Goal: Information Seeking & Learning: Learn about a topic

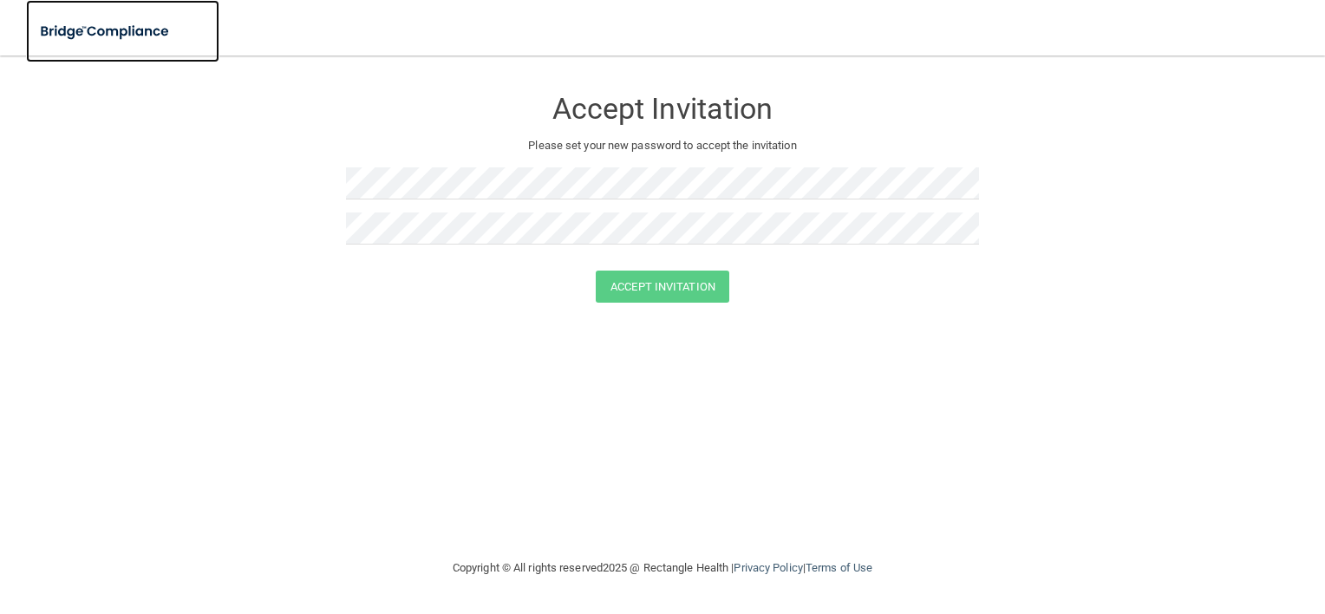
click at [89, 18] on img at bounding box center [106, 32] width 160 height 36
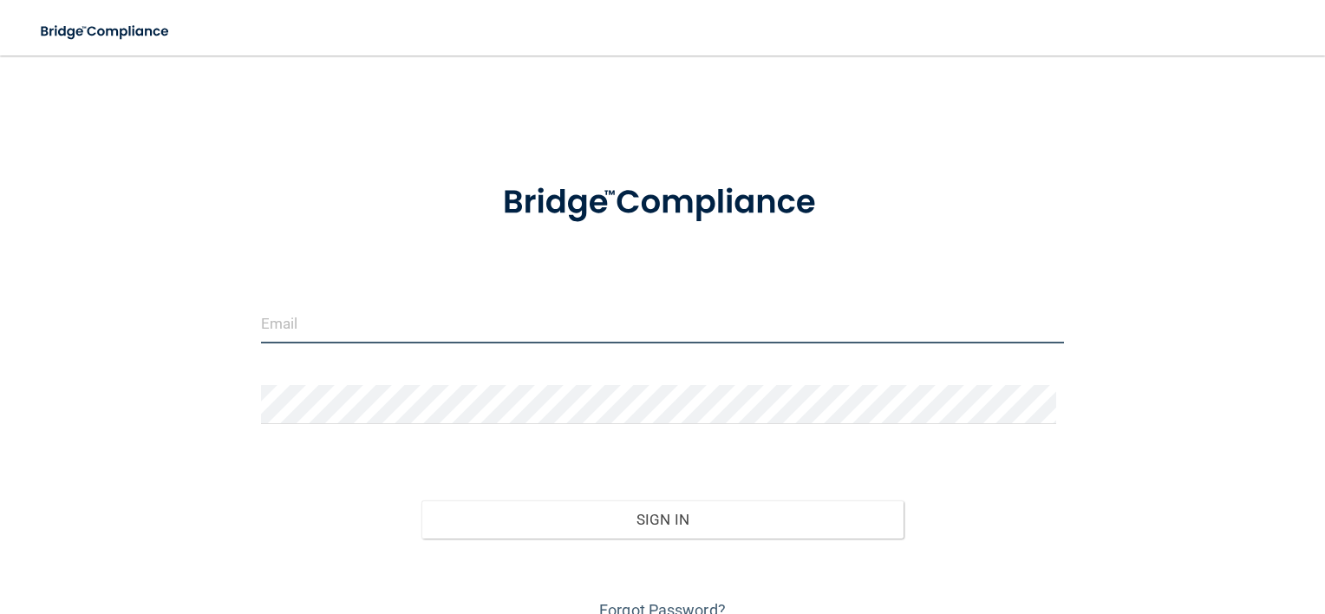
click at [447, 324] on input "email" at bounding box center [663, 323] width 804 height 39
type input "[EMAIL_ADDRESS][DOMAIN_NAME]"
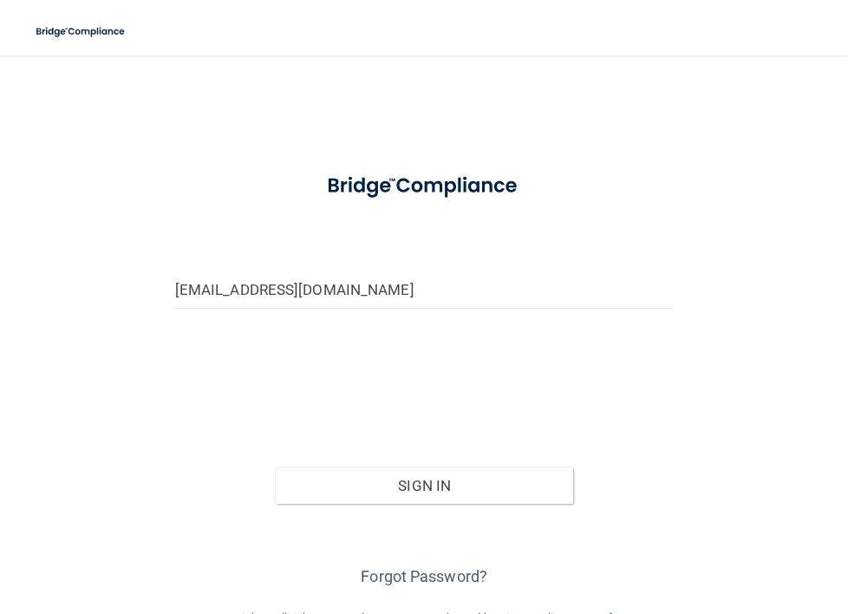
click at [225, 357] on div at bounding box center [424, 369] width 499 height 39
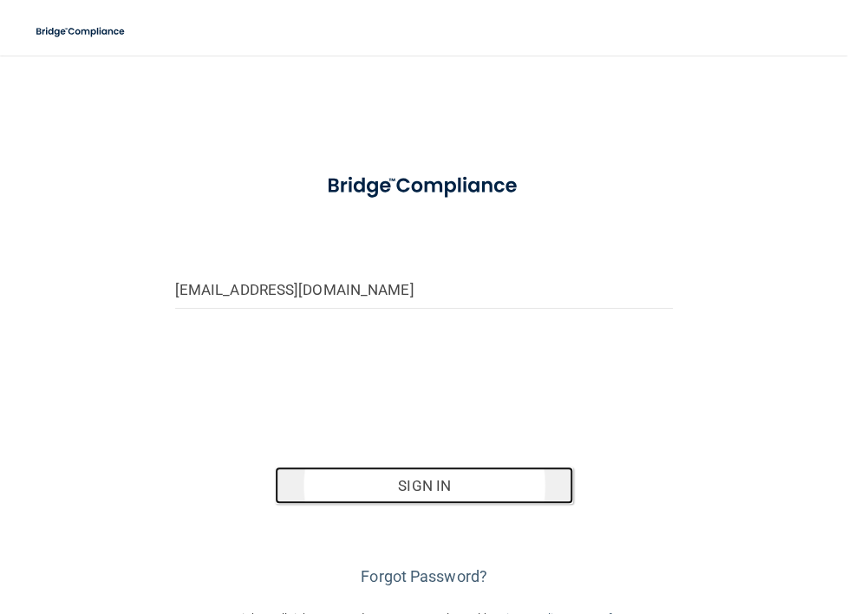
click at [408, 479] on button "Sign In" at bounding box center [424, 485] width 299 height 38
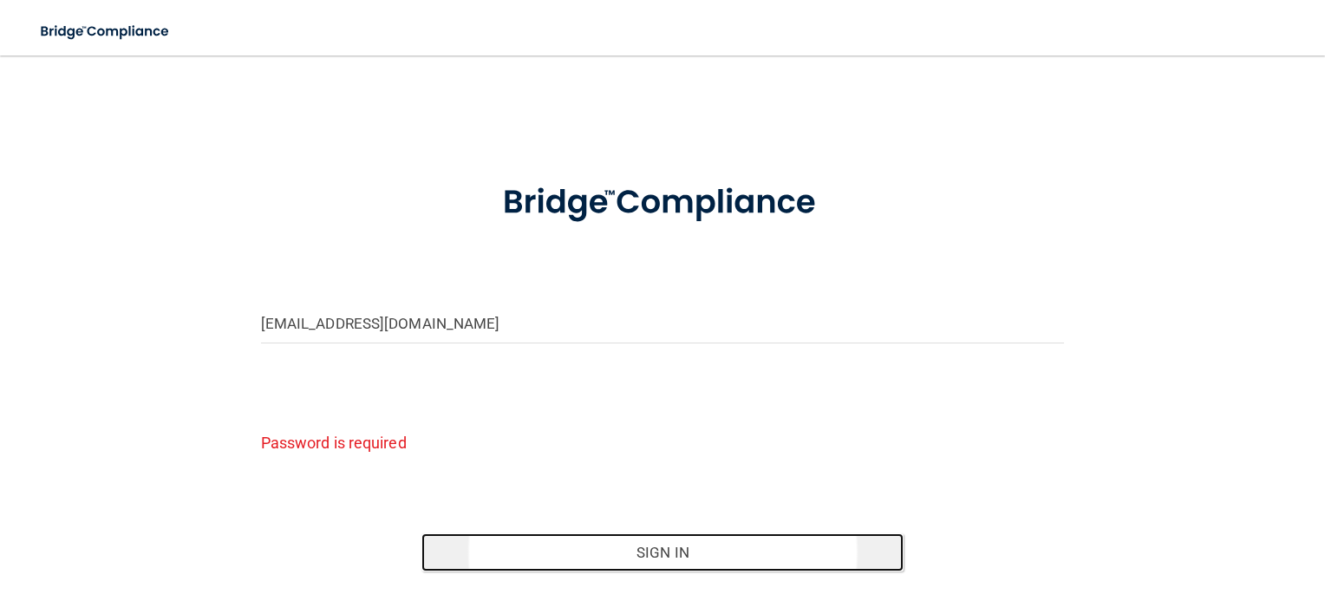
click at [725, 552] on button "Sign In" at bounding box center [662, 552] width 482 height 38
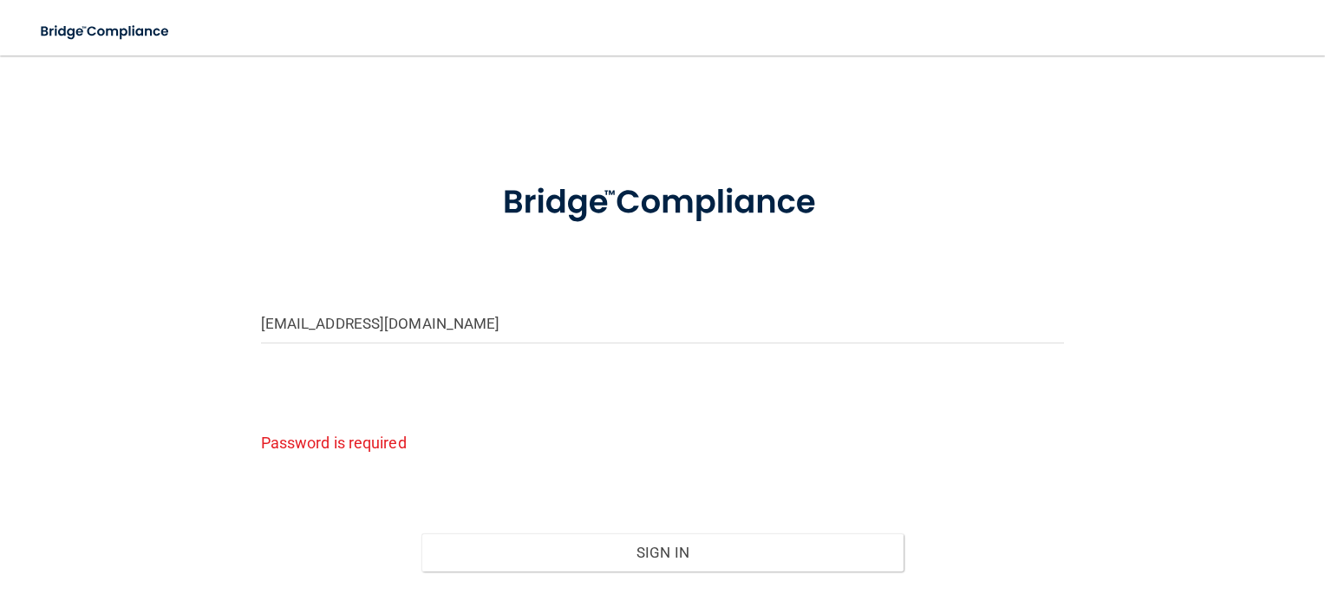
click at [506, 385] on div "Password is required" at bounding box center [663, 421] width 804 height 72
click at [459, 323] on input "[EMAIL_ADDRESS][DOMAIN_NAME]" at bounding box center [663, 323] width 804 height 39
click at [708, 401] on div "Password is required" at bounding box center [663, 421] width 804 height 72
click at [346, 438] on p "Password is required" at bounding box center [663, 442] width 804 height 29
click at [317, 402] on div "Password is required" at bounding box center [663, 421] width 804 height 72
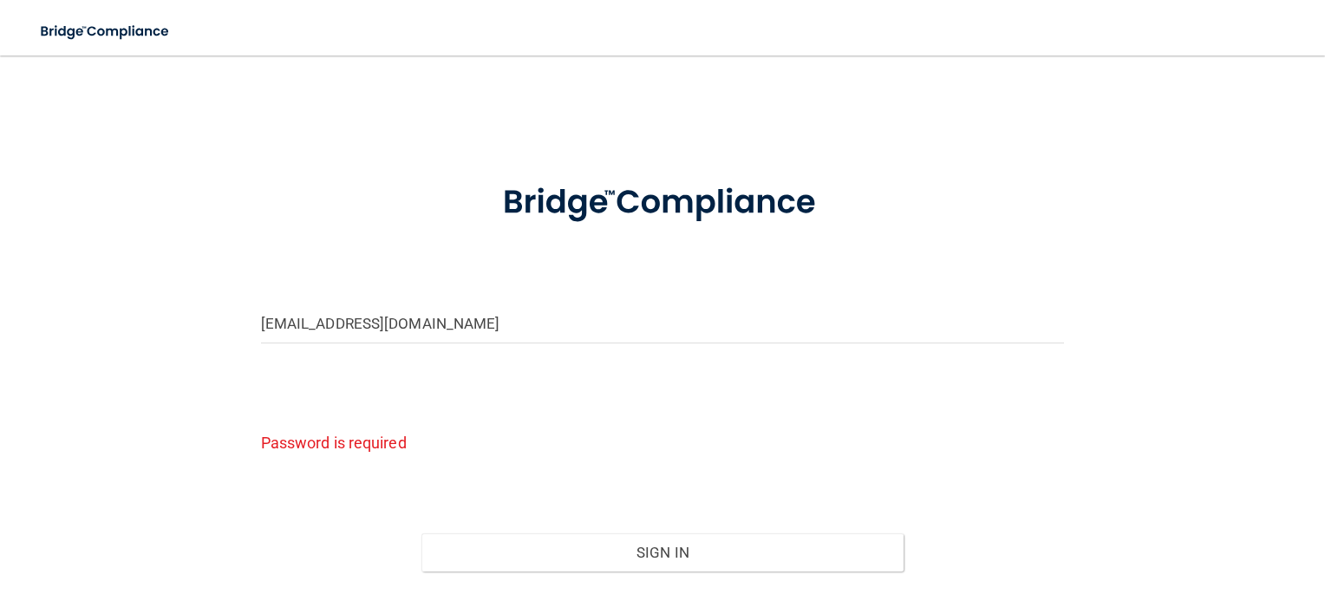
click at [354, 447] on p "Password is required" at bounding box center [663, 442] width 804 height 29
click at [118, 36] on img at bounding box center [106, 32] width 160 height 36
click at [152, 30] on img at bounding box center [106, 32] width 160 height 36
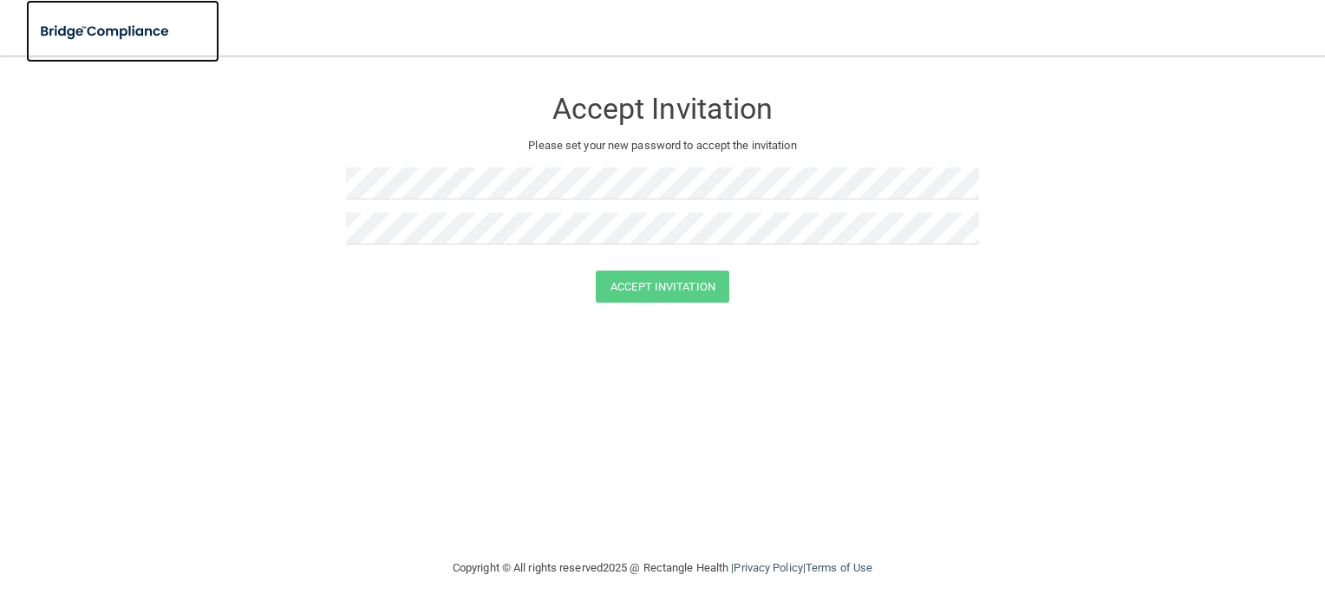
click at [87, 33] on img at bounding box center [106, 32] width 160 height 36
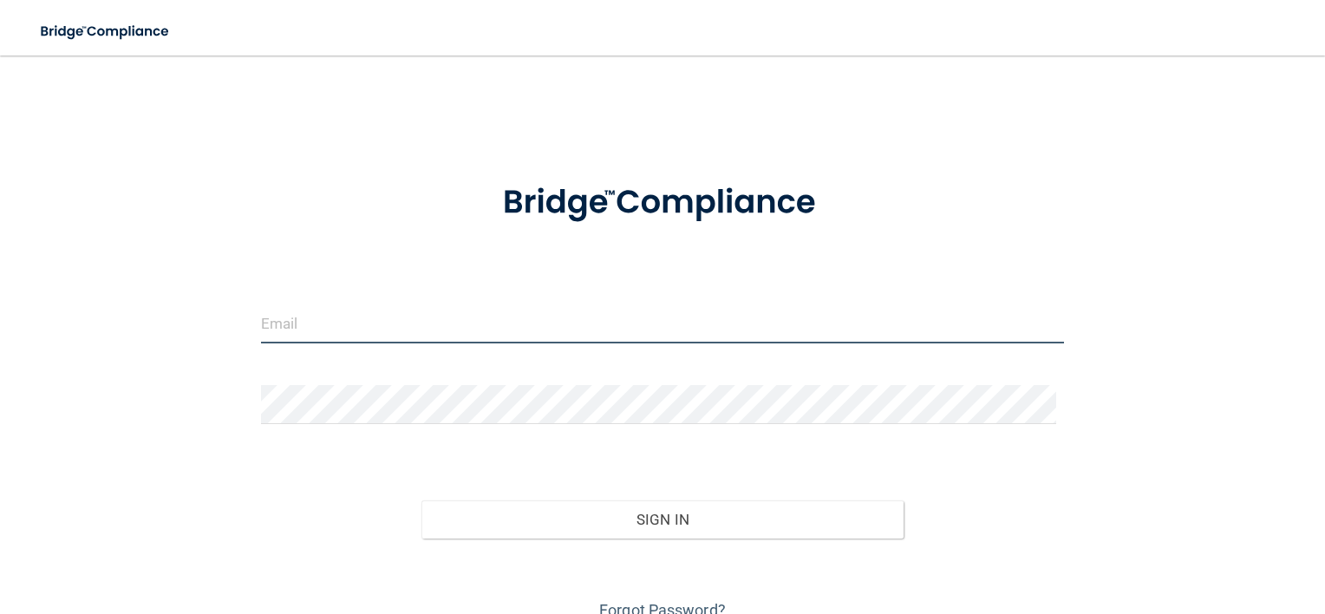
click at [351, 329] on input "email" at bounding box center [663, 323] width 804 height 39
type input "[EMAIL_ADDRESS][DOMAIN_NAME]"
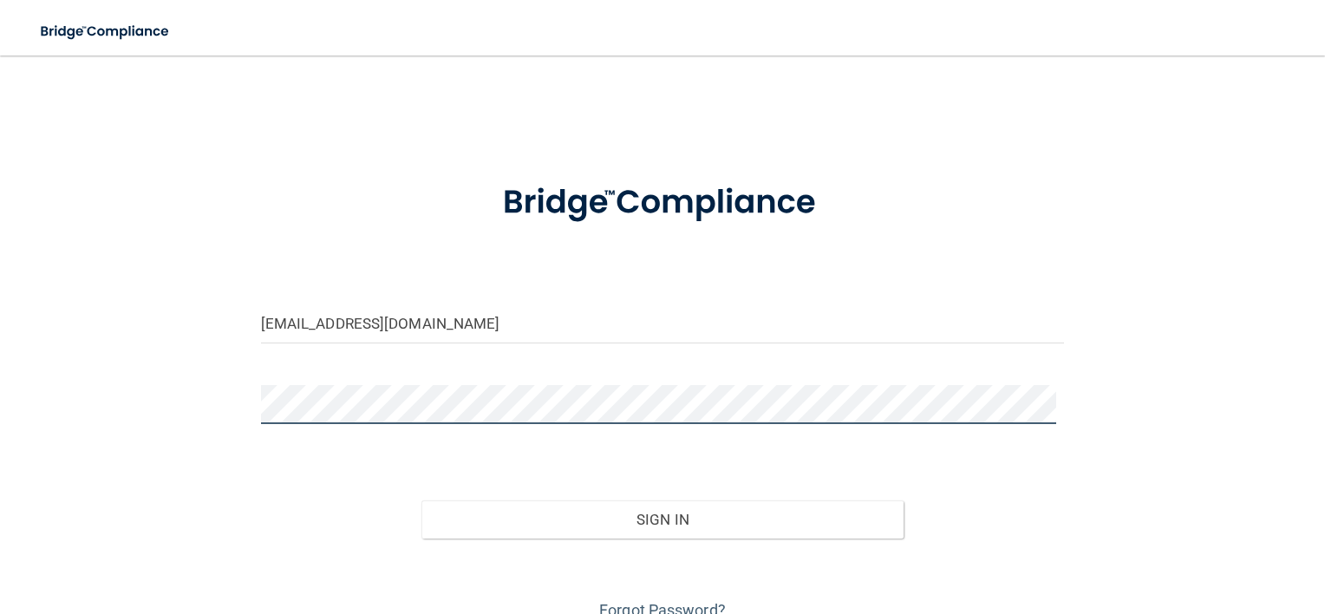
click at [421, 500] on button "Sign In" at bounding box center [662, 519] width 482 height 38
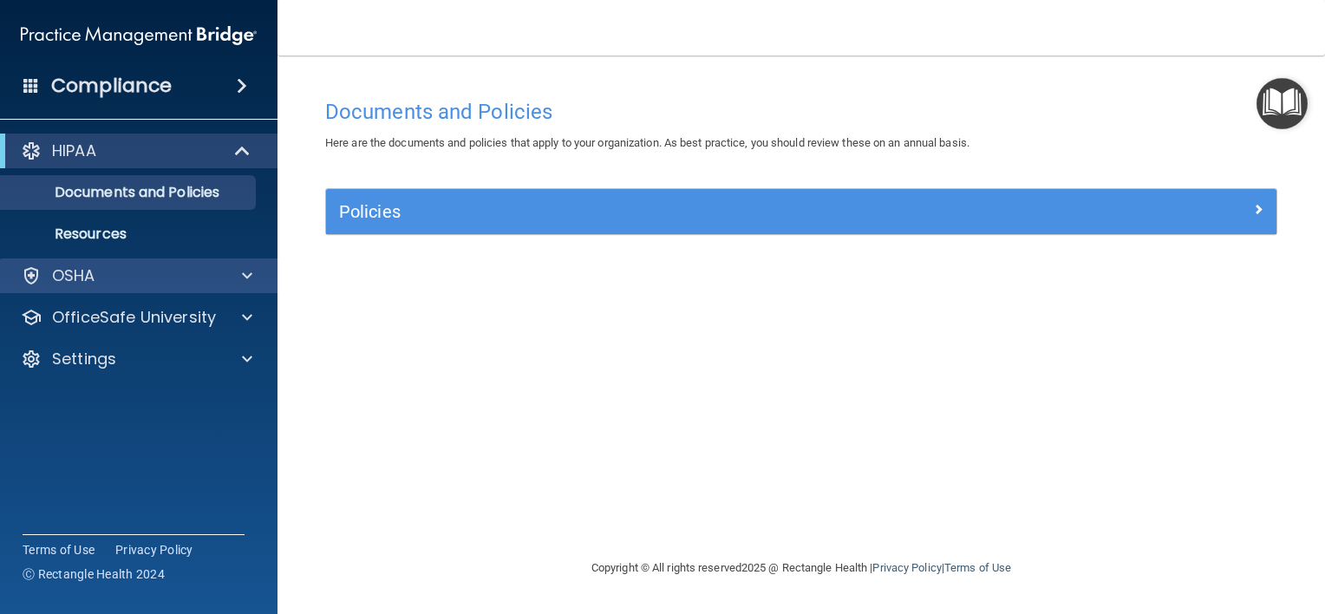
click at [109, 260] on div "OSHA" at bounding box center [139, 275] width 278 height 35
click at [1276, 88] on img "Open Resource Center" at bounding box center [1281, 103] width 51 height 51
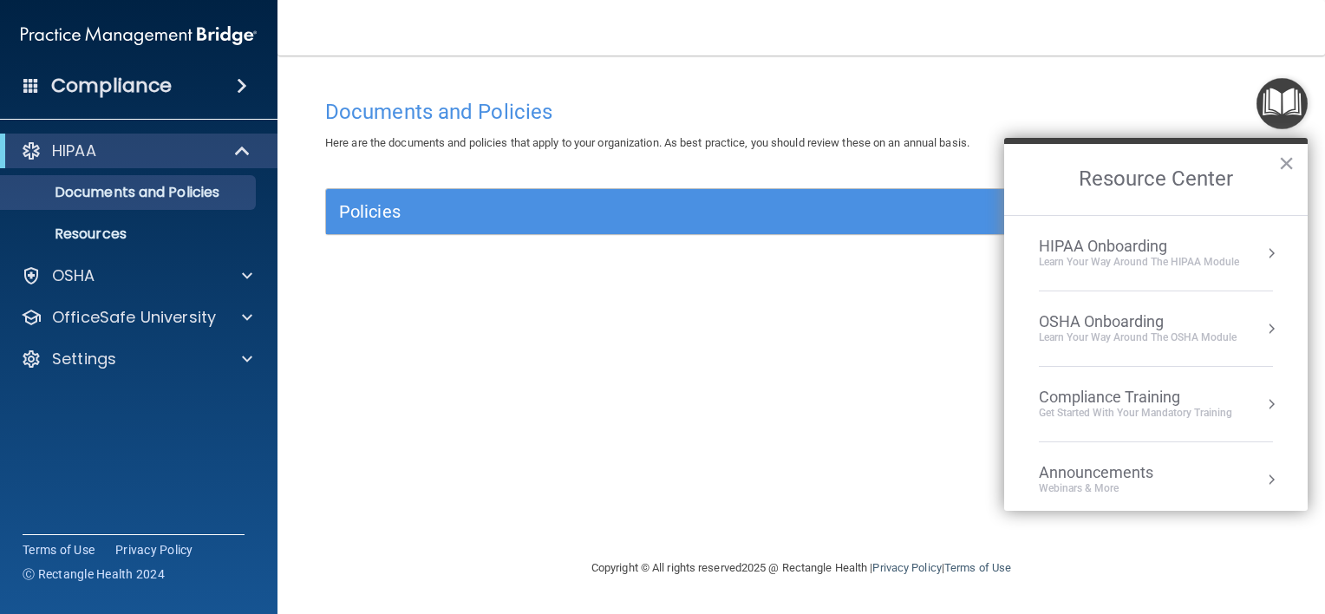
click at [1190, 275] on li "HIPAA Onboarding Learn Your Way around the HIPAA module" at bounding box center [1156, 253] width 234 height 75
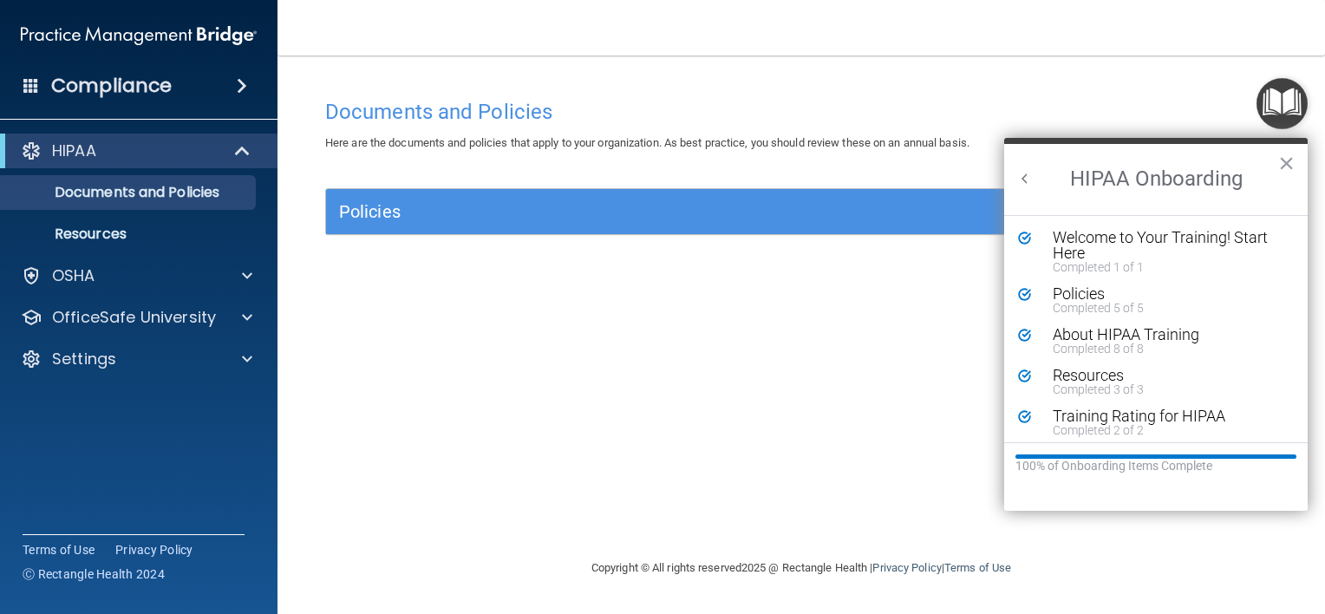
click at [1023, 173] on button "Back to Resource Center Home" at bounding box center [1024, 178] width 17 height 17
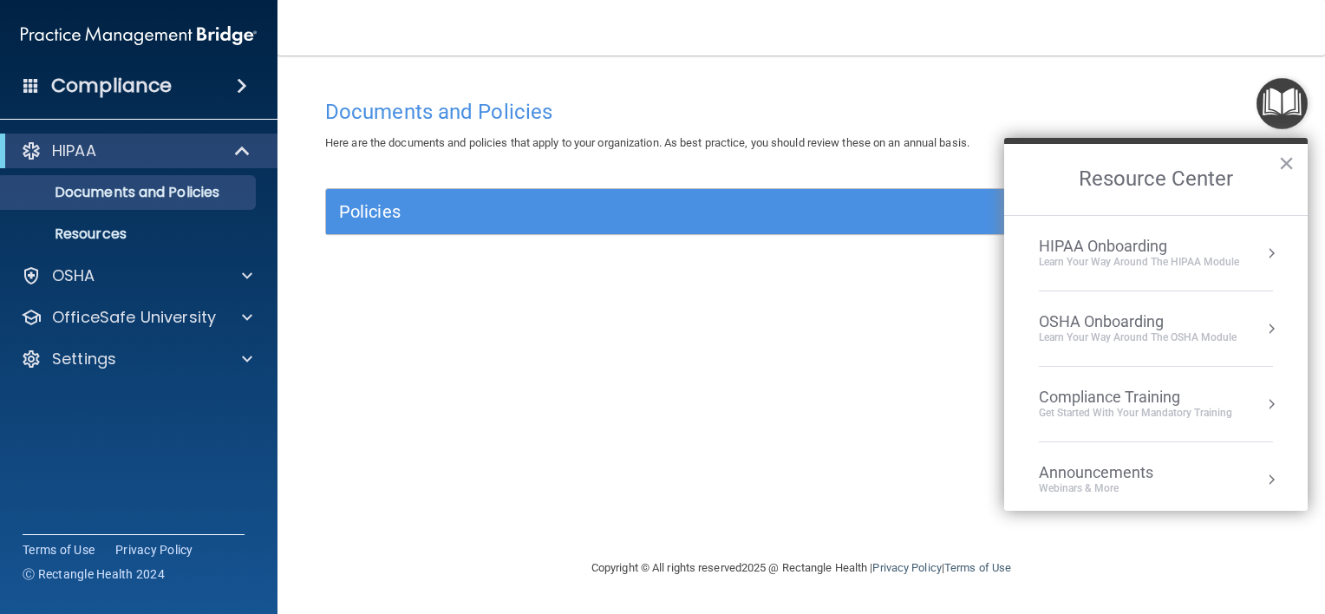
click at [1143, 317] on div "OSHA Onboarding" at bounding box center [1138, 321] width 198 height 19
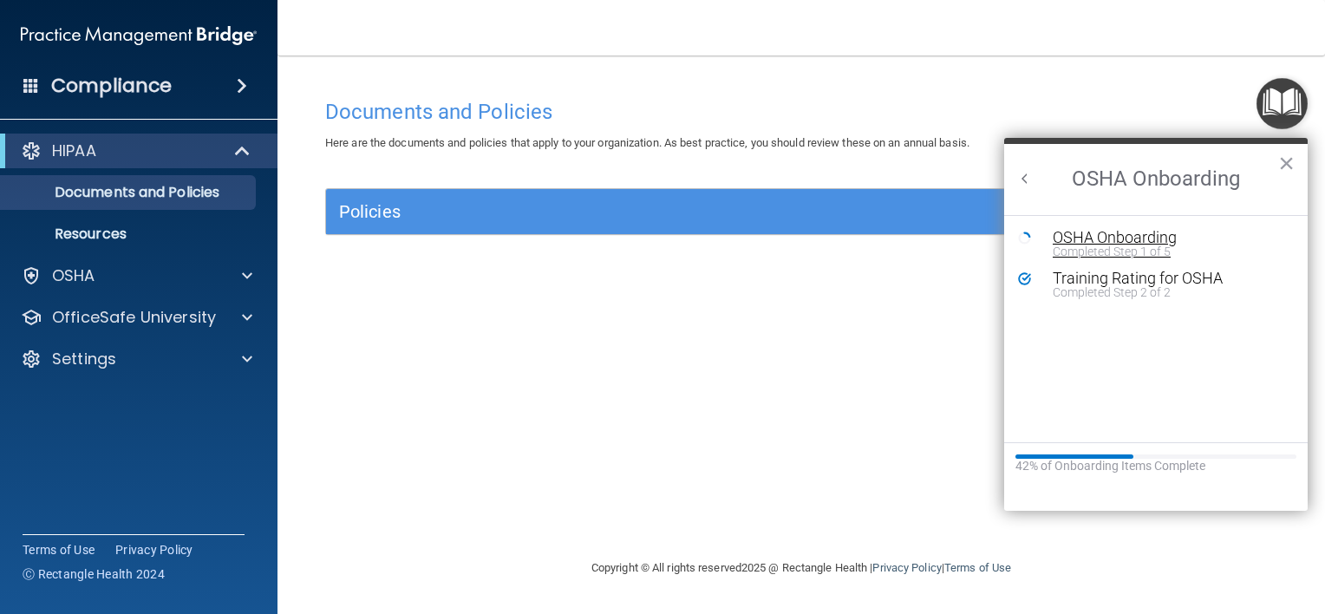
click at [1106, 240] on div "OSHA Onboarding" at bounding box center [1169, 238] width 232 height 16
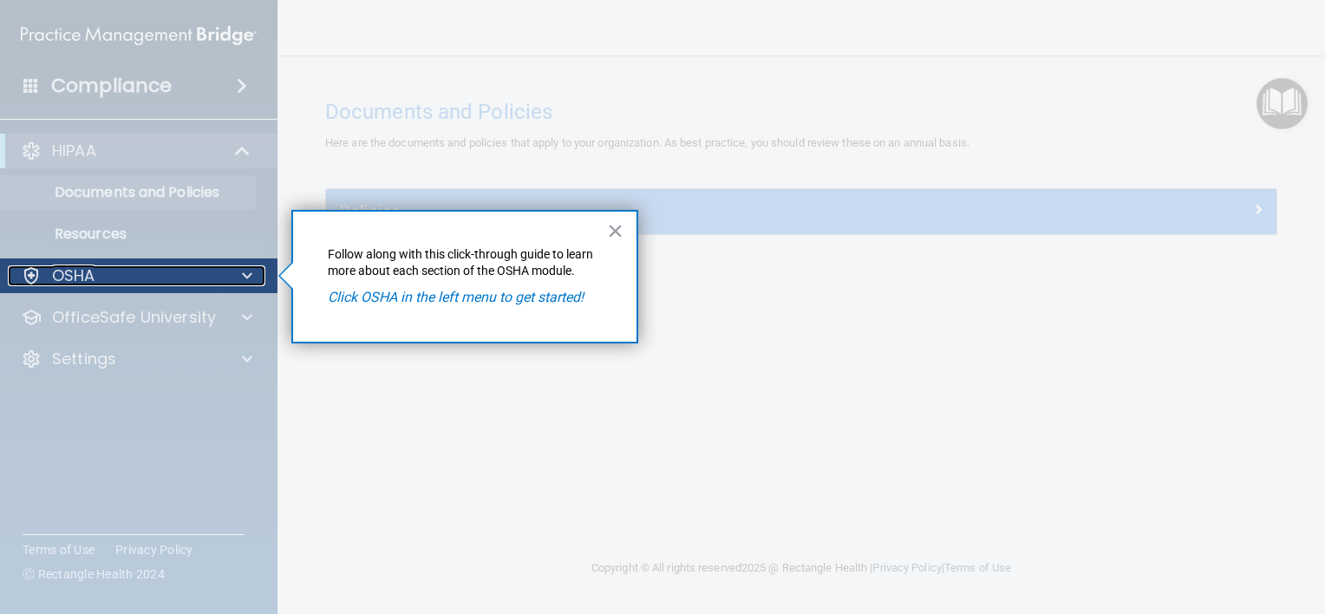
click at [244, 277] on span at bounding box center [247, 275] width 10 height 21
click at [60, 278] on p "OSHA" at bounding box center [73, 275] width 43 height 21
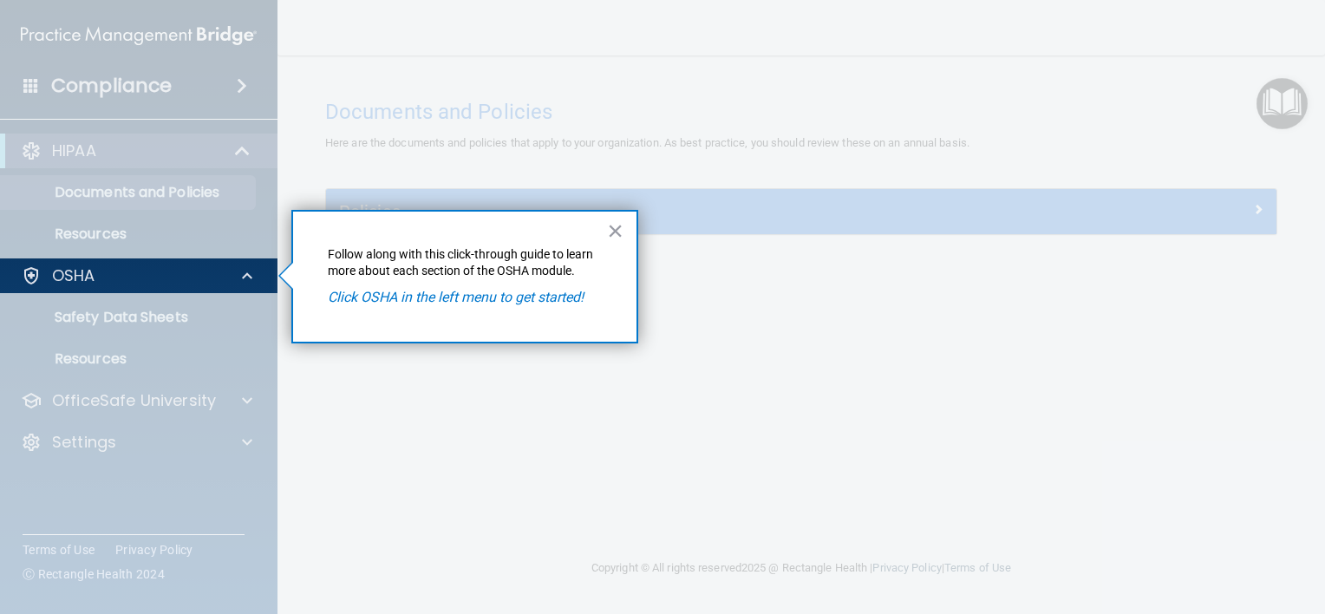
click at [116, 330] on div at bounding box center [139, 453] width 278 height 321
click at [619, 229] on button "×" at bounding box center [615, 231] width 16 height 28
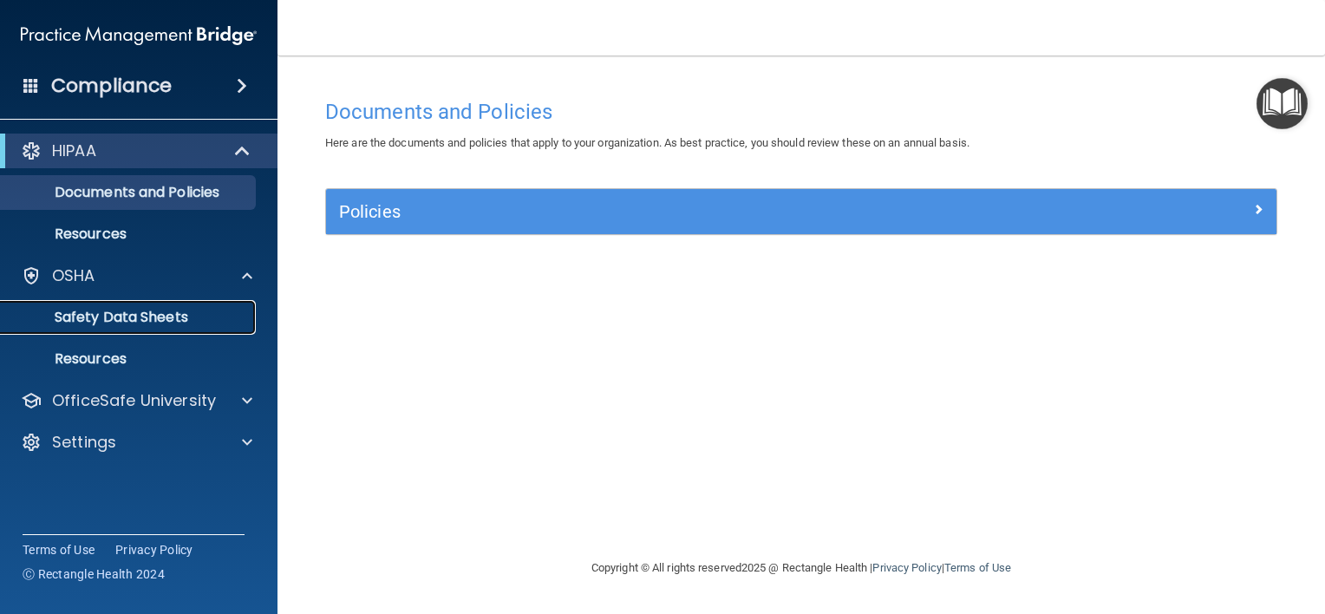
click at [173, 323] on p "Safety Data Sheets" at bounding box center [129, 317] width 237 height 17
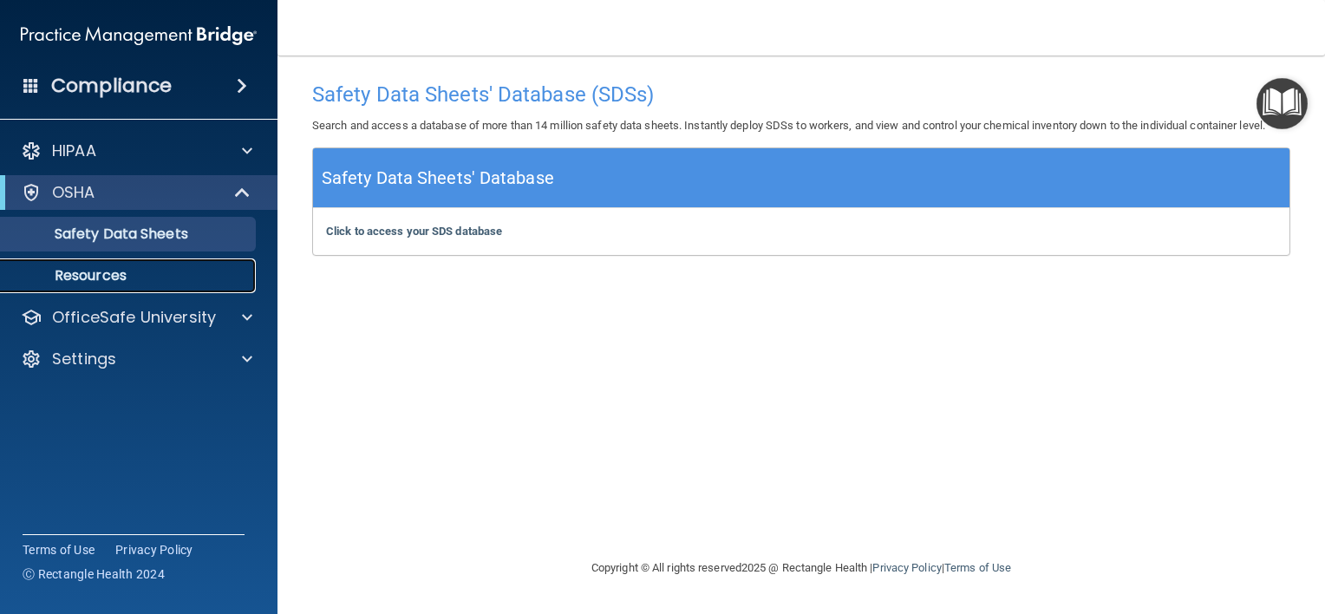
click at [171, 285] on link "Resources" at bounding box center [119, 275] width 273 height 35
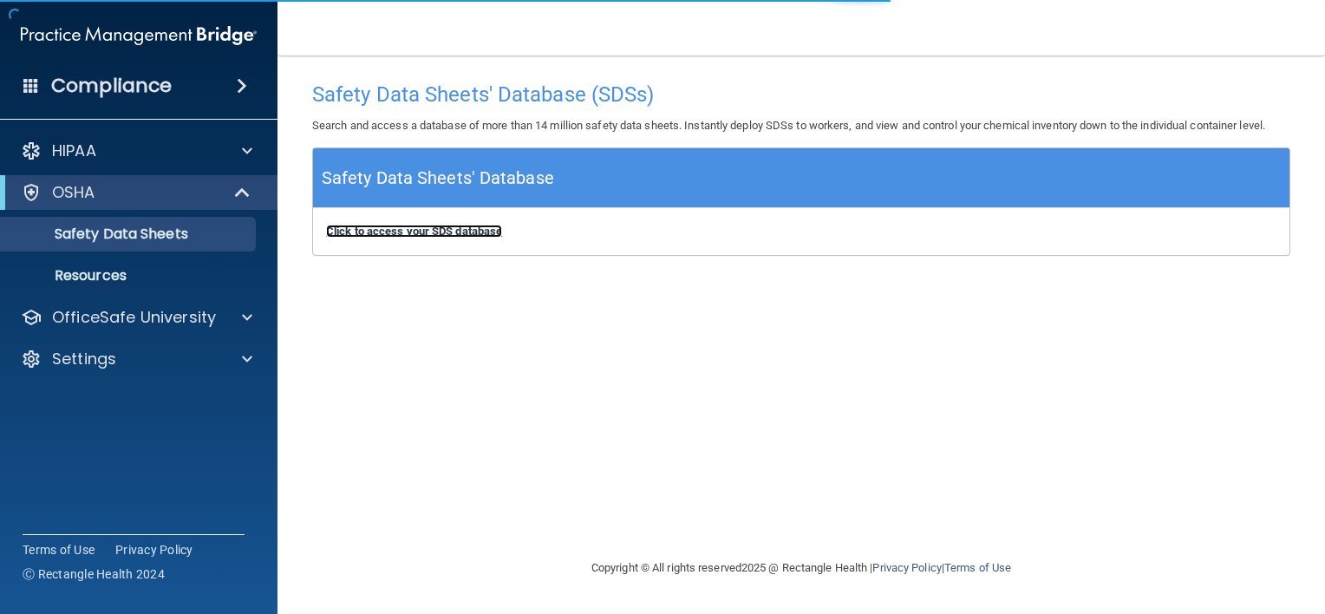
click at [434, 229] on b "Click to access your SDS database" at bounding box center [414, 231] width 176 height 13
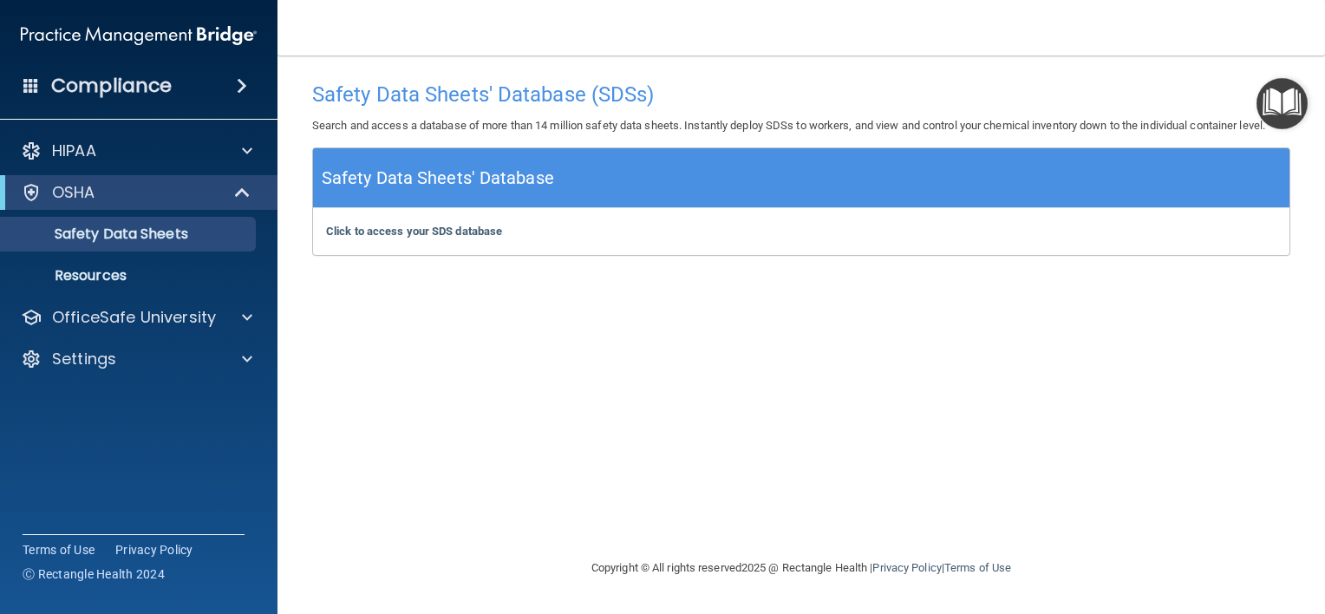
click at [1283, 94] on img "Open Resource Center" at bounding box center [1281, 103] width 51 height 51
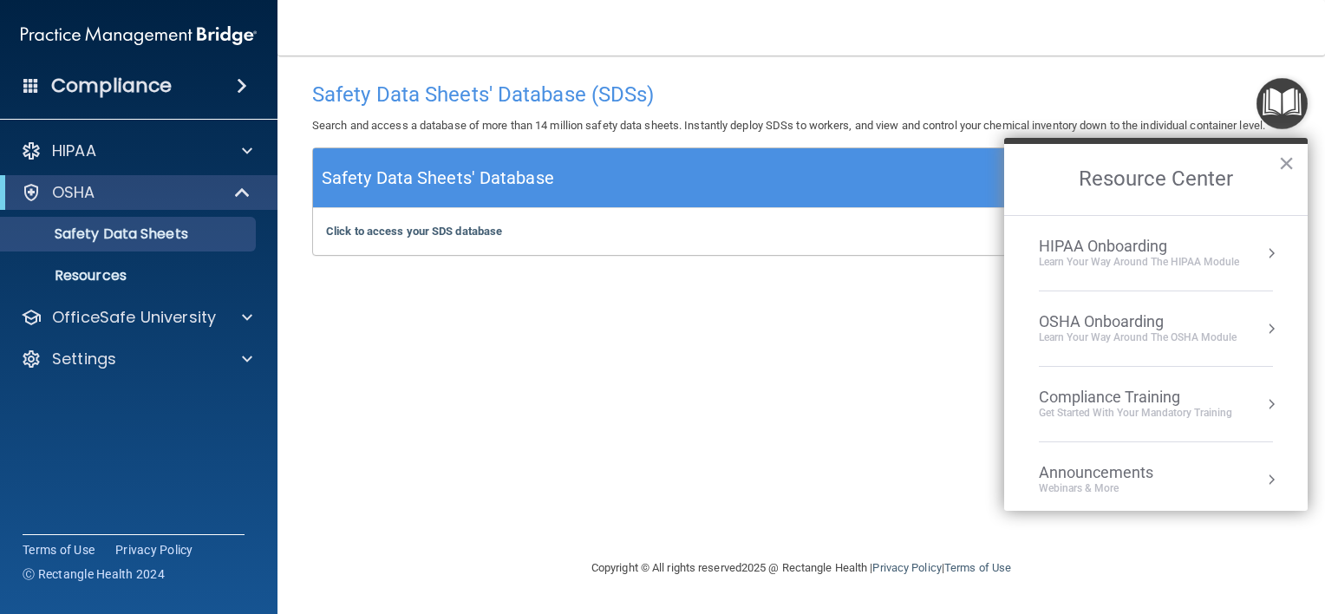
click at [1082, 331] on div "Learn your way around the OSHA module" at bounding box center [1138, 337] width 198 height 15
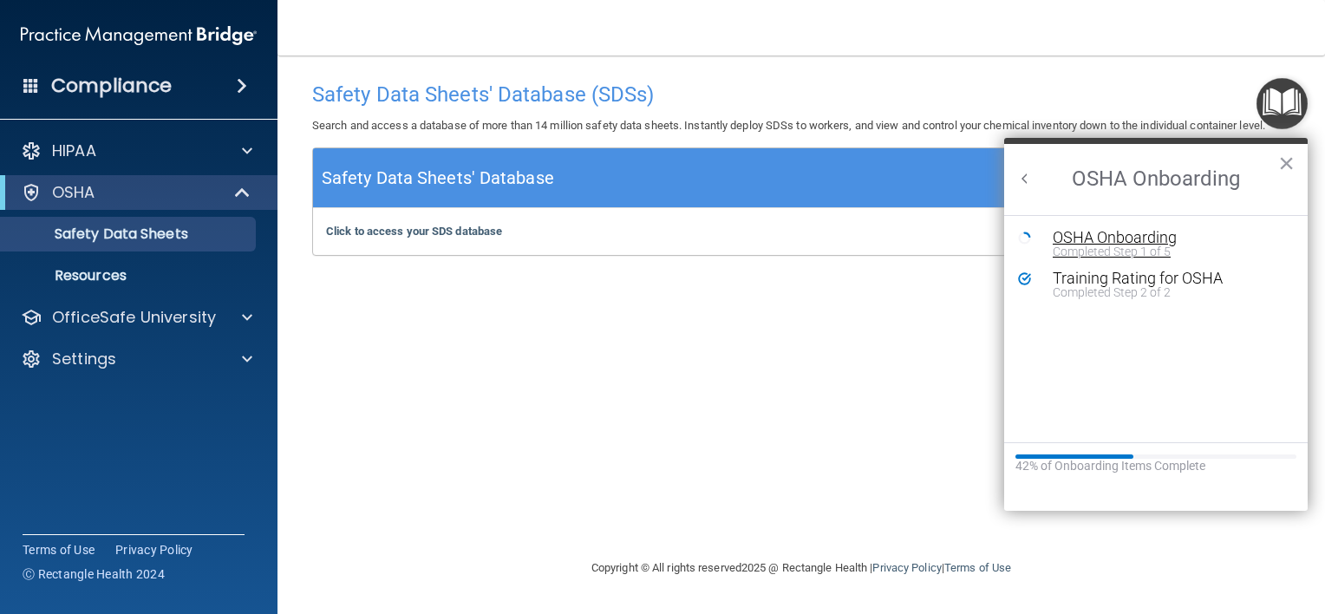
click at [1079, 246] on div "Completed Step 1 of 5" at bounding box center [1169, 251] width 232 height 12
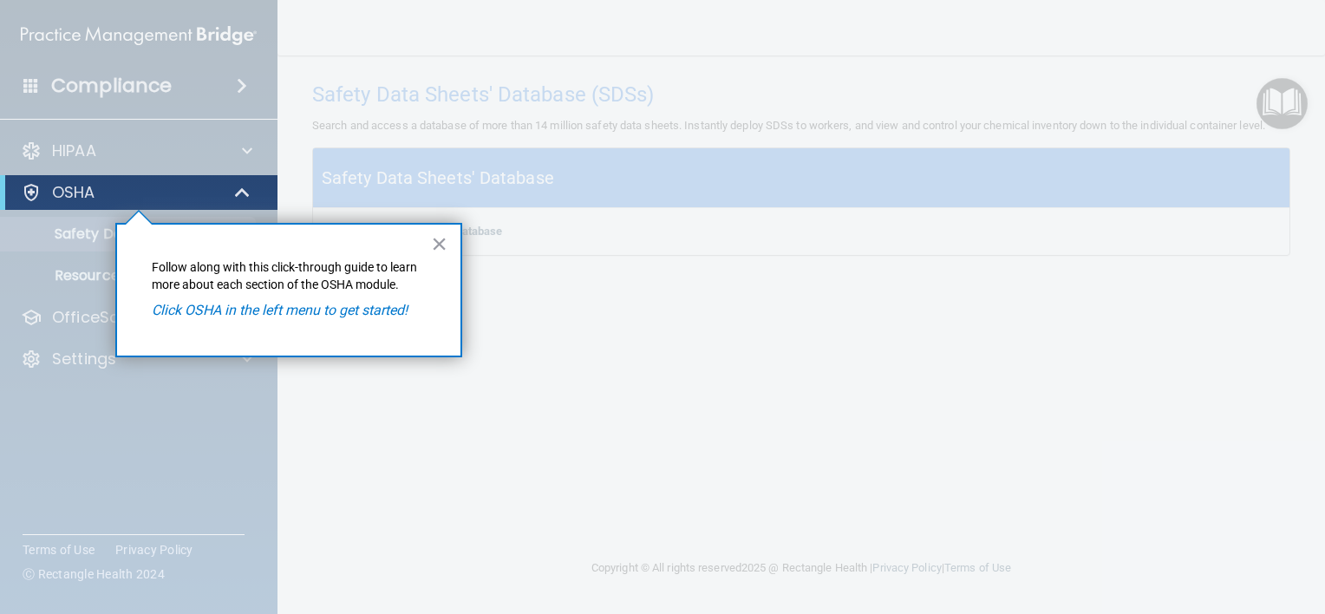
click at [353, 313] on em "Click OSHA in the left menu to get started!" at bounding box center [280, 310] width 256 height 16
click at [335, 259] on p "Follow along with this click-through guide to learn more about each section of …" at bounding box center [289, 276] width 274 height 34
click at [440, 242] on button "×" at bounding box center [439, 244] width 16 height 28
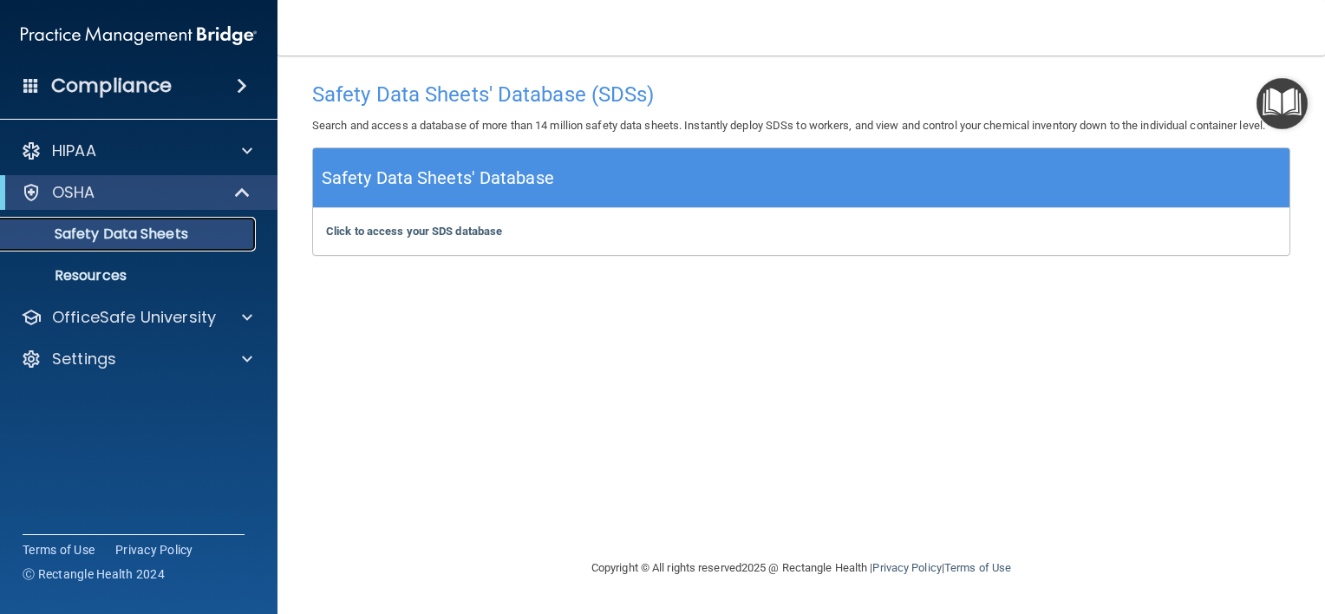
click at [146, 244] on link "Safety Data Sheets" at bounding box center [119, 234] width 273 height 35
click at [117, 280] on p "Resources" at bounding box center [129, 275] width 237 height 17
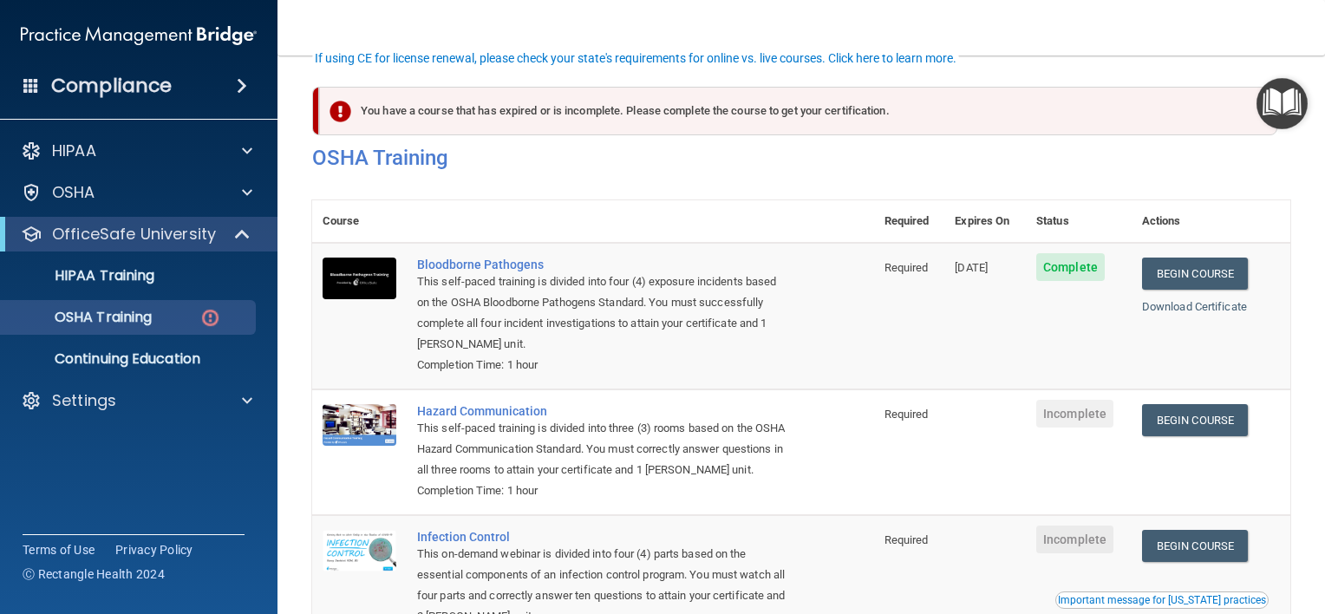
scroll to position [134, 0]
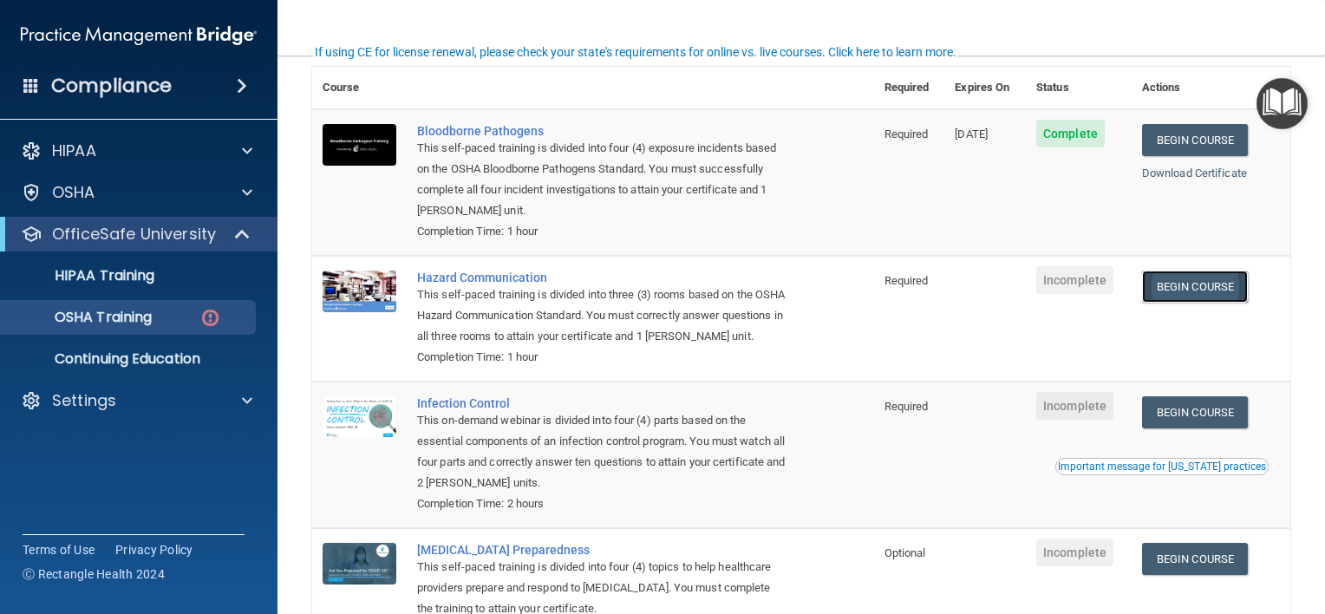
click at [1192, 295] on link "Begin Course" at bounding box center [1195, 287] width 106 height 32
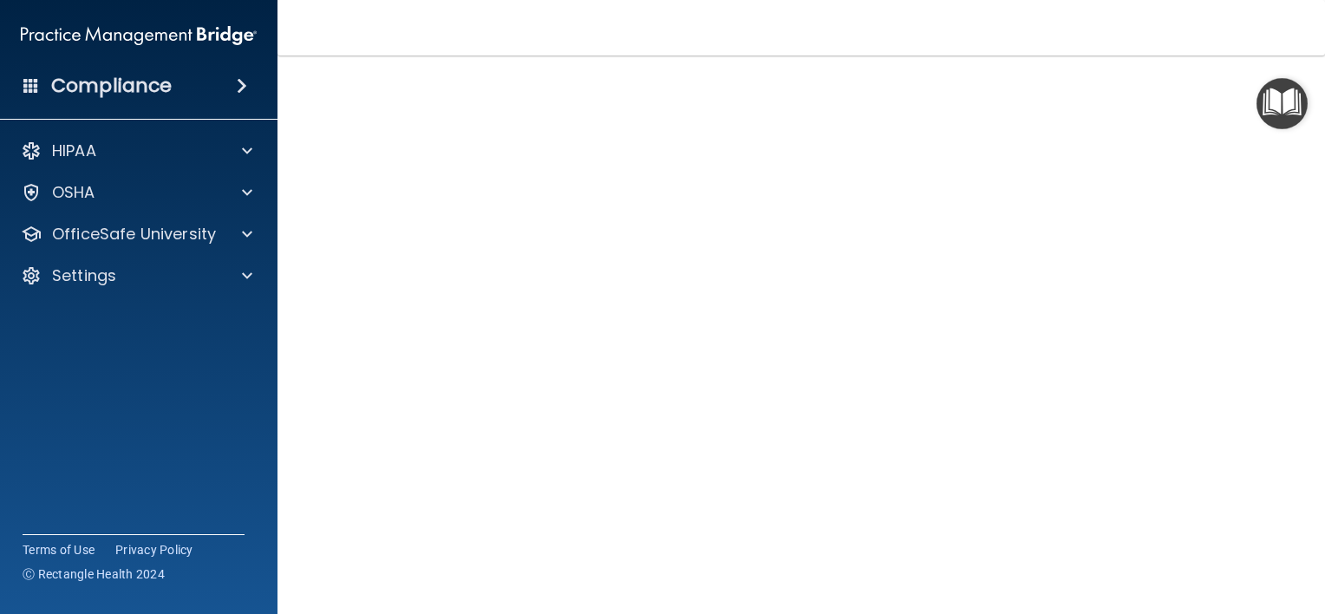
scroll to position [76, 0]
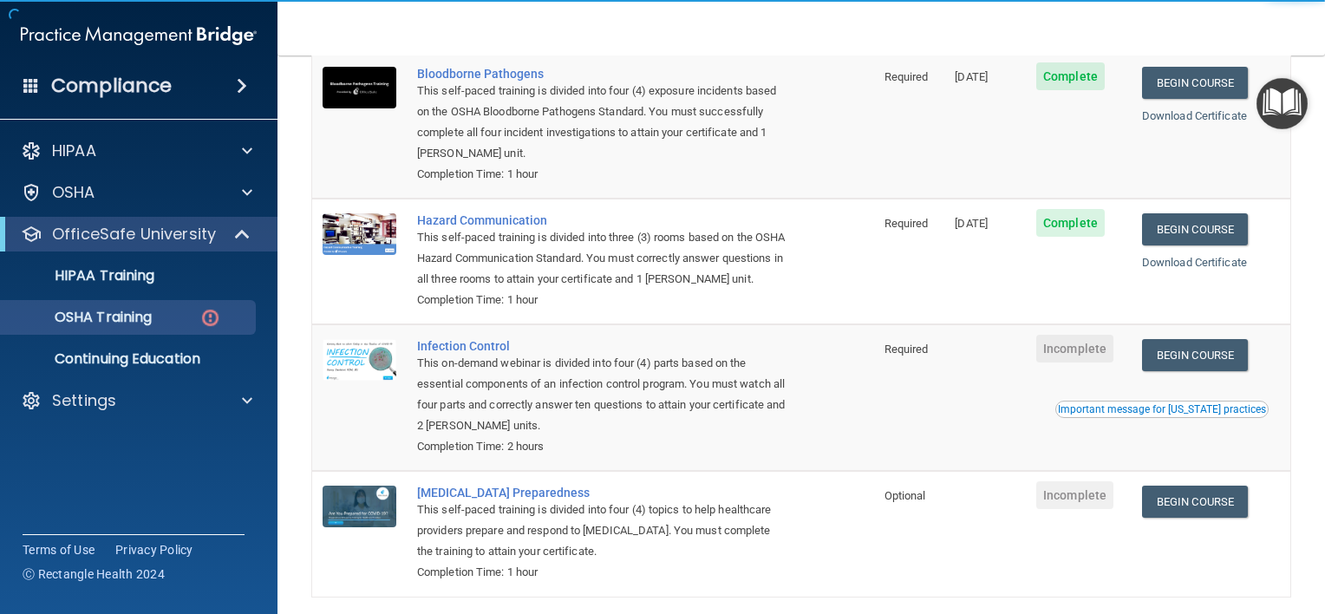
scroll to position [286, 0]
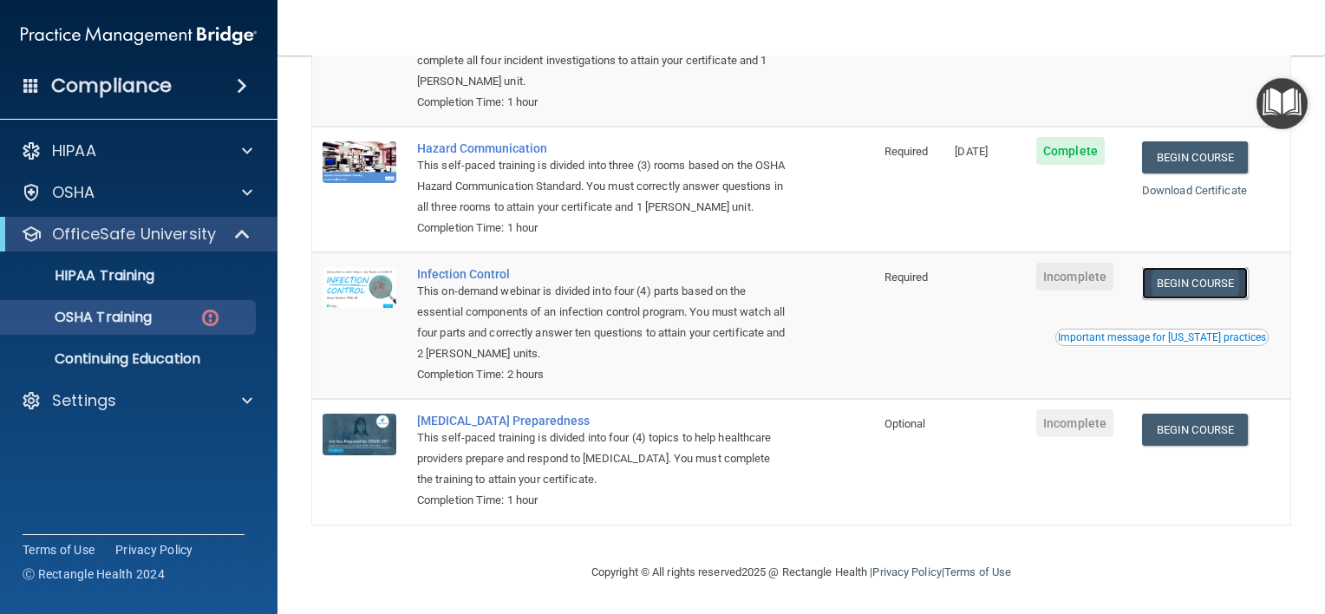
click at [1217, 290] on link "Begin Course" at bounding box center [1195, 283] width 106 height 32
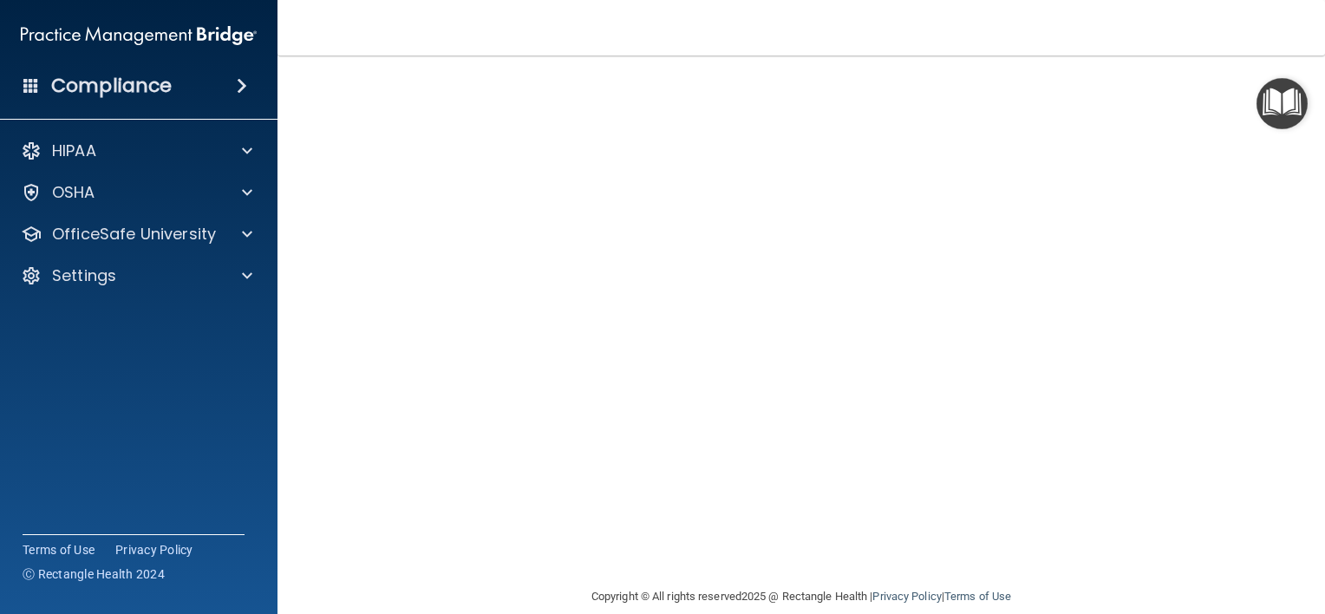
scroll to position [103, 0]
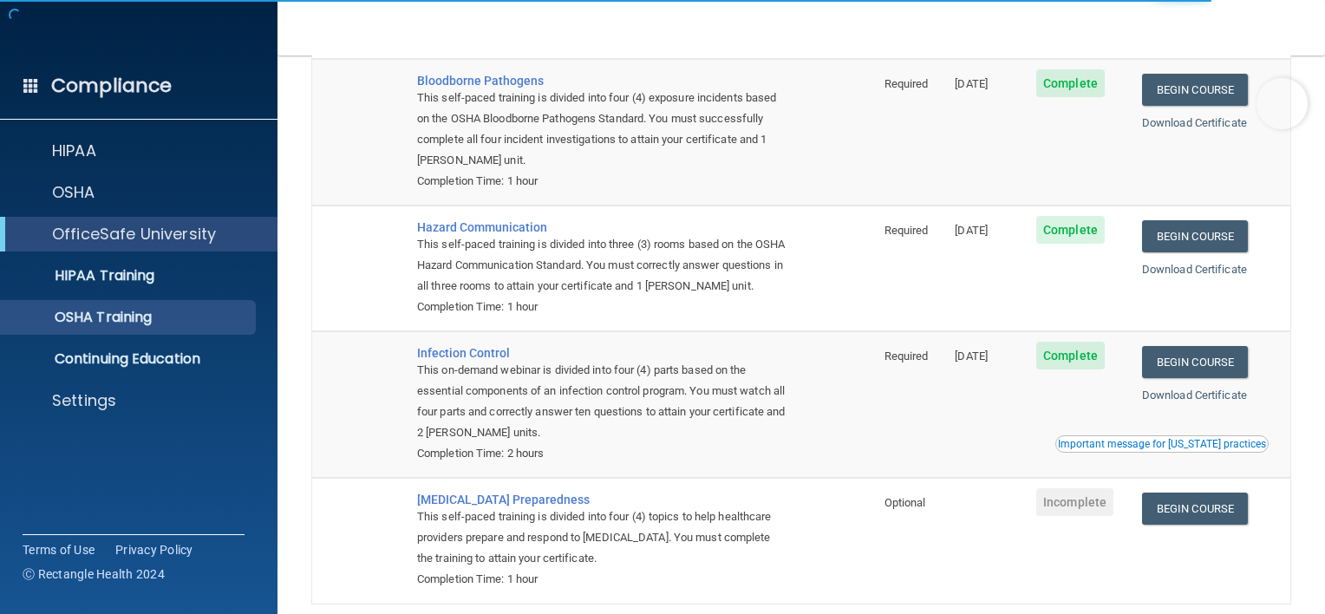
scroll to position [238, 0]
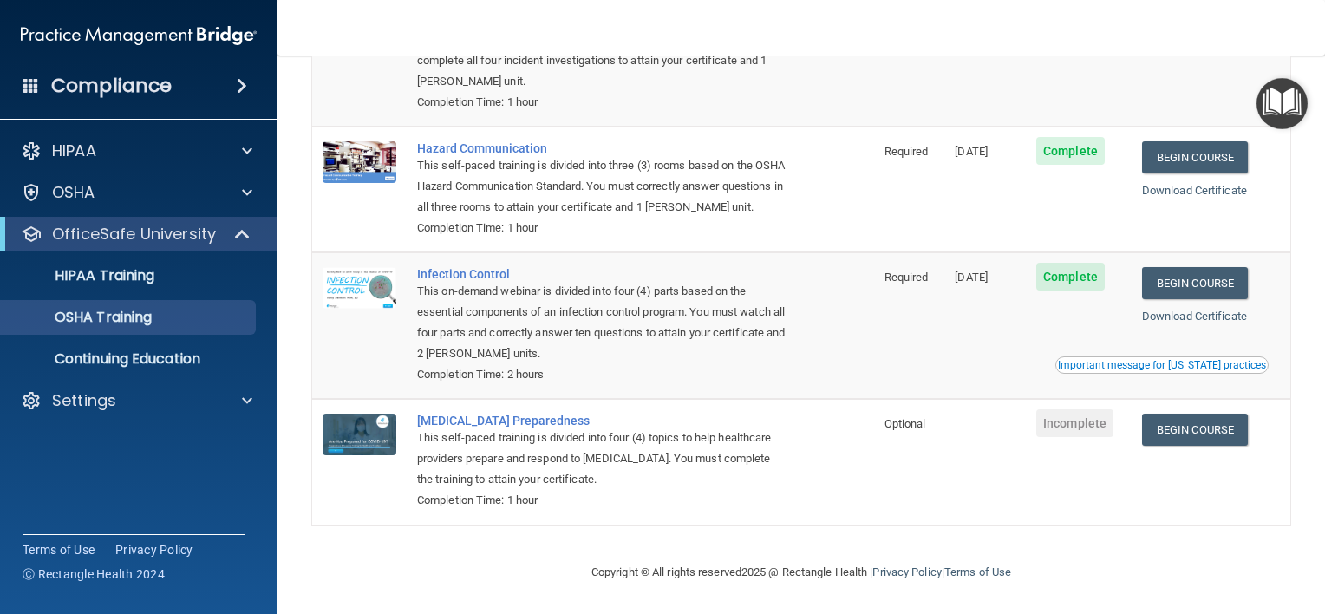
click at [1198, 363] on div "Important message for California practices" at bounding box center [1162, 365] width 208 height 10
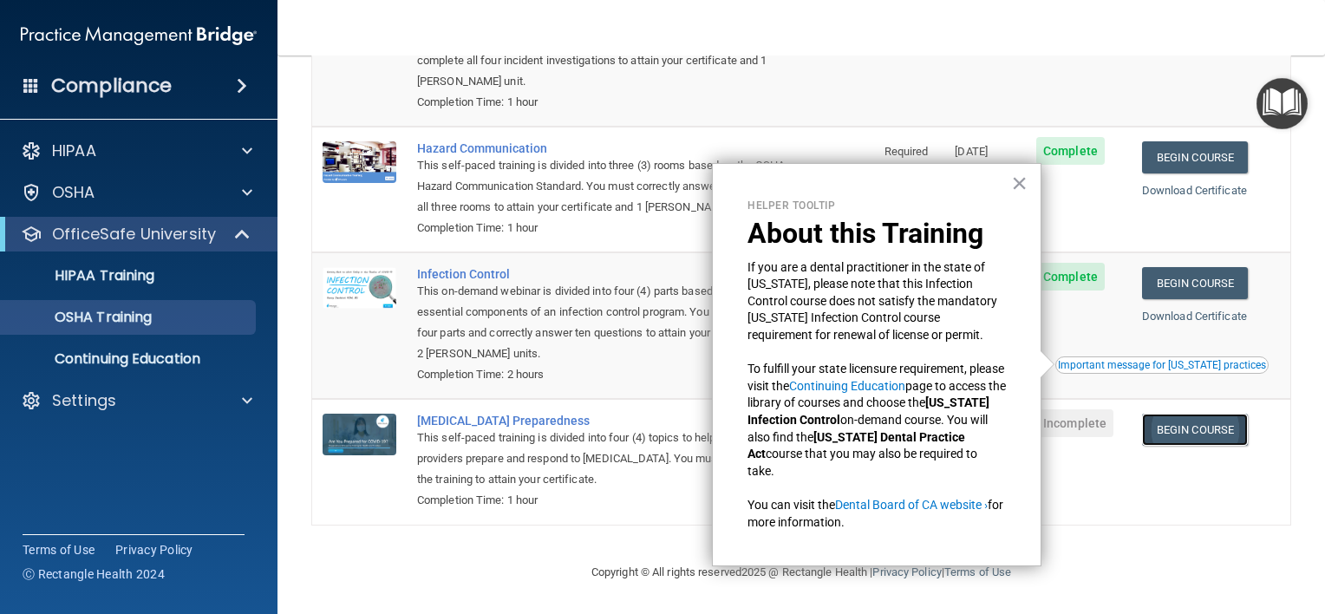
click at [1209, 437] on link "Begin Course" at bounding box center [1195, 430] width 106 height 32
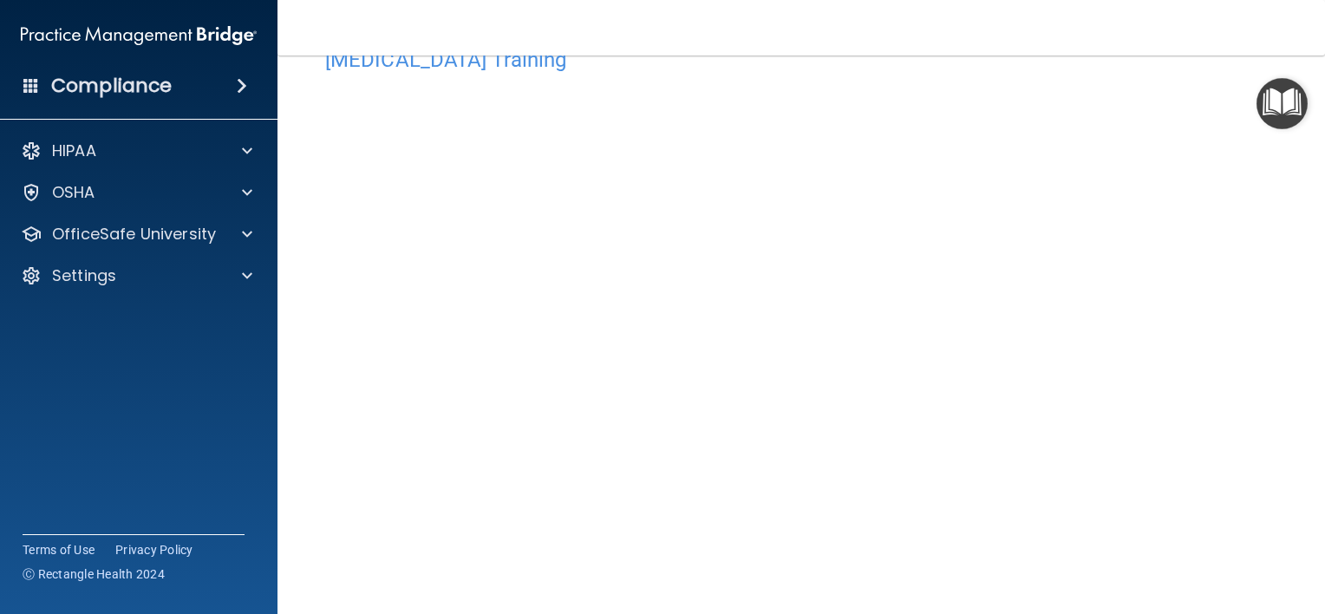
scroll to position [58, 0]
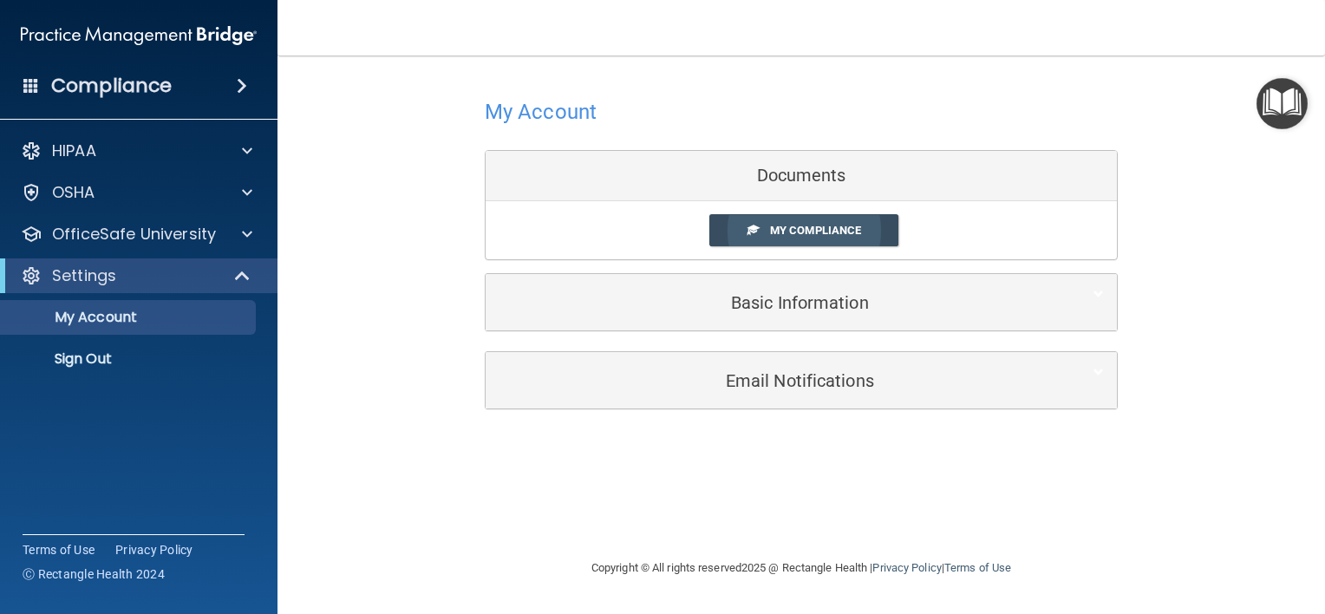
click at [782, 234] on span "My Compliance" at bounding box center [815, 230] width 91 height 13
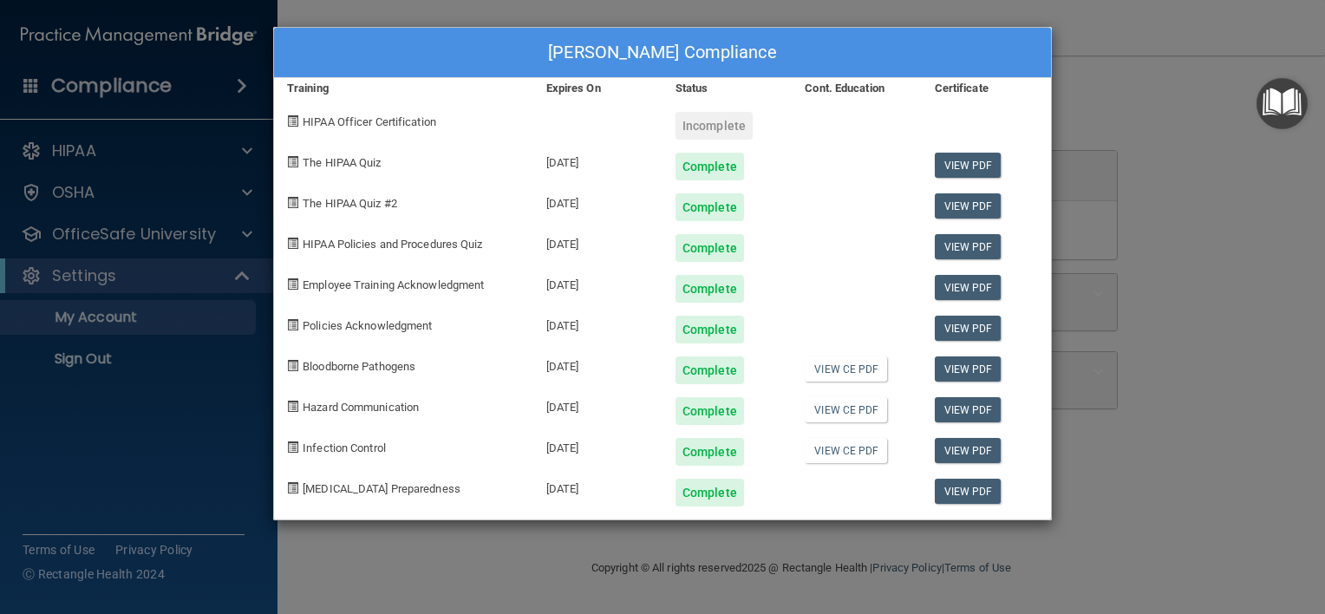
click at [713, 133] on div "Incomplete" at bounding box center [713, 126] width 77 height 28
click at [368, 121] on span "HIPAA Officer Certification" at bounding box center [370, 121] width 134 height 13
click at [1184, 66] on div "[PERSON_NAME] Compliance Training Expires On Status Cont. Education Certificate…" at bounding box center [662, 307] width 1325 height 614
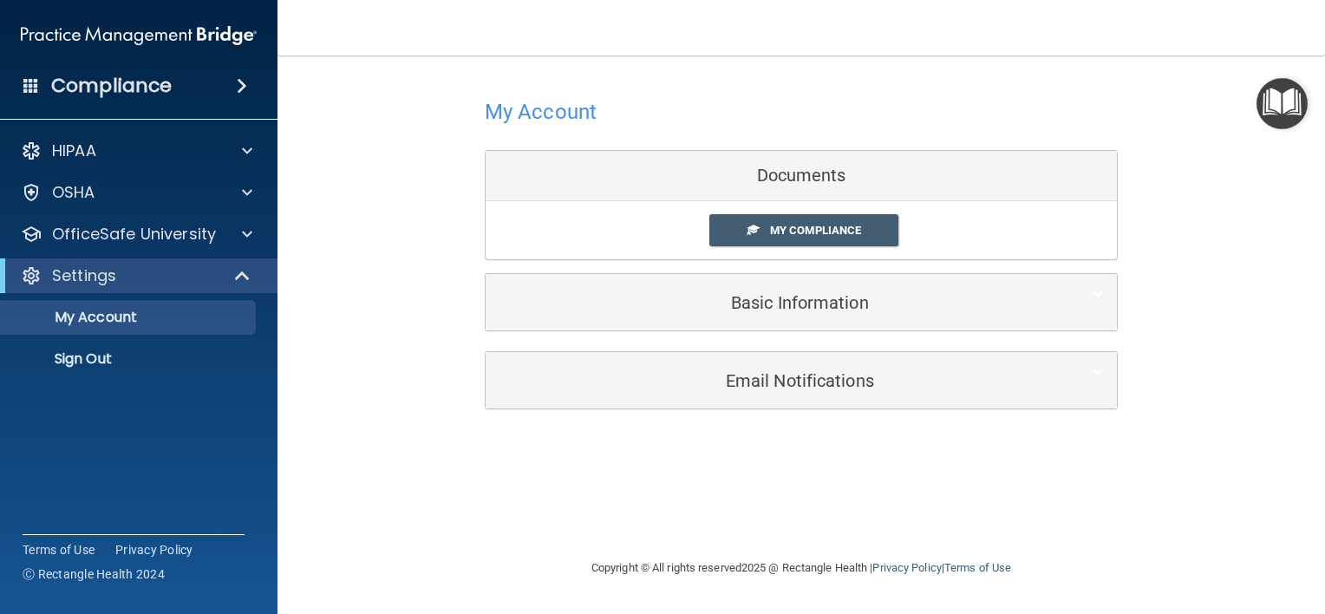
click at [1282, 115] on img "Open Resource Center" at bounding box center [1281, 103] width 51 height 51
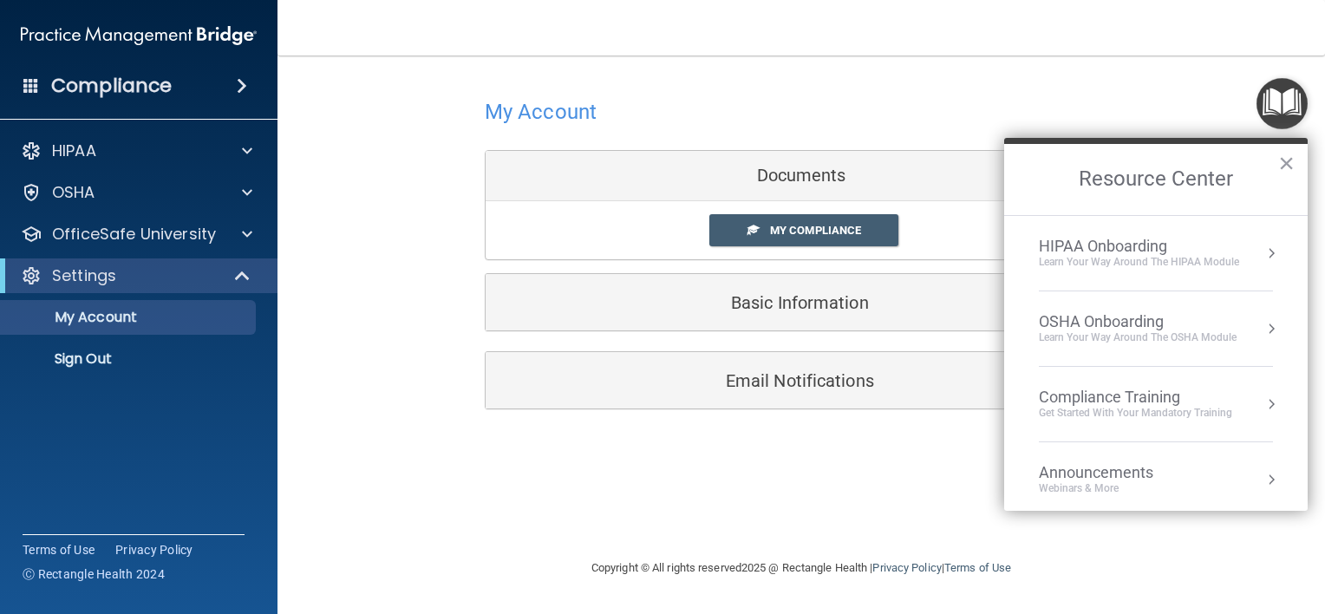
click at [1153, 331] on div "Learn your way around the OSHA module" at bounding box center [1138, 337] width 198 height 15
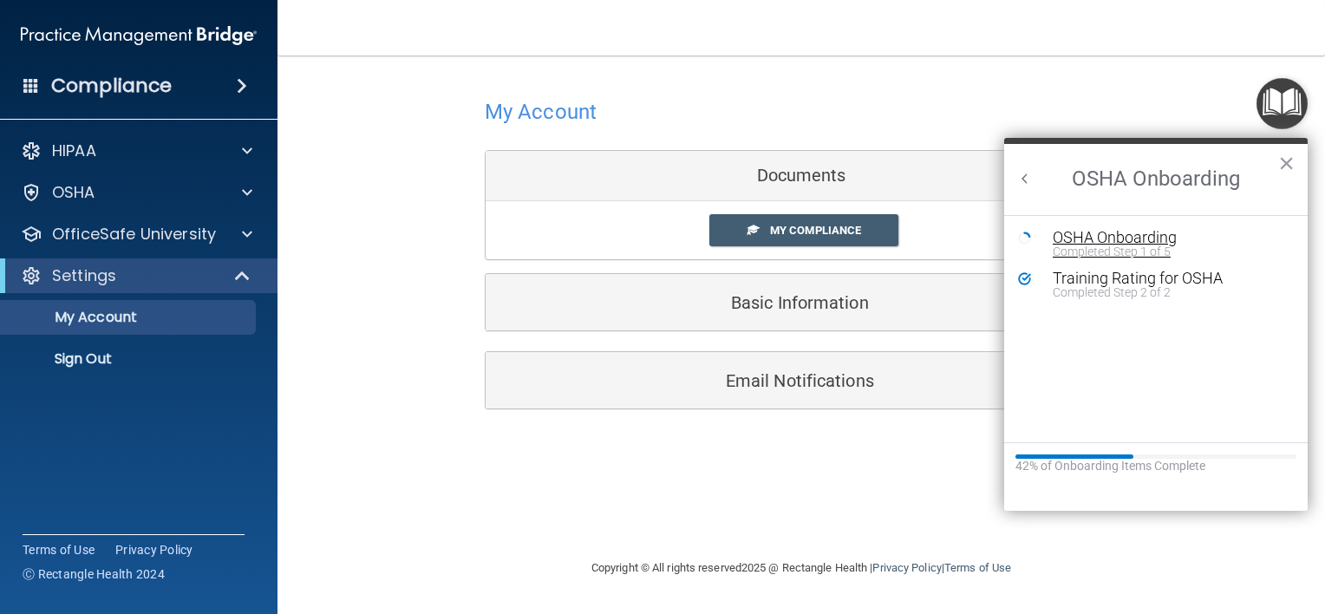
click at [1102, 249] on div "Completed Step 1 of 5" at bounding box center [1169, 251] width 232 height 12
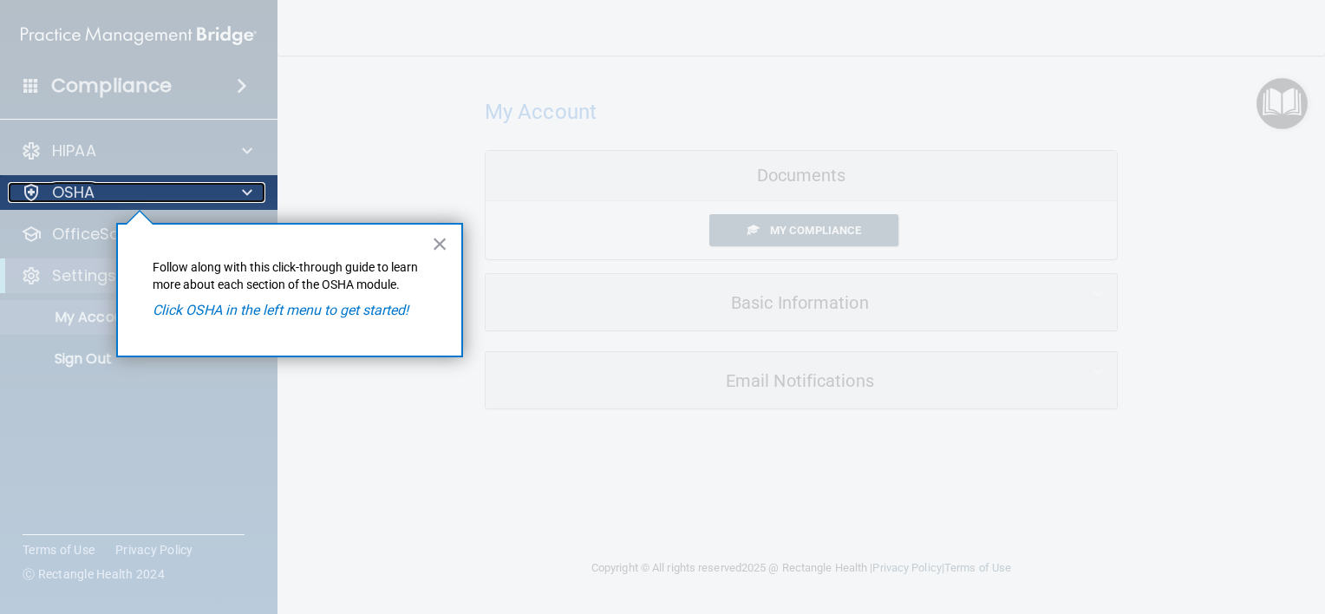
click at [190, 189] on div "OSHA" at bounding box center [115, 192] width 215 height 21
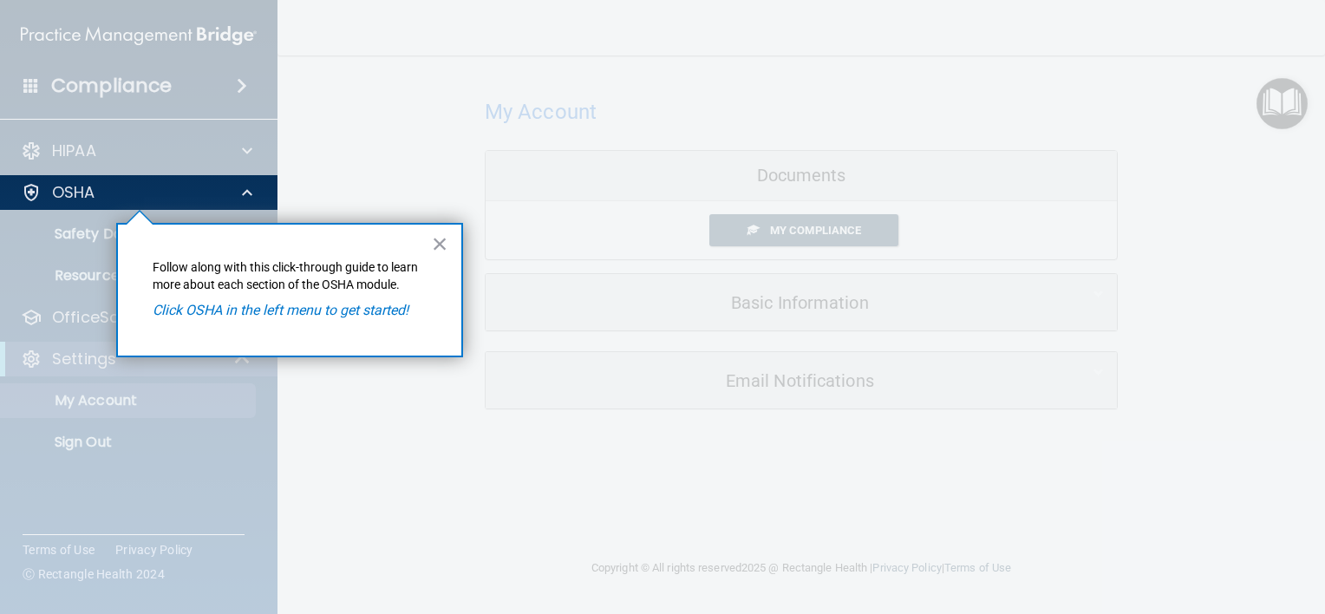
click at [187, 304] on em "Click OSHA in the left menu to get started!" at bounding box center [281, 310] width 256 height 16
click at [76, 276] on div at bounding box center [139, 412] width 278 height 404
click at [439, 243] on button "×" at bounding box center [440, 244] width 16 height 28
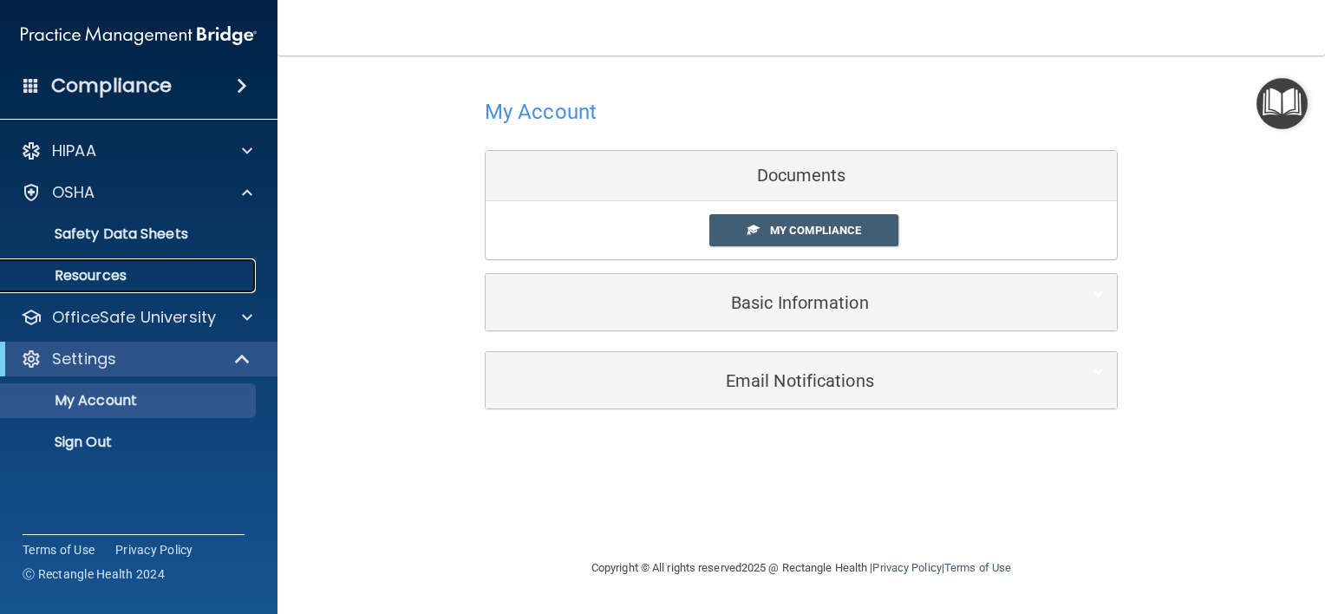
click at [152, 284] on p "Resources" at bounding box center [129, 275] width 237 height 17
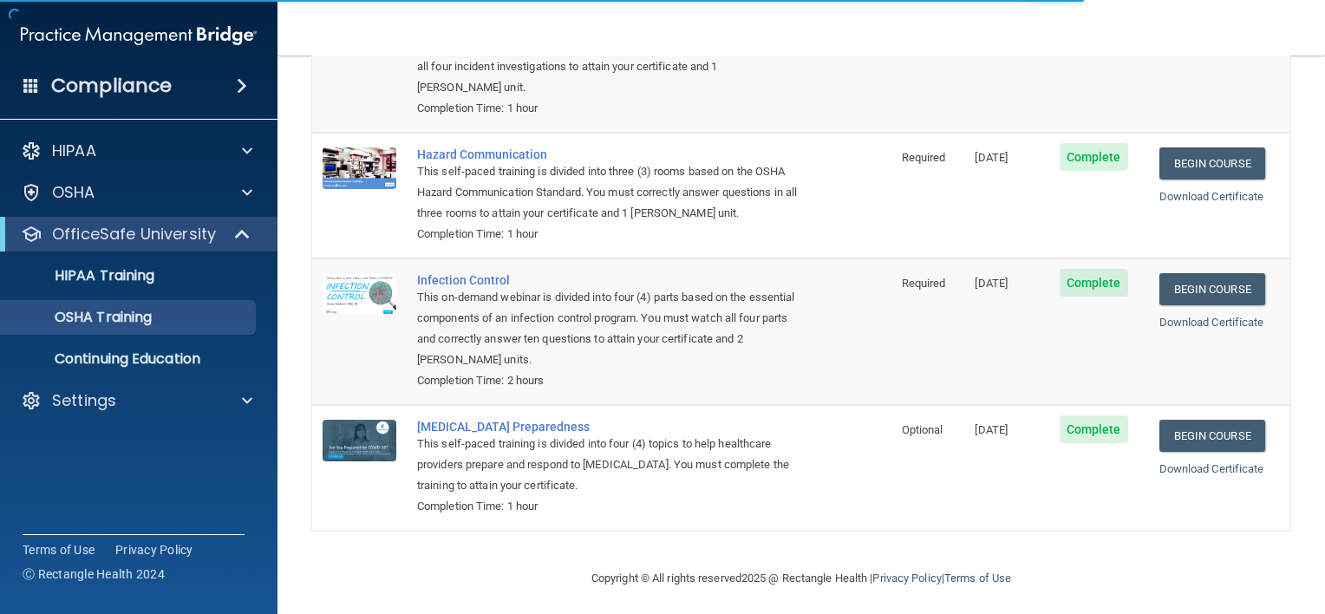
scroll to position [217, 0]
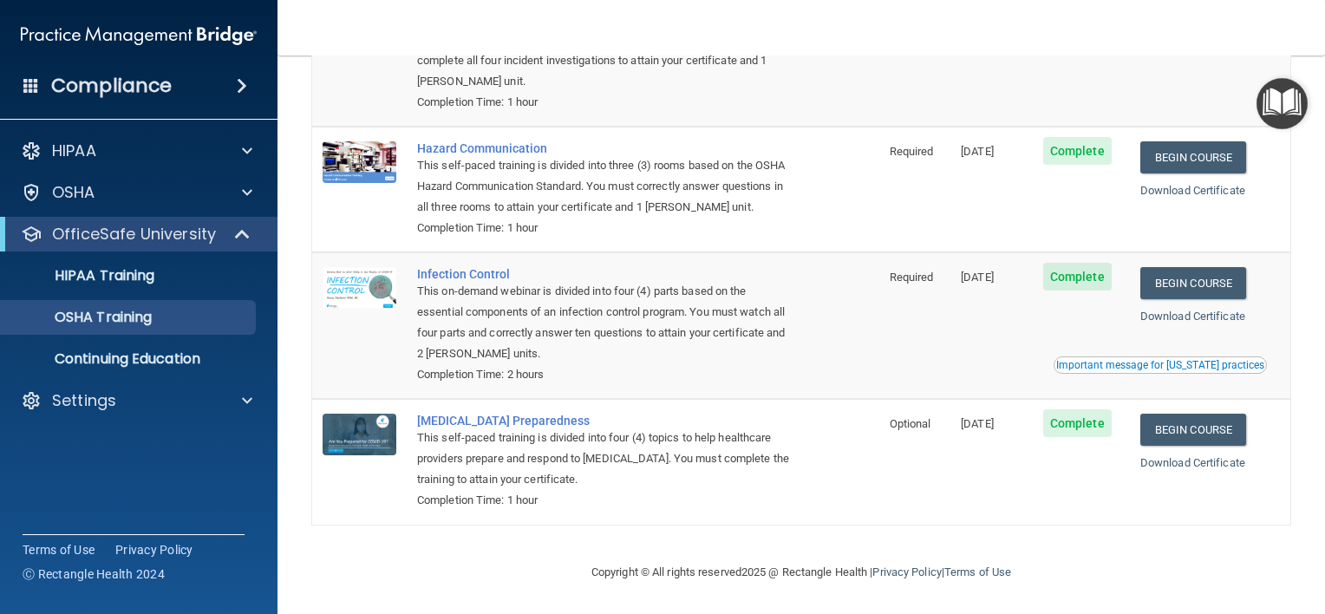
click at [1280, 125] on img "Open Resource Center" at bounding box center [1281, 103] width 51 height 51
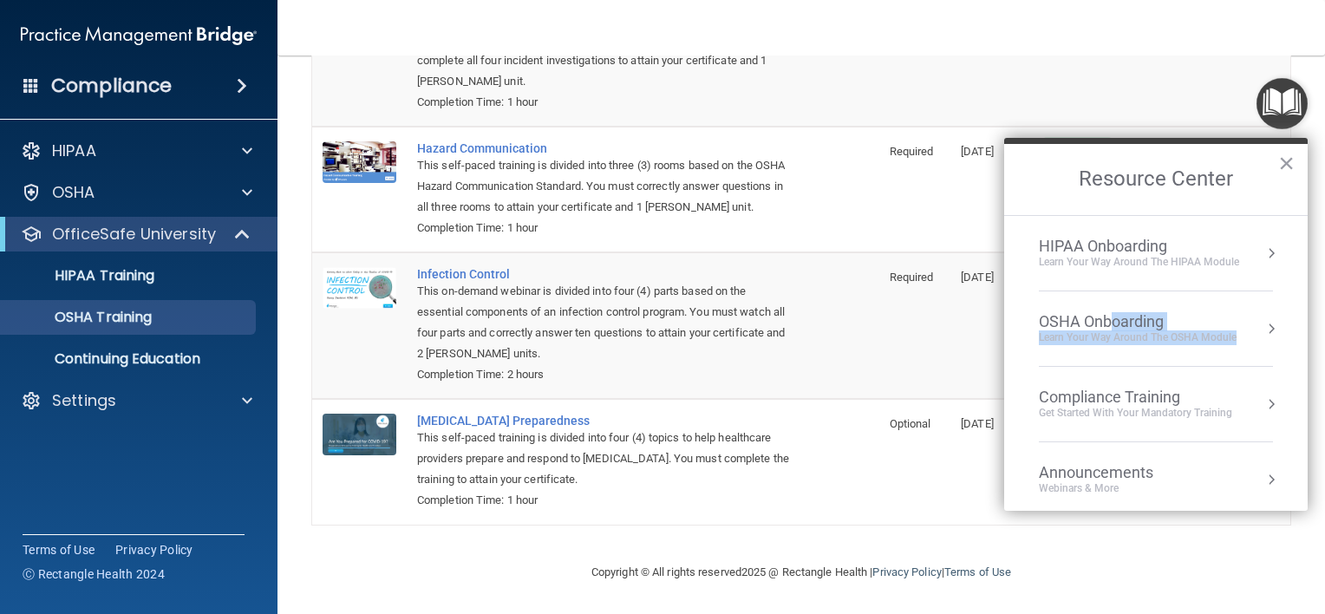
drag, startPoint x: 1114, startPoint y: 352, endPoint x: 1108, endPoint y: 324, distance: 28.4
click at [1108, 324] on li "OSHA Onboarding Learn your way around the OSHA module" at bounding box center [1156, 328] width 234 height 75
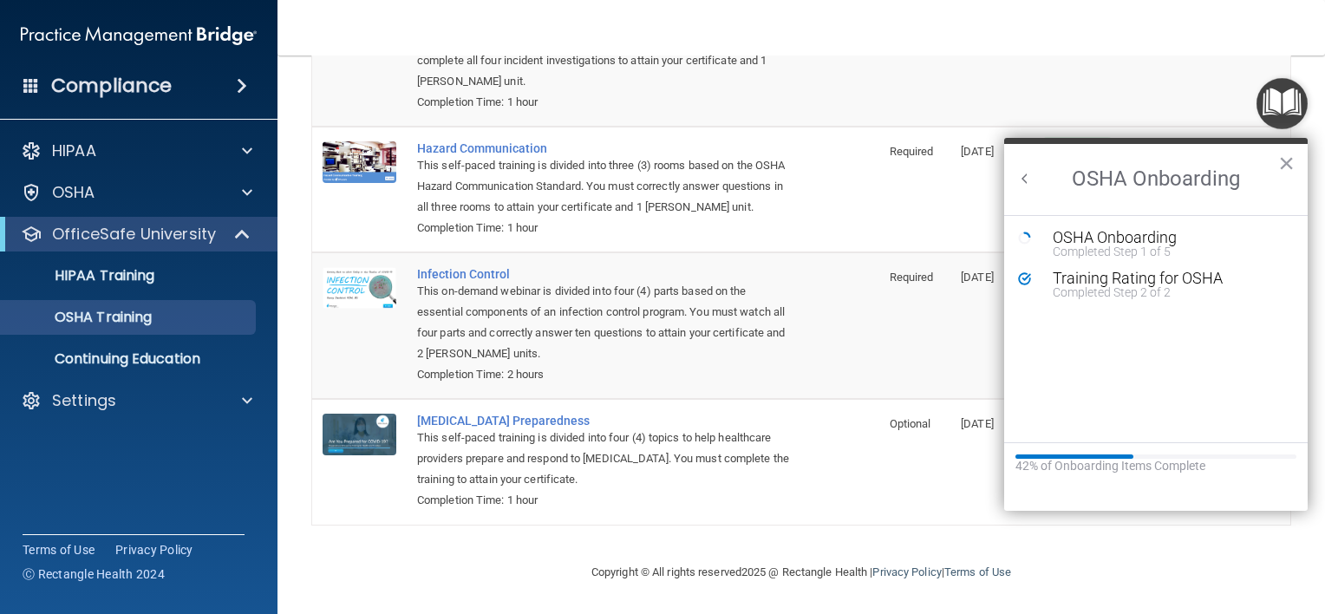
scroll to position [0, 0]
click at [1108, 324] on ol "OSHA Onboarding Completed Step 1 of 5 Training Rating for OSHA Completed Step 2…" at bounding box center [1155, 328] width 303 height 227
click at [147, 357] on p "Continuing Education" at bounding box center [129, 358] width 237 height 17
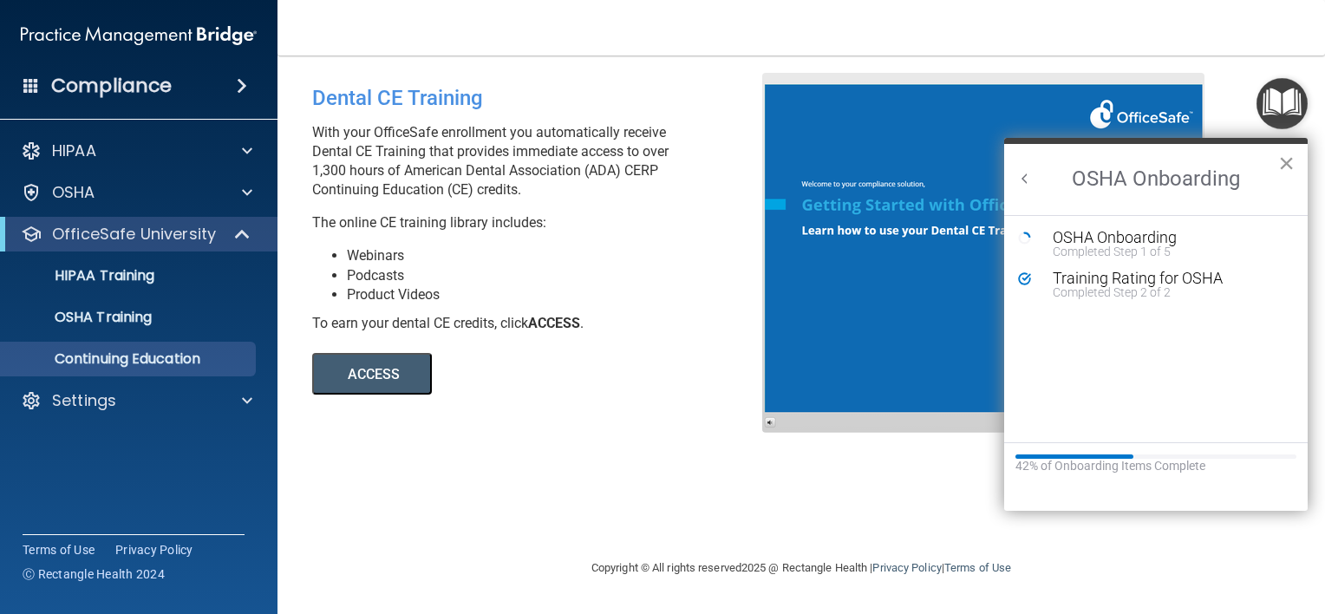
click at [1287, 164] on button "×" at bounding box center [1286, 163] width 16 height 28
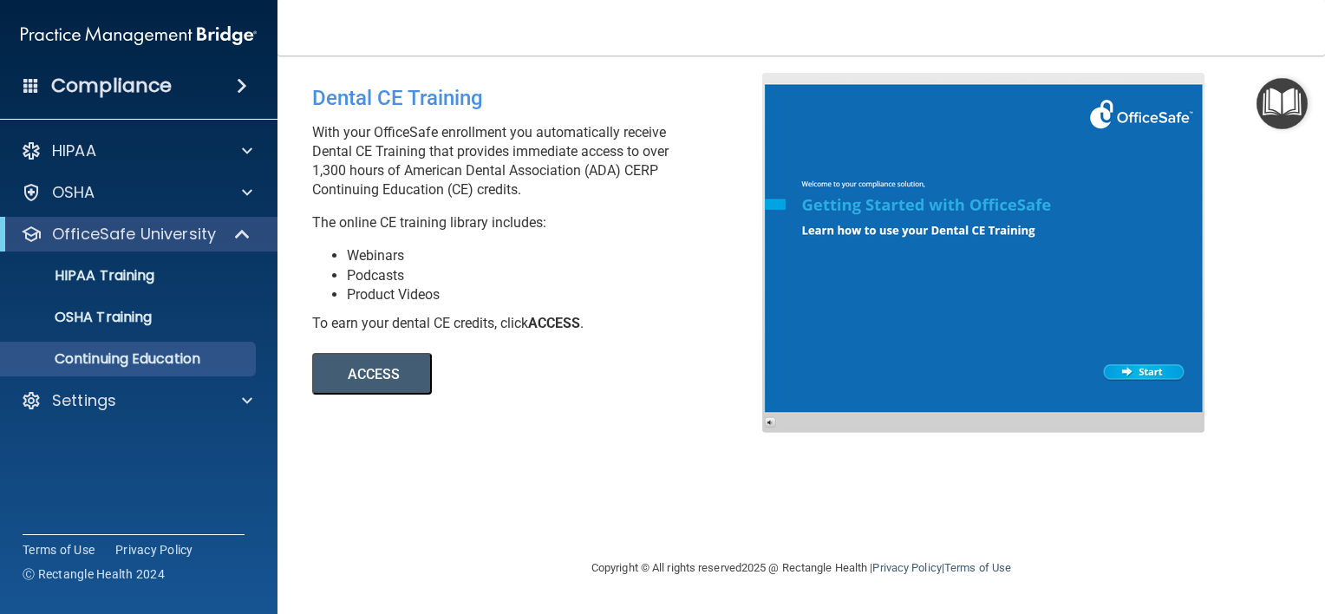
click at [368, 363] on button "ACCESS" at bounding box center [372, 374] width 120 height 42
click at [1109, 371] on div at bounding box center [983, 253] width 442 height 360
click at [392, 368] on button "ACCESS" at bounding box center [372, 374] width 120 height 42
click at [1275, 101] on img "Open Resource Center" at bounding box center [1281, 103] width 51 height 51
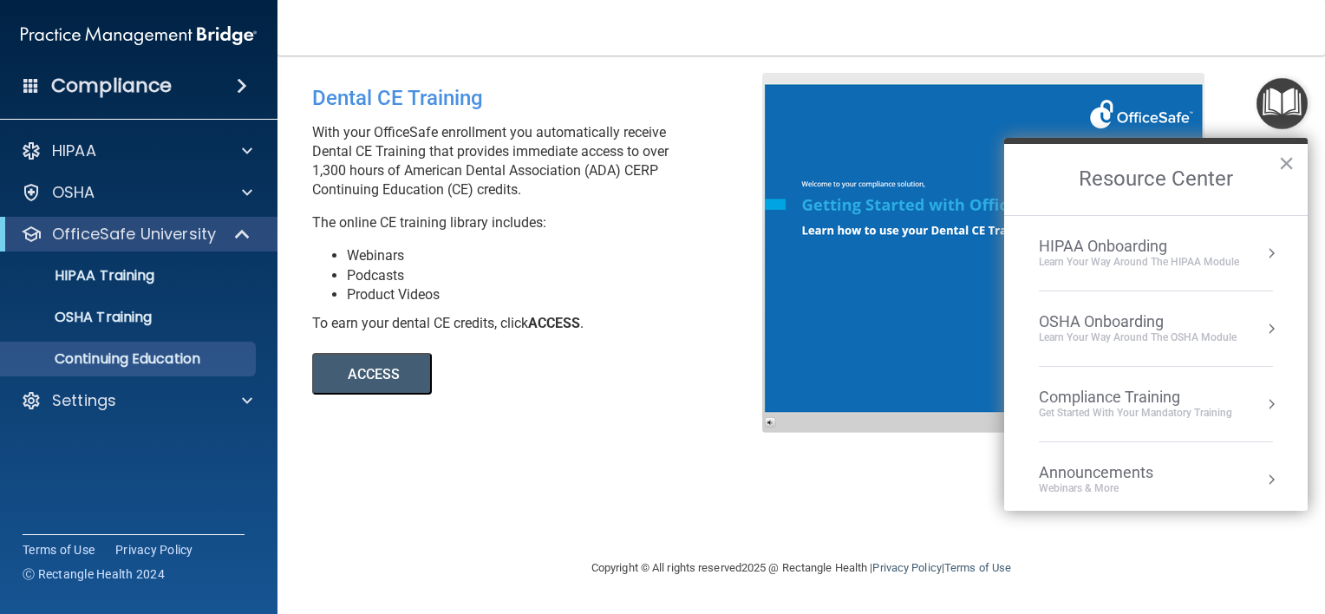
click at [1132, 246] on div "HIPAA Onboarding" at bounding box center [1139, 246] width 200 height 19
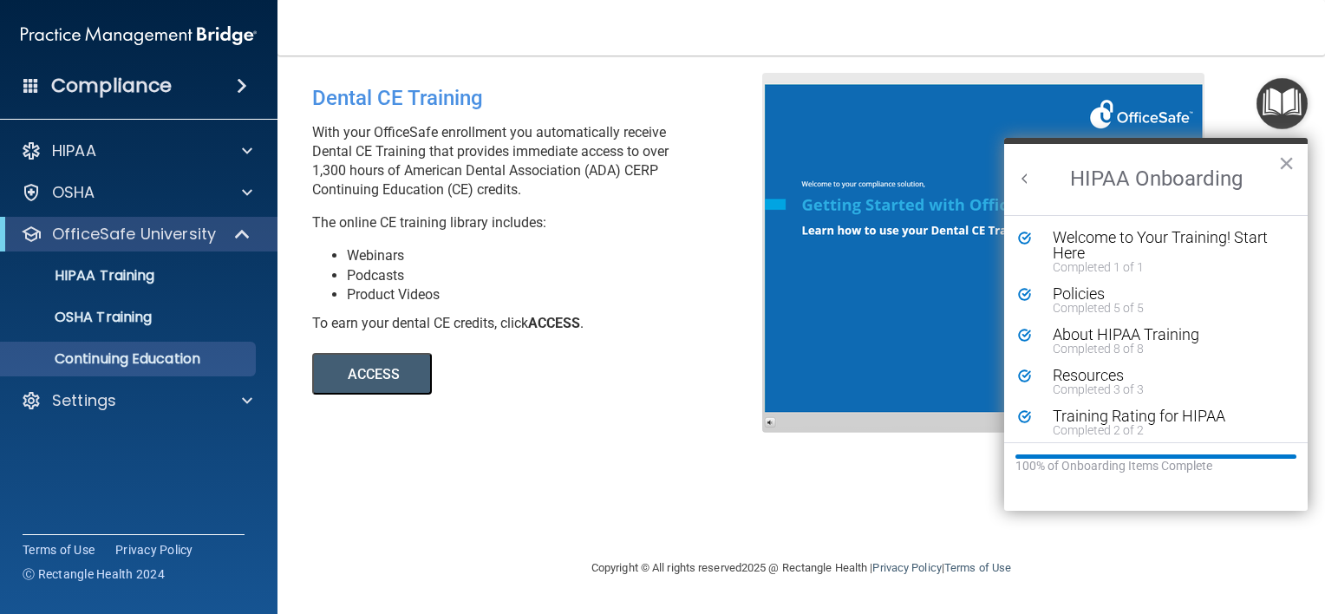
click at [1020, 184] on button "Back to Resource Center Home" at bounding box center [1024, 178] width 17 height 17
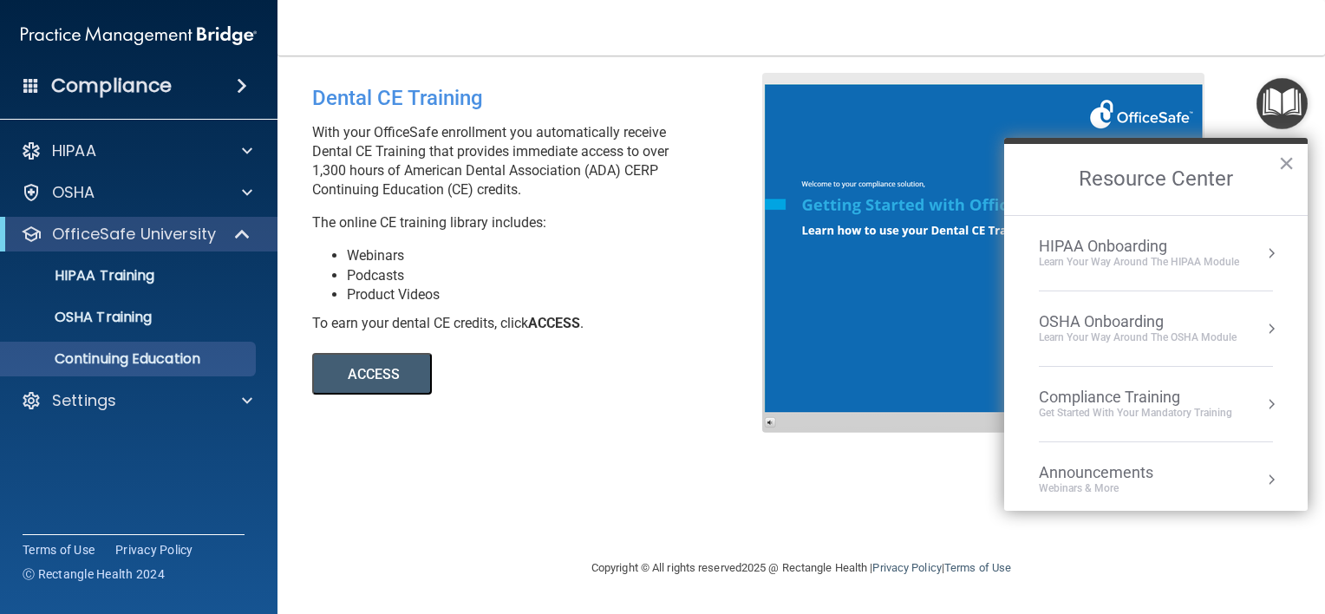
click at [1095, 316] on div "OSHA Onboarding" at bounding box center [1138, 321] width 198 height 19
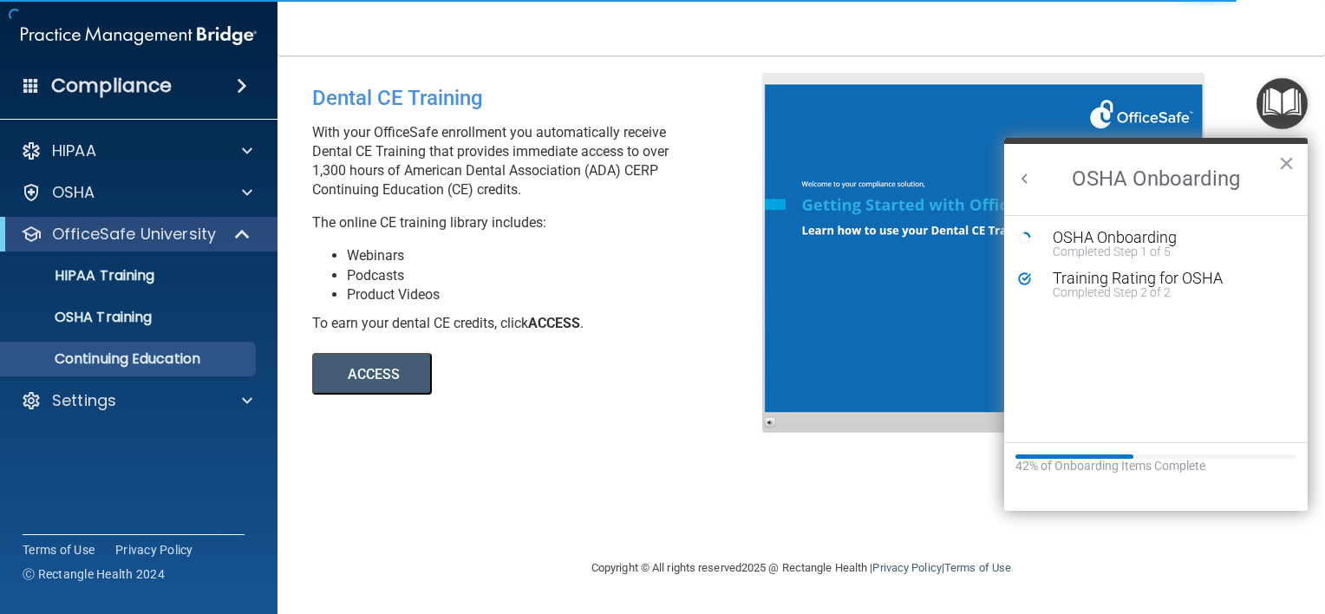
click at [1303, 118] on img "Open Resource Center" at bounding box center [1281, 103] width 51 height 51
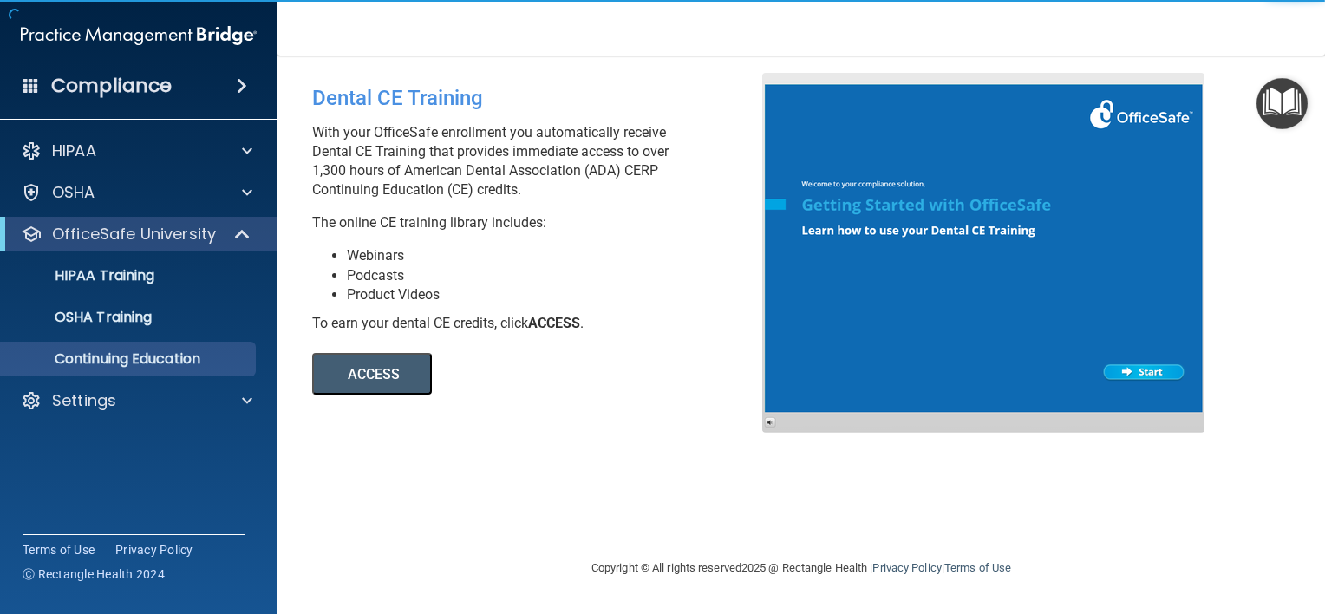
click at [1269, 97] on img "Open Resource Center" at bounding box center [1281, 103] width 51 height 51
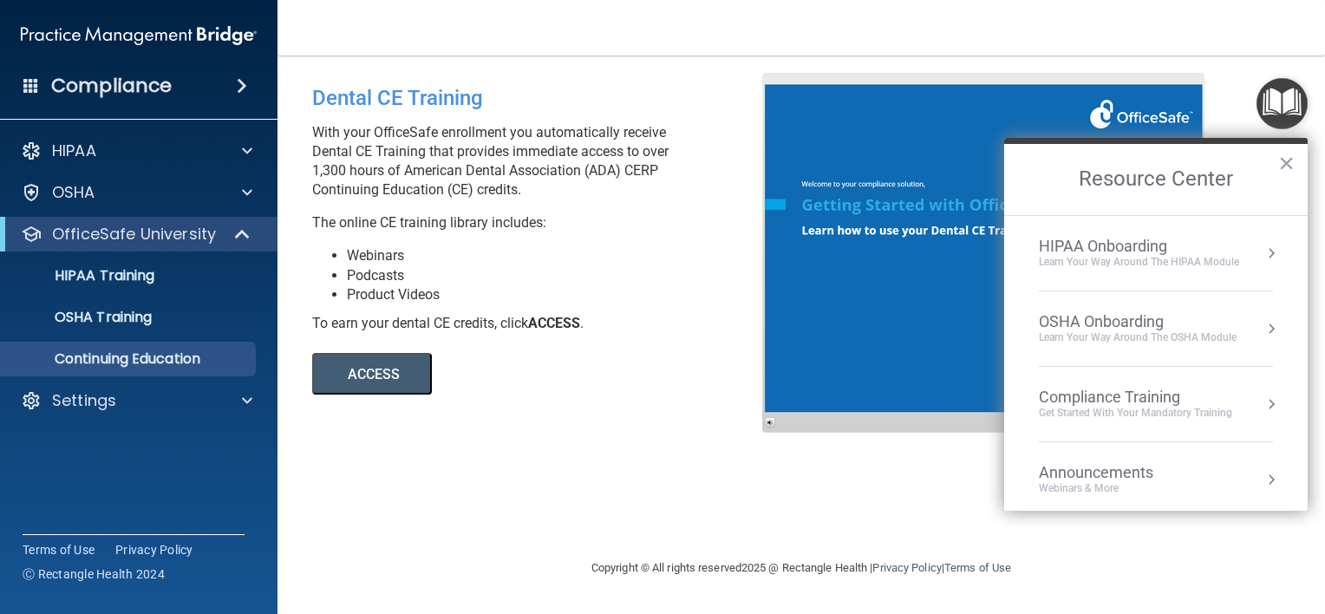
click at [1156, 305] on li "OSHA Onboarding Learn your way around the OSHA module" at bounding box center [1156, 328] width 234 height 75
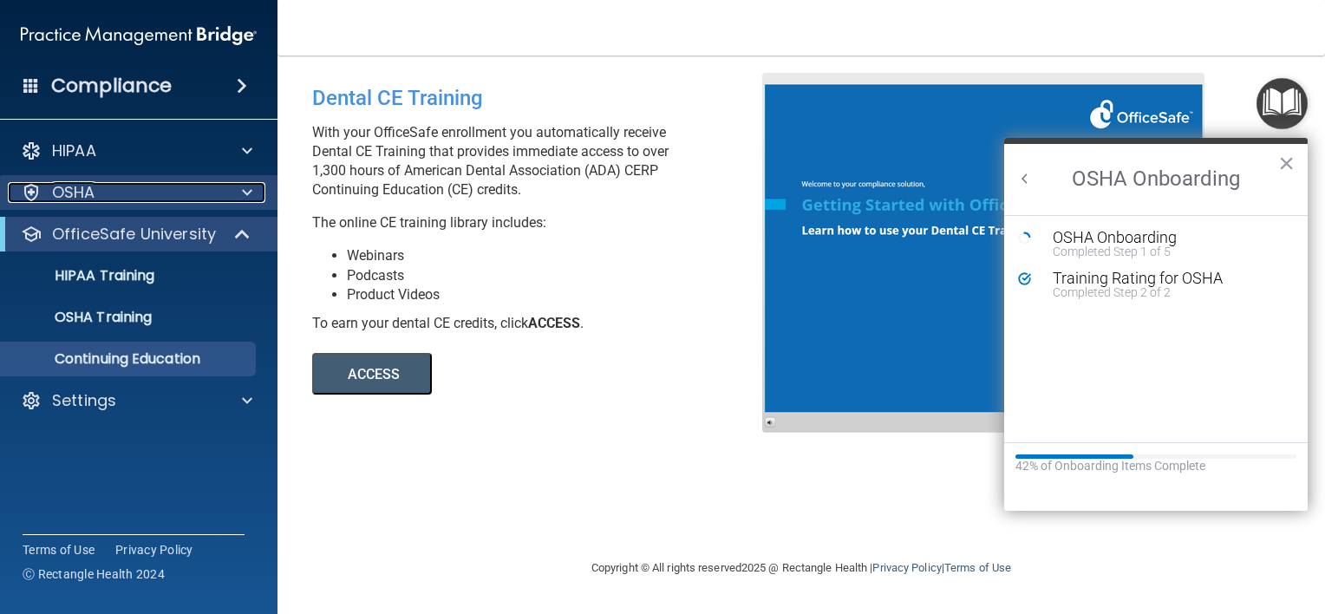
click at [244, 187] on span at bounding box center [247, 192] width 10 height 21
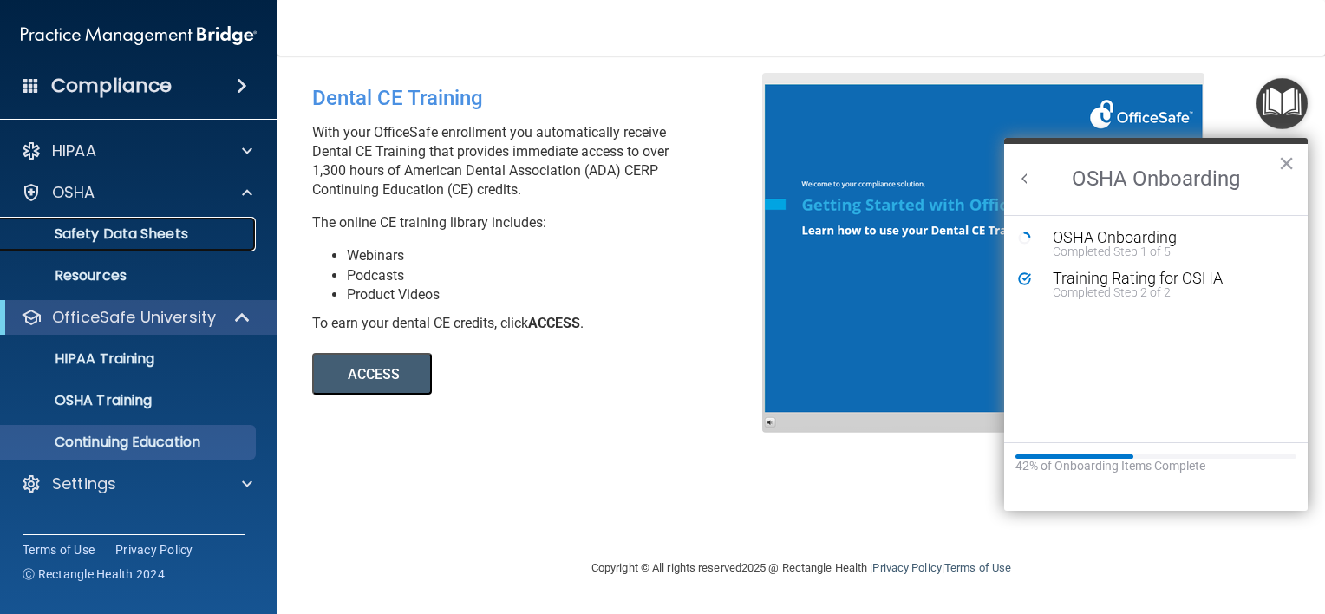
click at [221, 232] on p "Safety Data Sheets" at bounding box center [129, 233] width 237 height 17
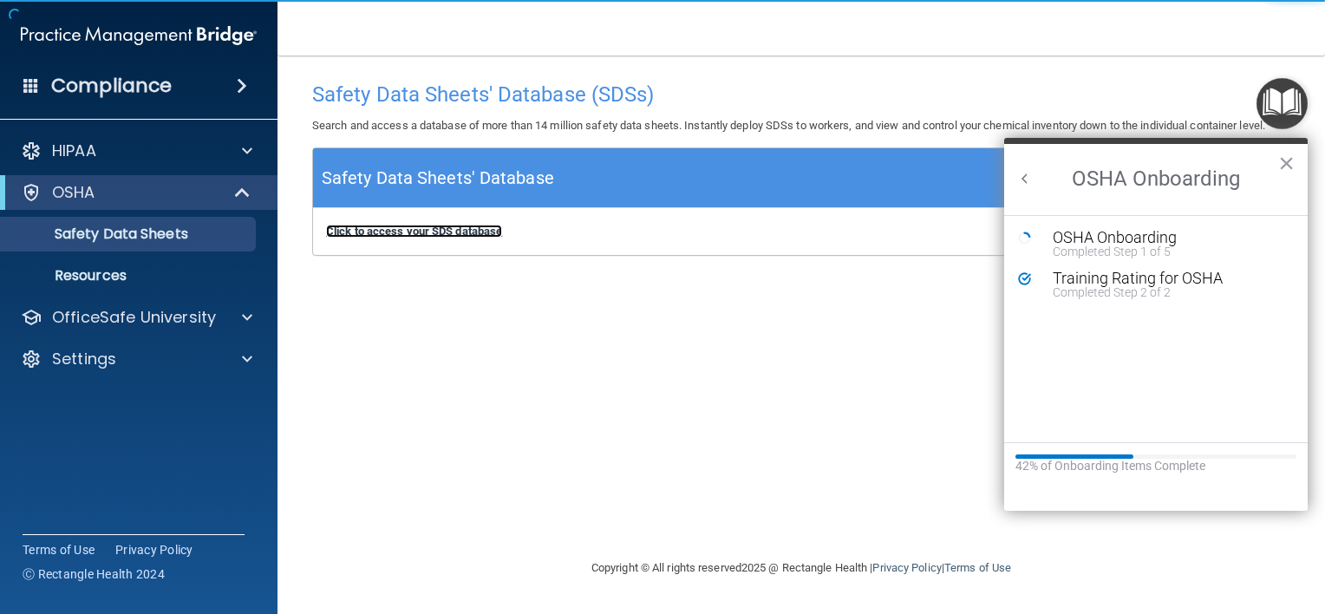
click at [381, 225] on b "Click to access your SDS database" at bounding box center [414, 231] width 176 height 13
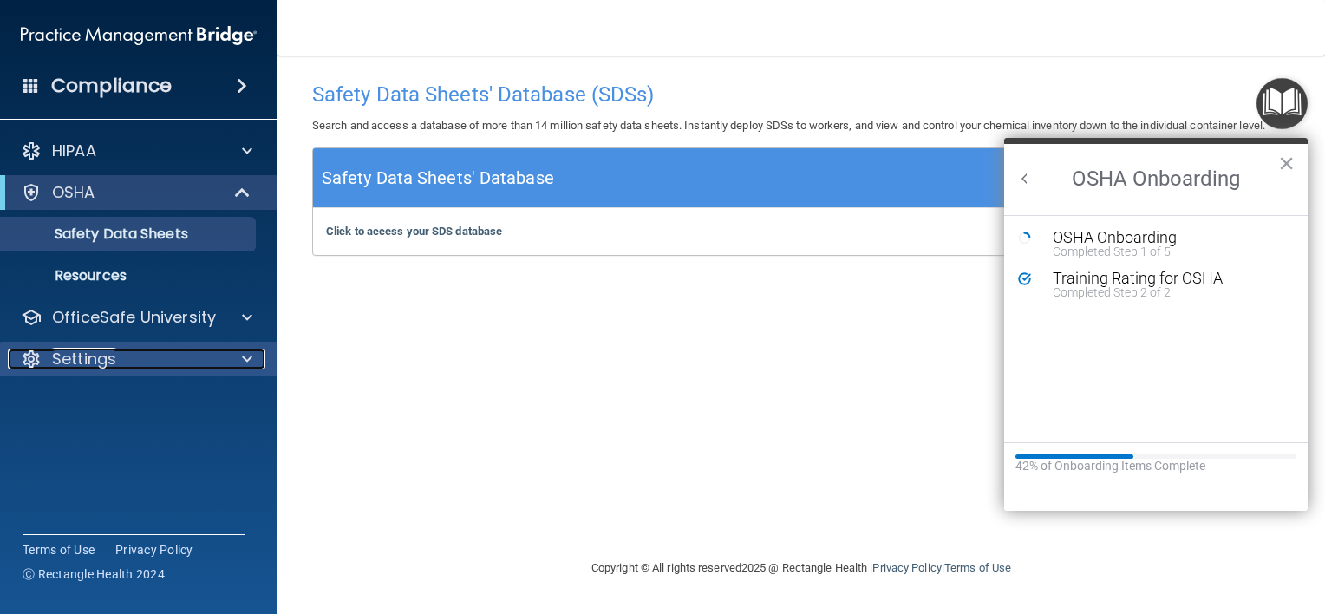
click at [160, 357] on div "Settings" at bounding box center [115, 359] width 215 height 21
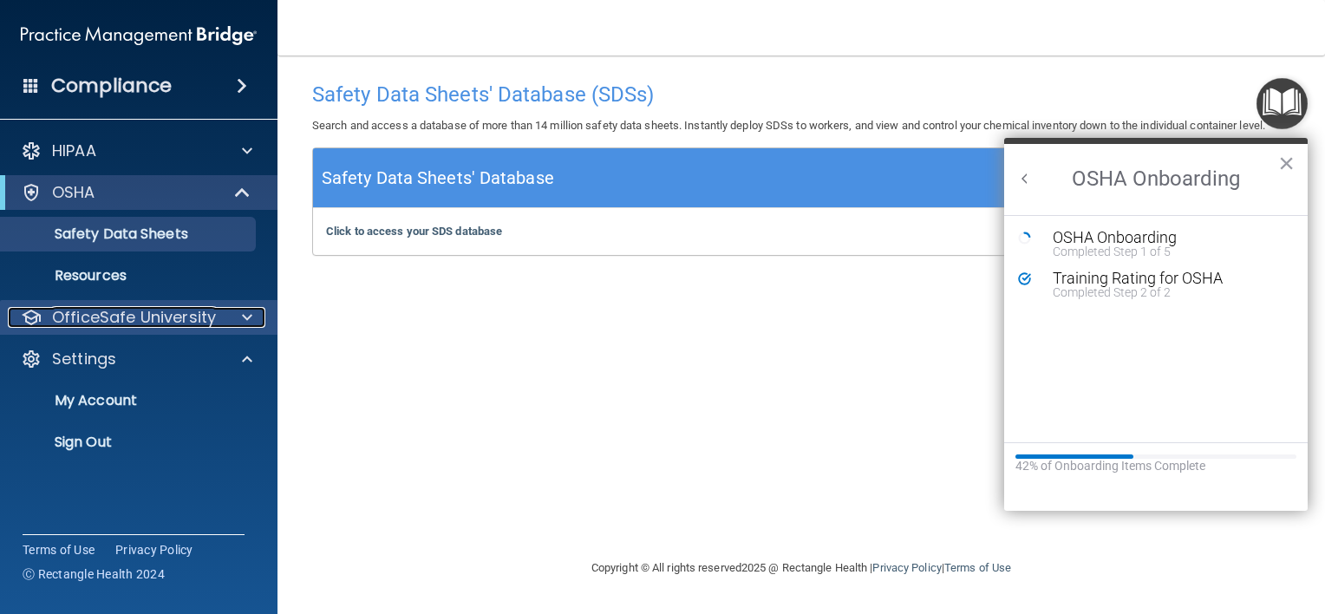
click at [204, 326] on p "OfficeSafe University" at bounding box center [134, 317] width 164 height 21
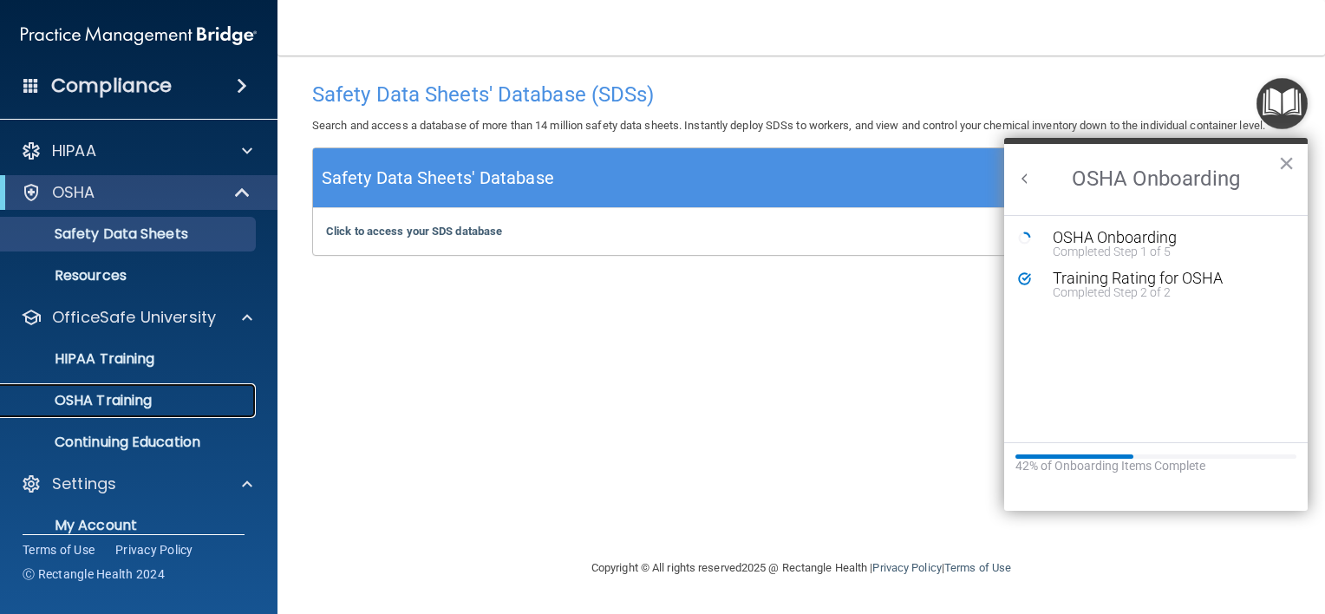
click at [191, 405] on div "OSHA Training" at bounding box center [129, 400] width 237 height 17
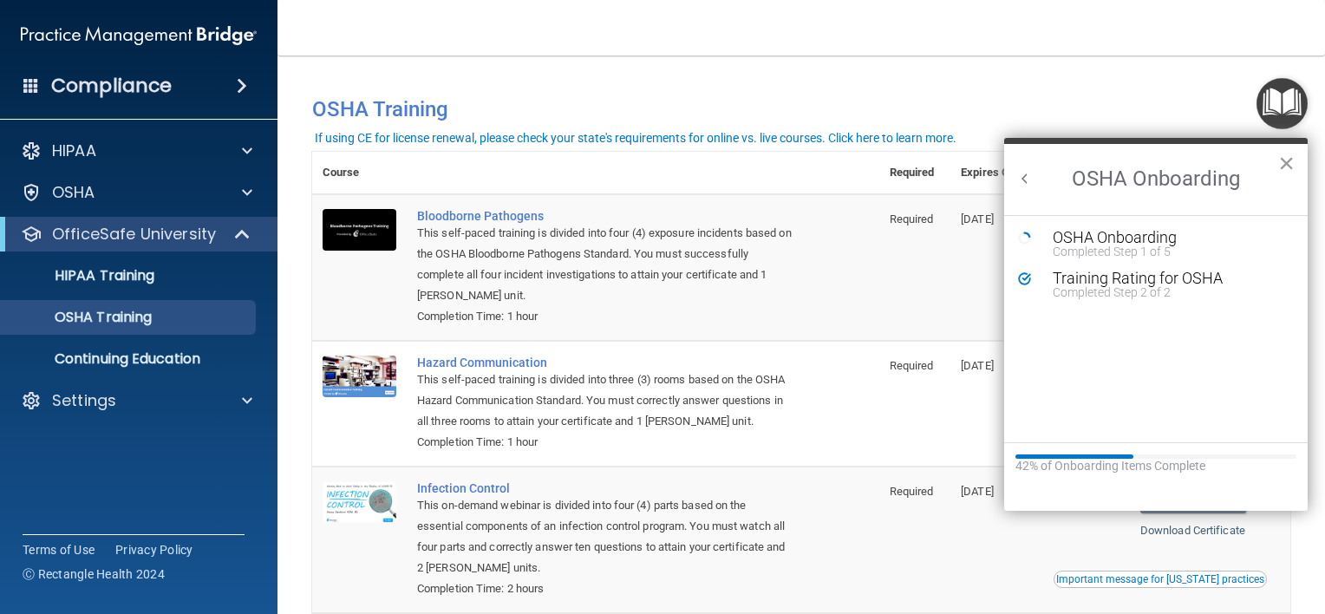
click at [1282, 160] on button "×" at bounding box center [1286, 163] width 16 height 28
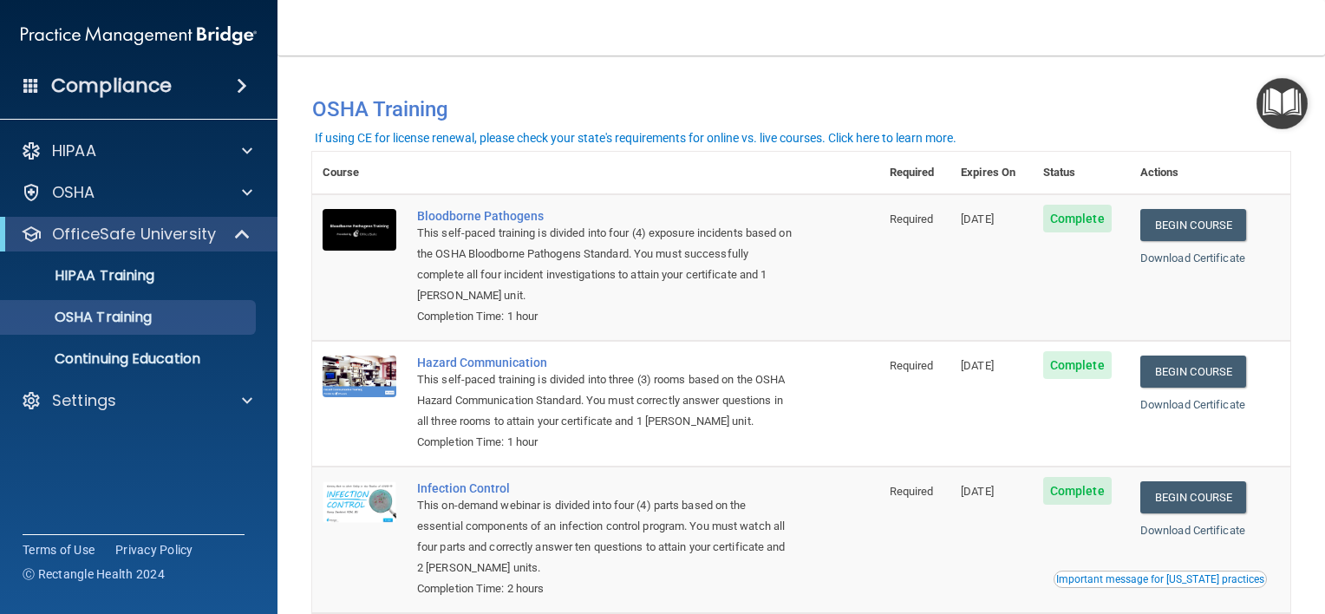
click at [528, 134] on div "If using CE for license renewal, please check your state's requirements for onl…" at bounding box center [636, 138] width 642 height 12
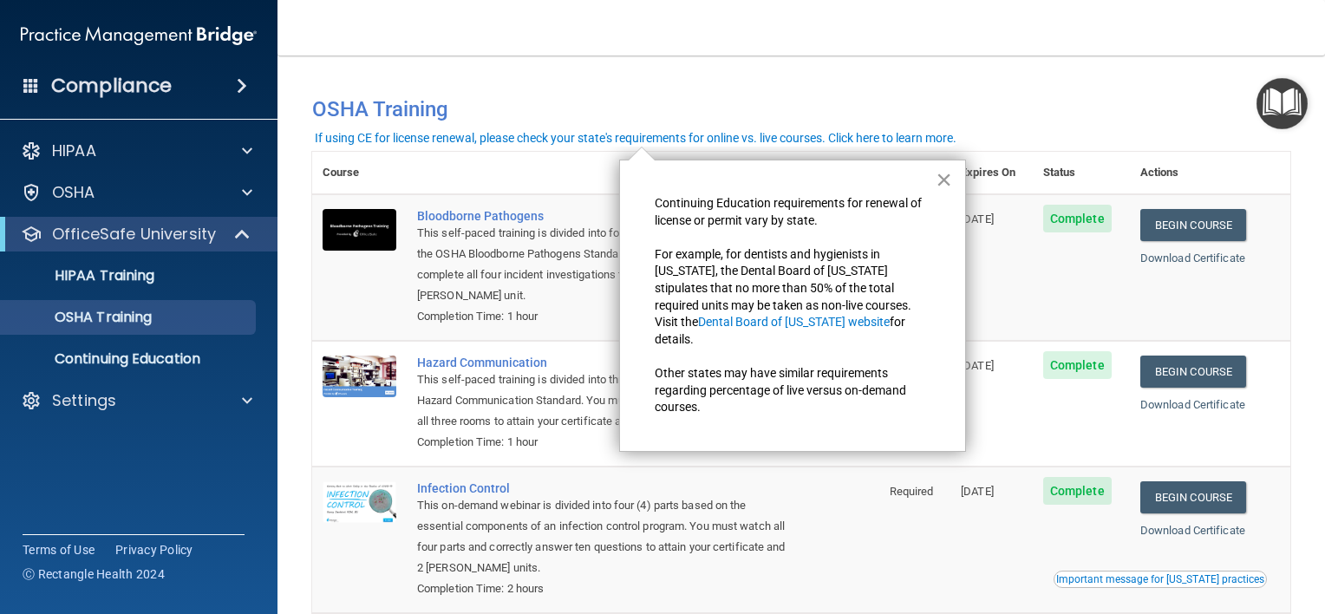
click at [943, 183] on button "×" at bounding box center [944, 180] width 16 height 28
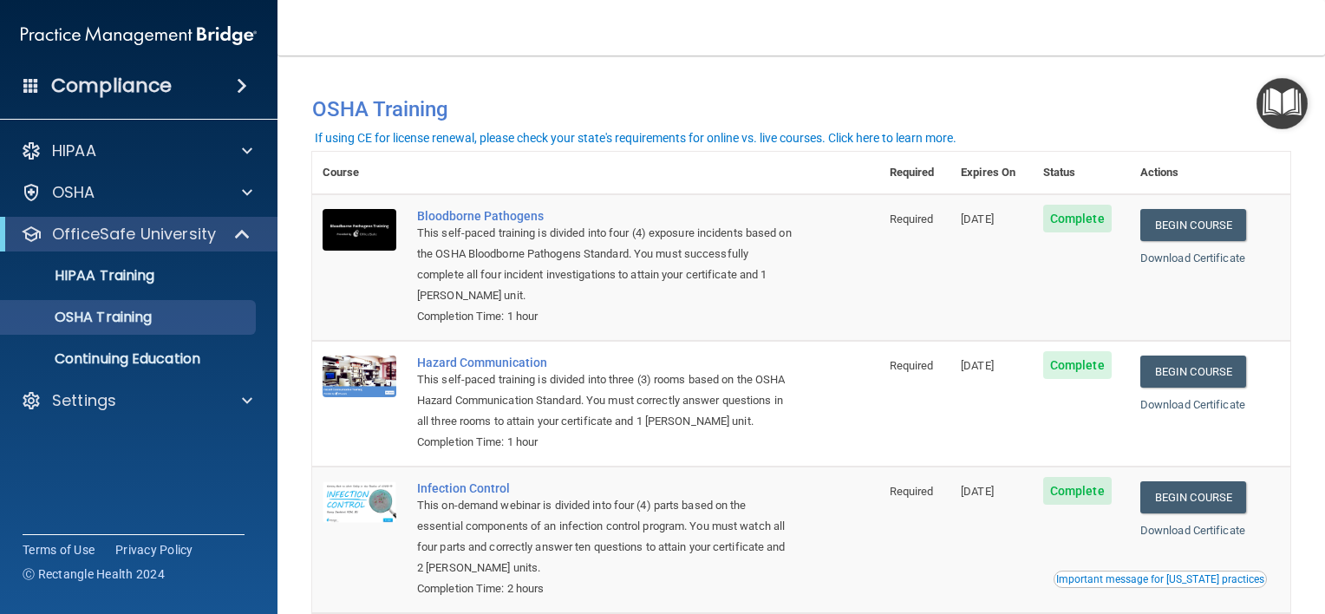
click at [93, 97] on h4 "Compliance" at bounding box center [111, 86] width 121 height 24
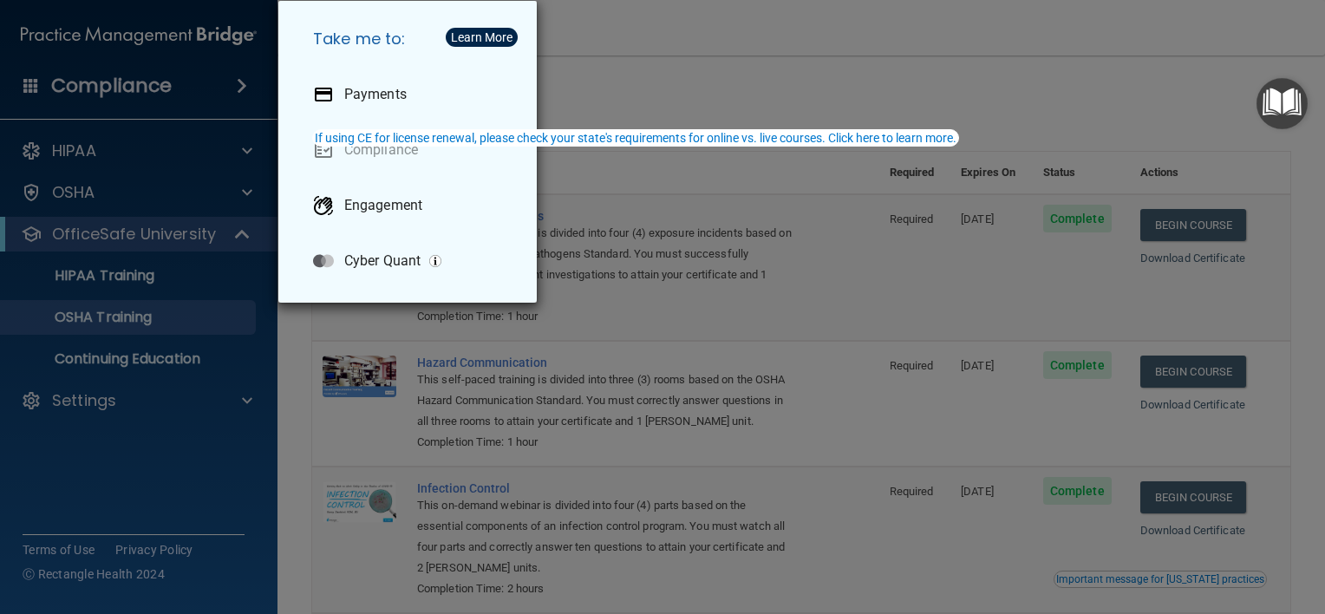
click at [93, 142] on div "Take me to: Payments Compliance Engagement Cyber Quant" at bounding box center [662, 307] width 1325 height 614
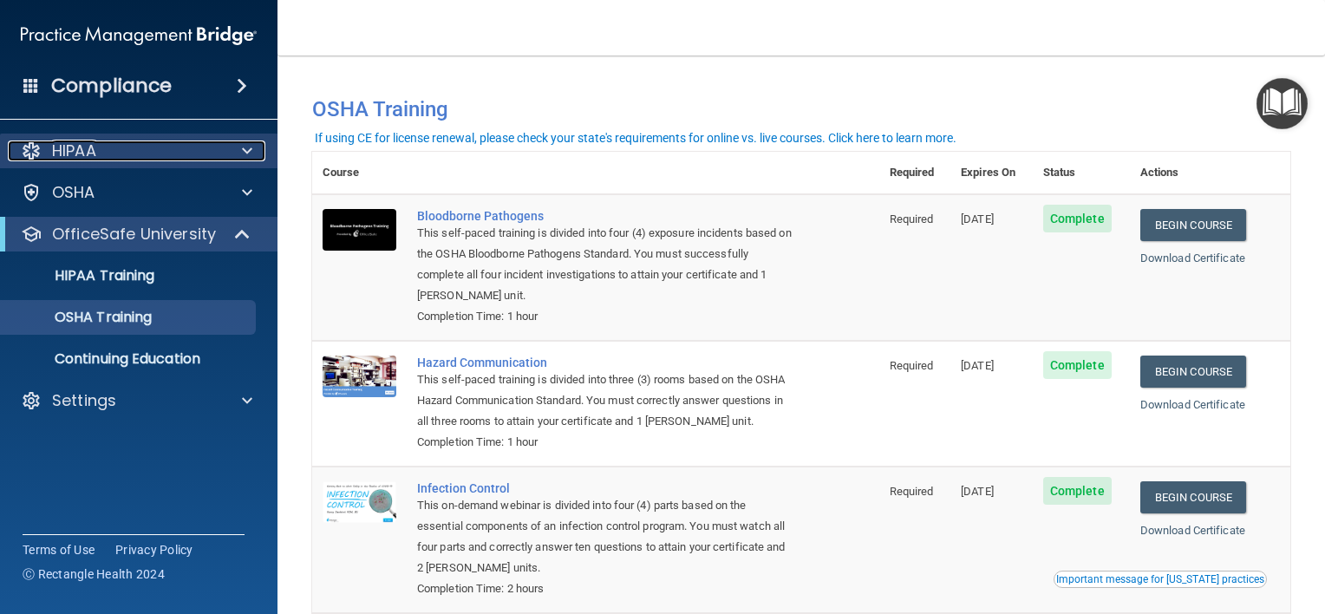
click at [110, 150] on div "HIPAA" at bounding box center [115, 150] width 215 height 21
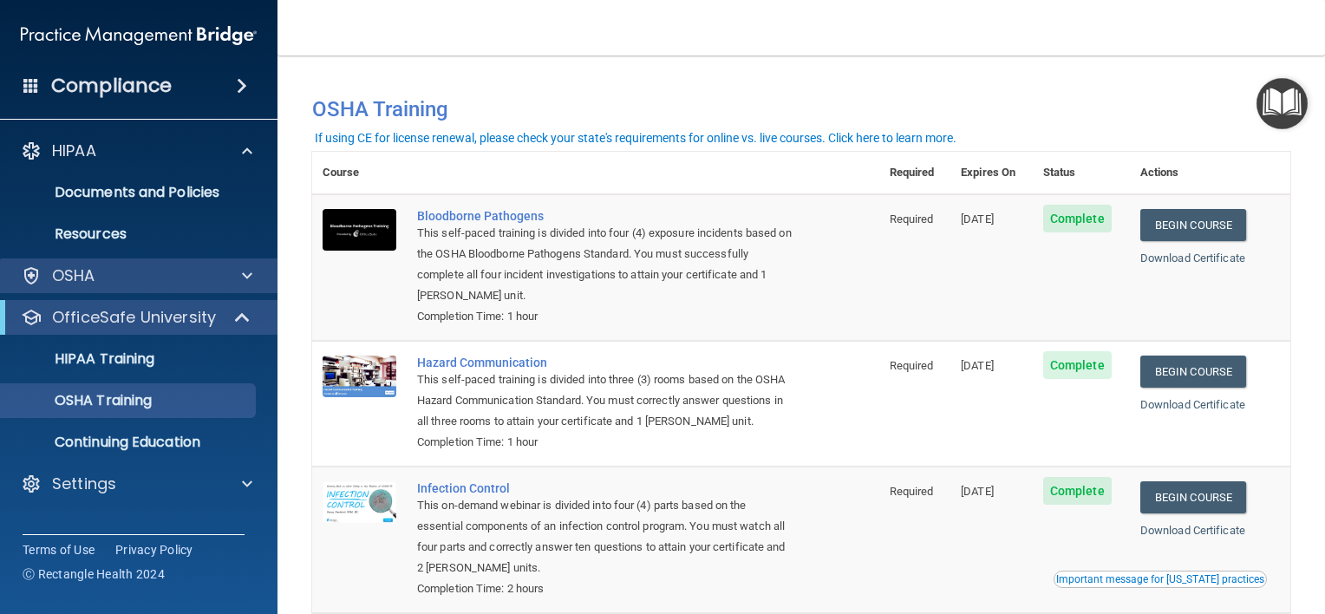
click at [73, 260] on div "OSHA" at bounding box center [139, 275] width 278 height 35
click at [92, 272] on p "OSHA" at bounding box center [73, 275] width 43 height 21
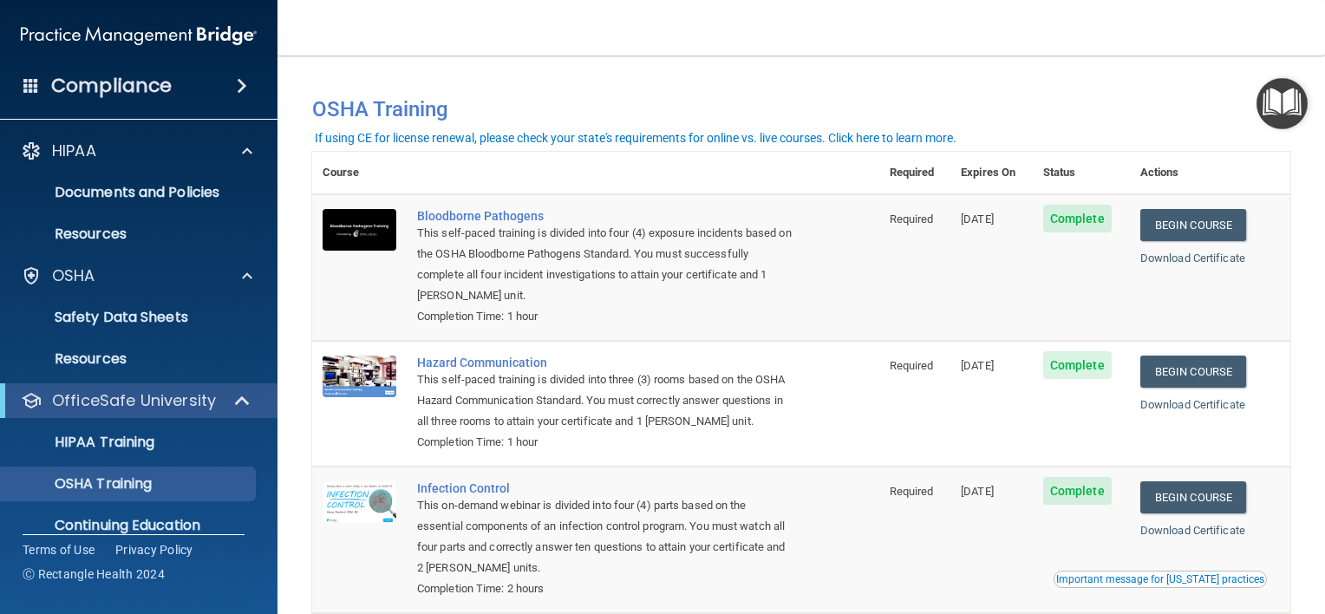
click at [175, 35] on img at bounding box center [139, 35] width 236 height 35
click at [147, 85] on h4 "Compliance" at bounding box center [111, 86] width 121 height 24
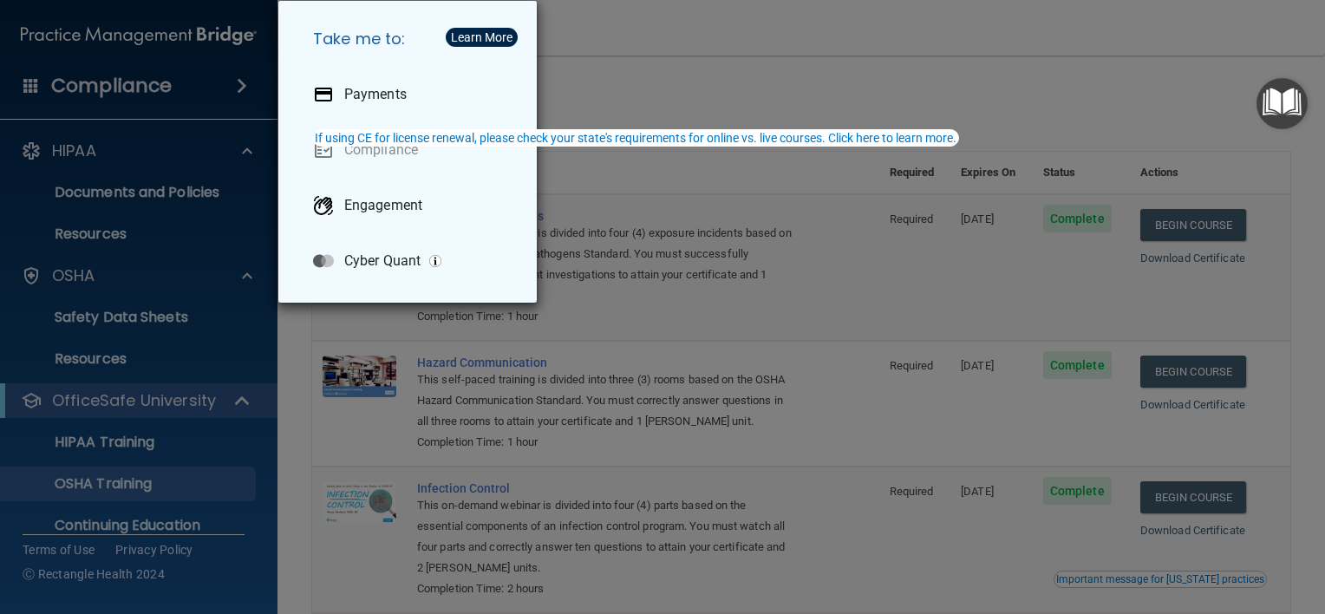
click at [347, 312] on div "Take me to: Payments Compliance Engagement Cyber Quant" at bounding box center [662, 307] width 1325 height 614
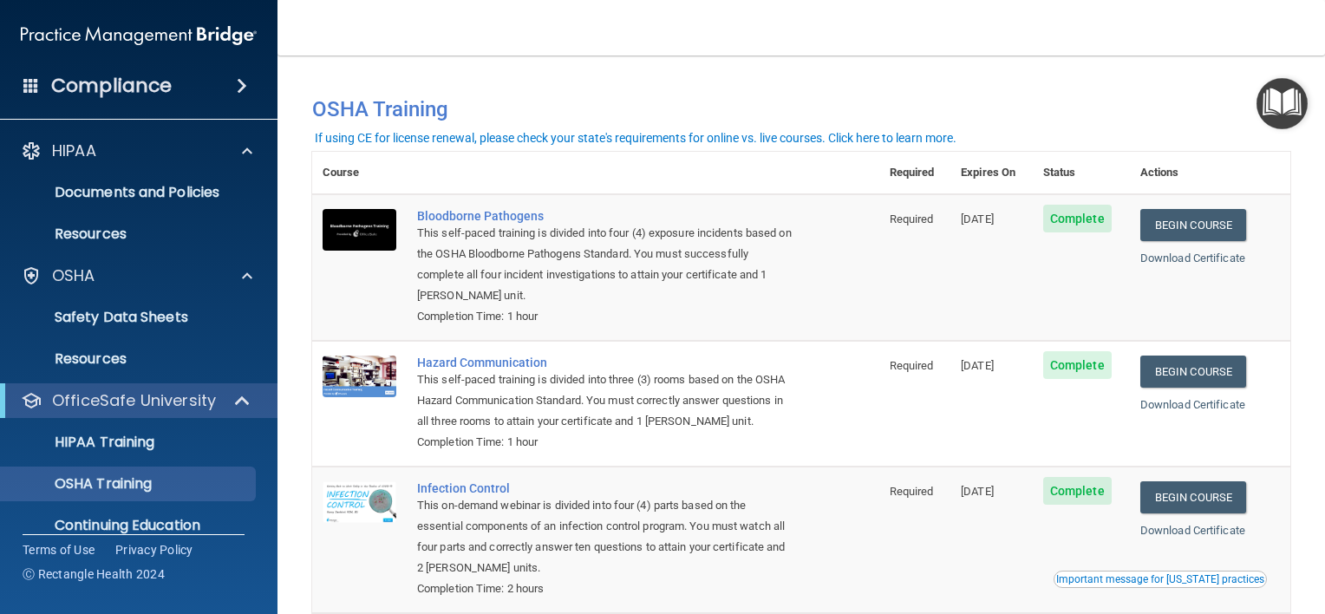
click at [125, 85] on h4 "Compliance" at bounding box center [111, 86] width 121 height 24
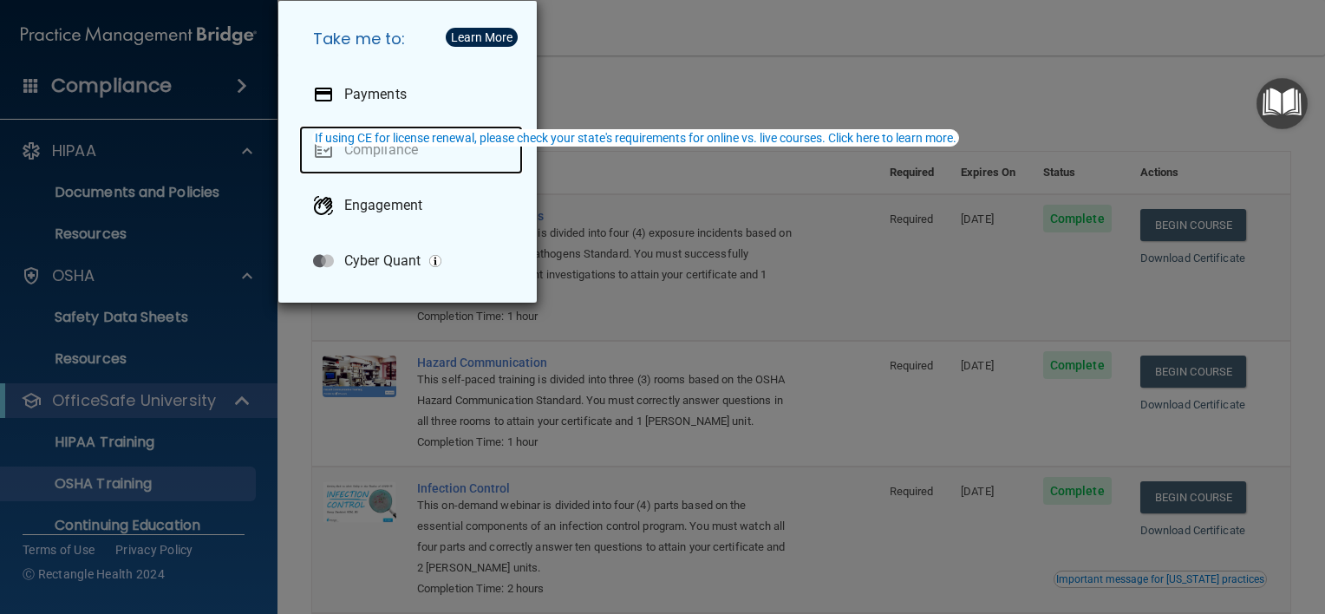
click at [371, 149] on link "Compliance" at bounding box center [411, 150] width 224 height 49
click at [375, 150] on link "Compliance" at bounding box center [411, 150] width 224 height 49
click at [323, 153] on link "Compliance" at bounding box center [411, 150] width 224 height 49
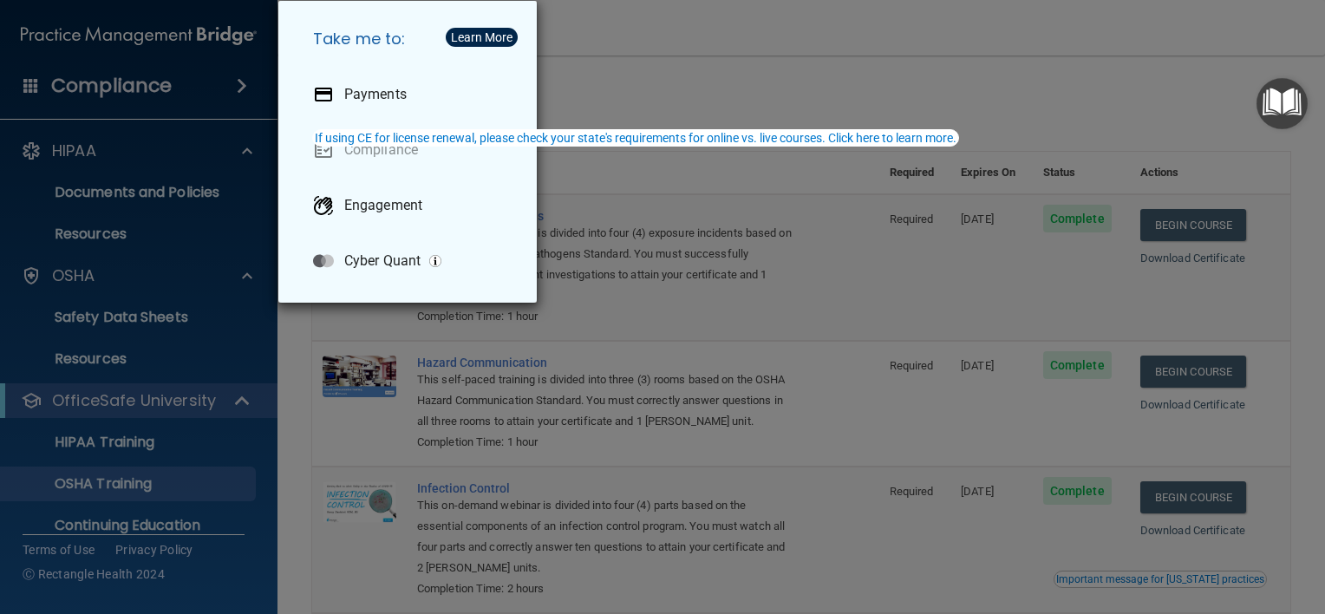
click at [140, 90] on div "Take me to: Payments Compliance Engagement Cyber Quant" at bounding box center [662, 307] width 1325 height 614
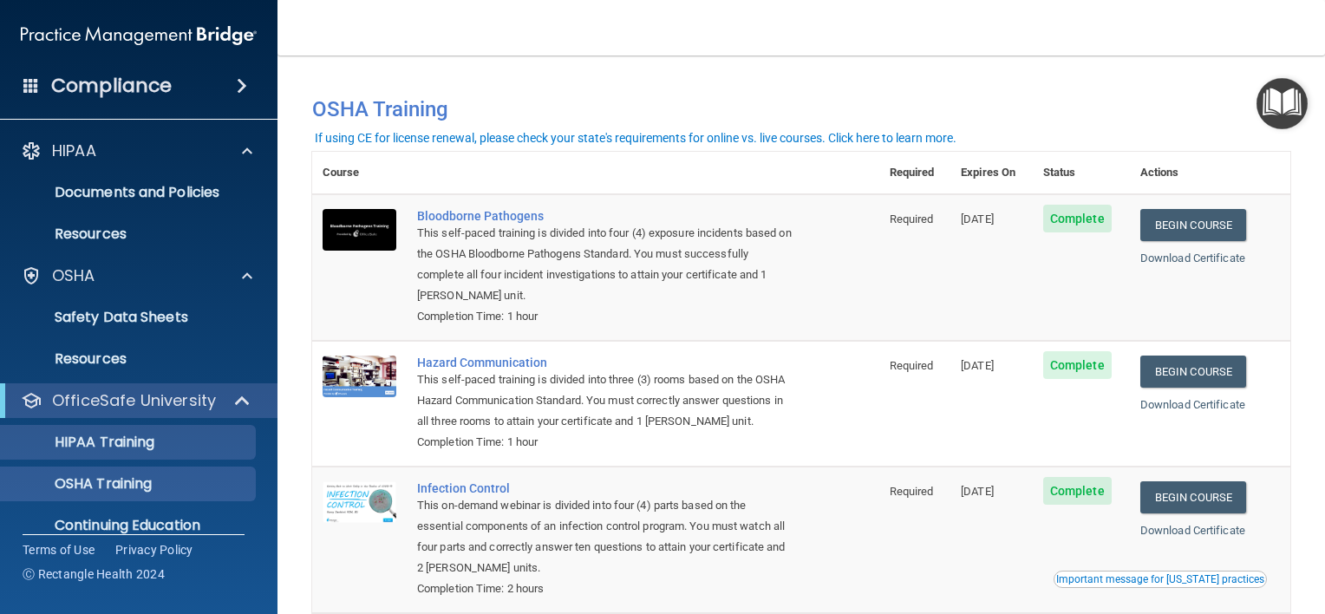
scroll to position [63, 0]
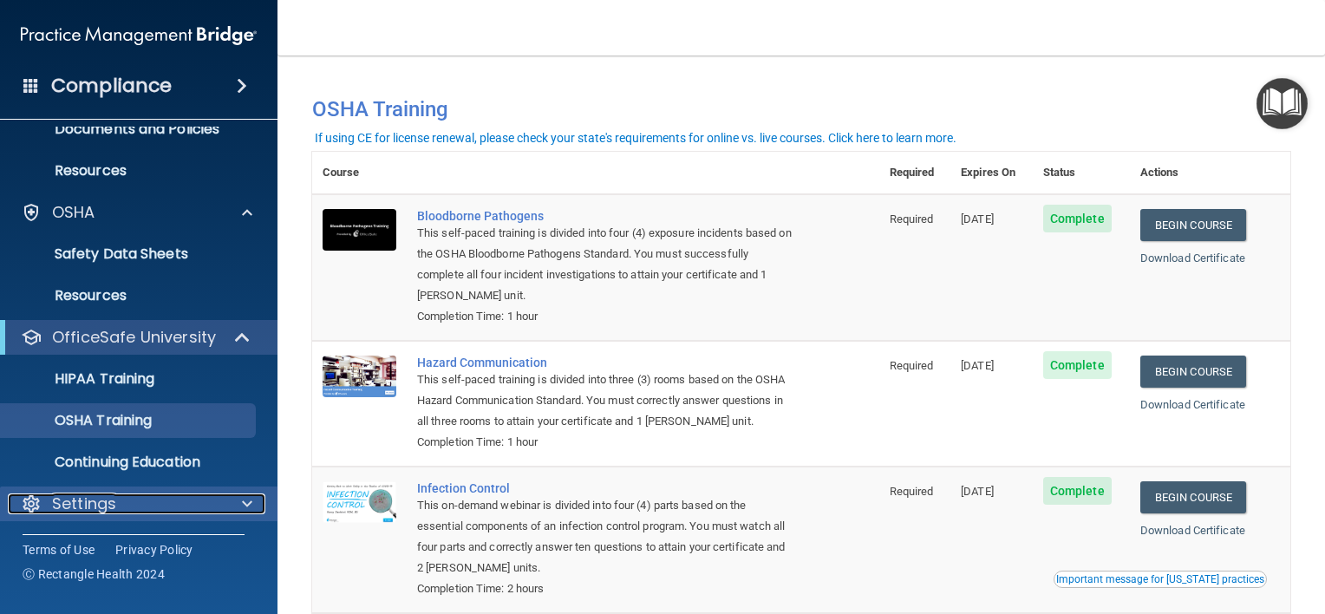
click at [115, 508] on div "Settings" at bounding box center [115, 503] width 215 height 21
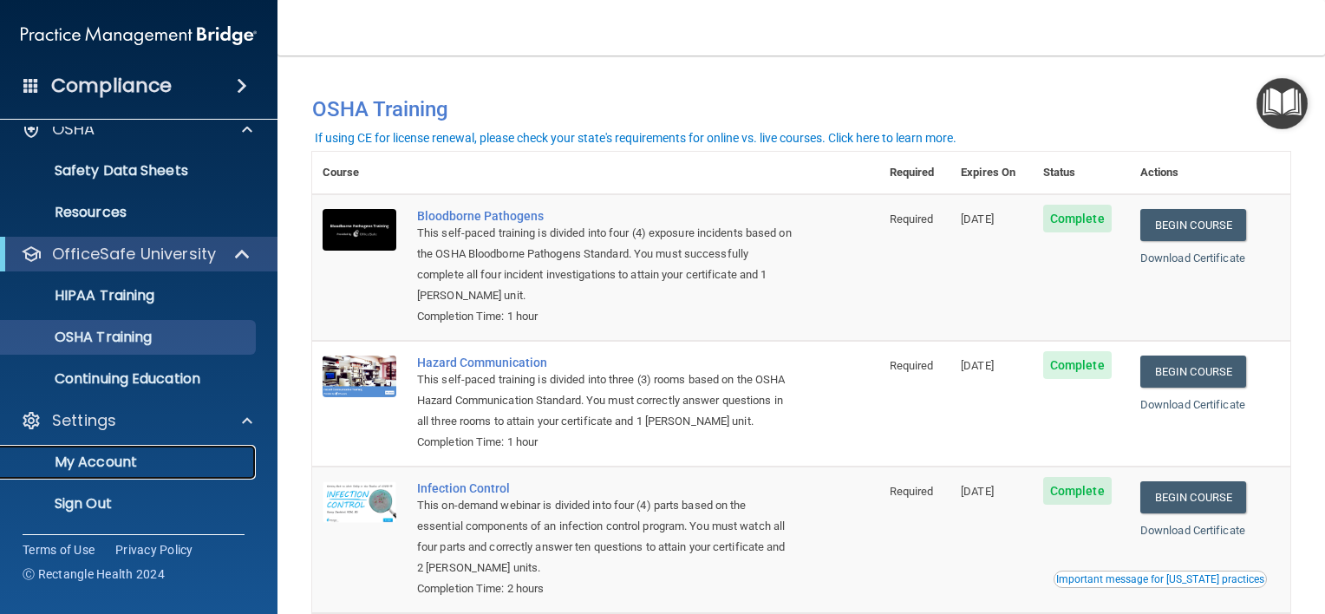
click at [120, 467] on p "My Account" at bounding box center [129, 461] width 237 height 17
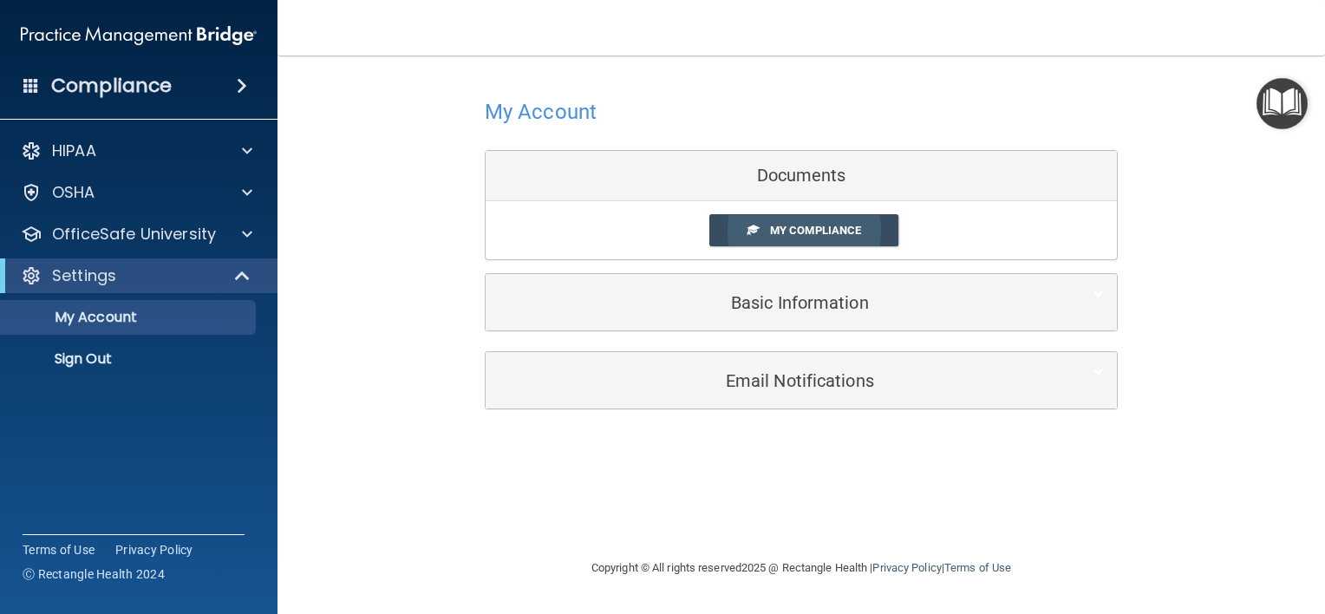
click at [786, 226] on span "My Compliance" at bounding box center [815, 230] width 91 height 13
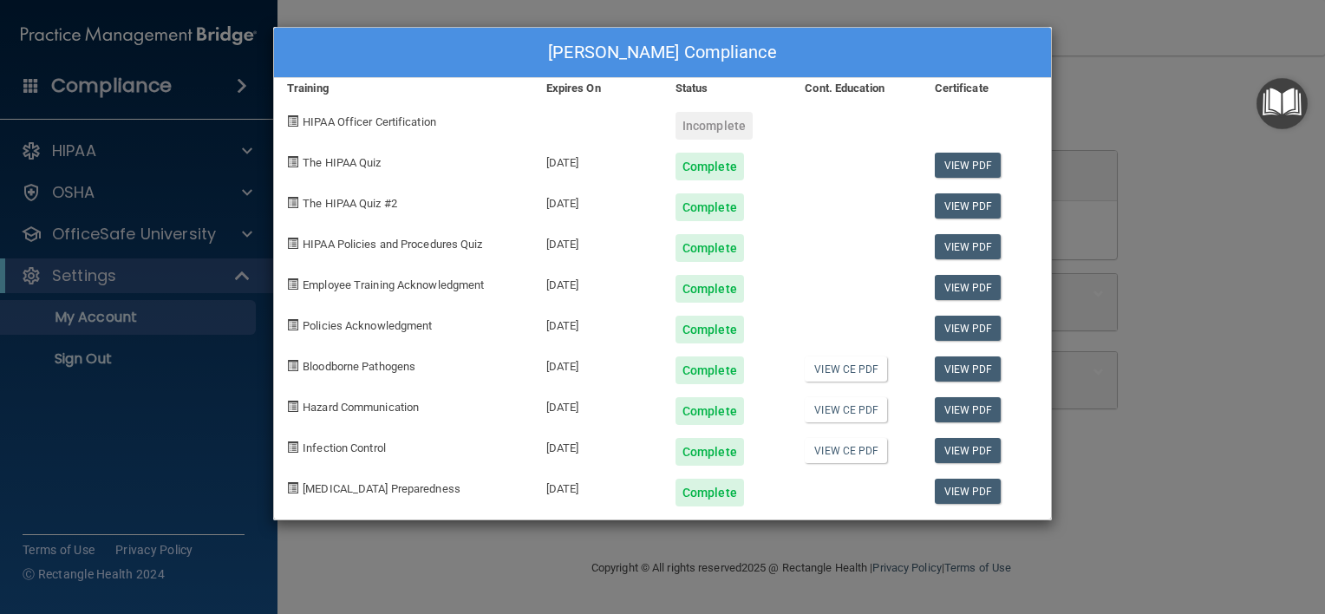
click at [701, 123] on div "Incomplete" at bounding box center [713, 126] width 77 height 28
click at [408, 120] on span "HIPAA Officer Certification" at bounding box center [370, 121] width 134 height 13
click at [843, 363] on link "View CE PDF" at bounding box center [846, 368] width 82 height 25
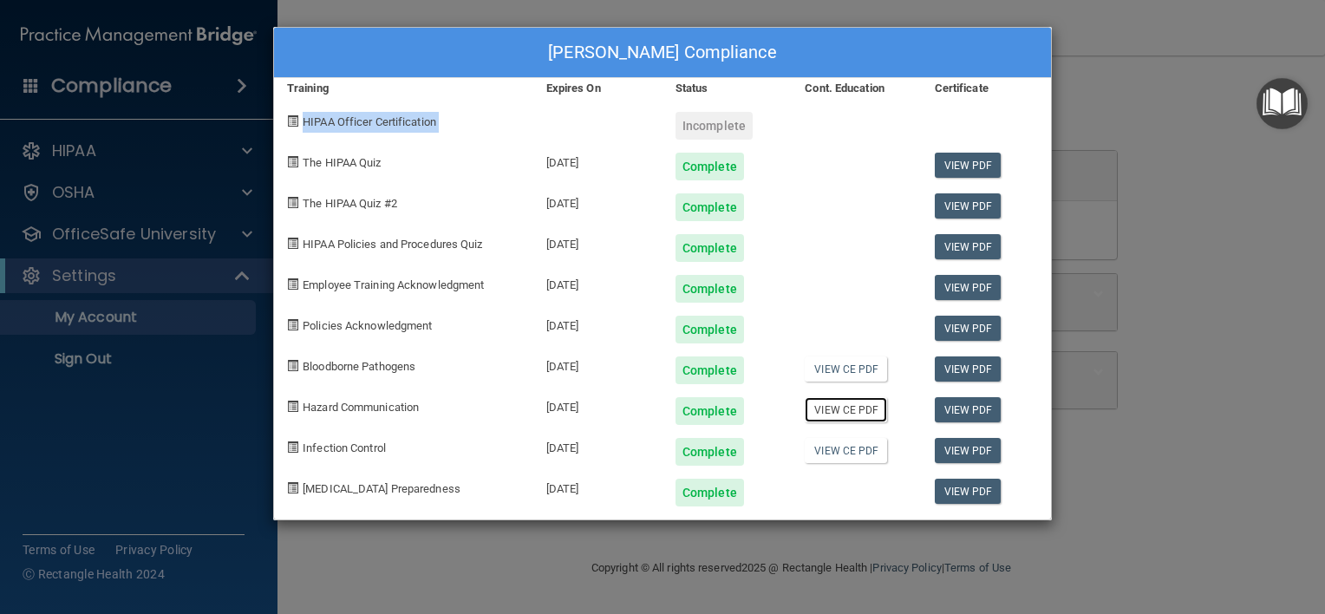
click at [835, 406] on link "View CE PDF" at bounding box center [846, 409] width 82 height 25
click at [838, 466] on div at bounding box center [856, 486] width 129 height 41
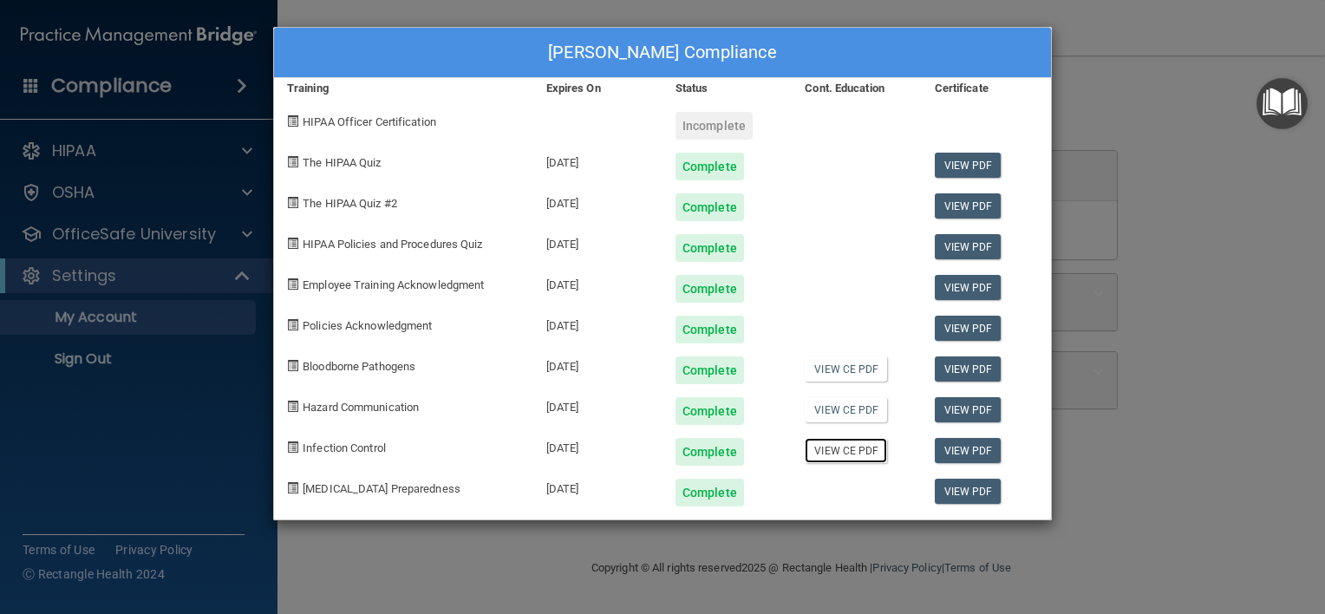
click at [836, 453] on link "View CE PDF" at bounding box center [846, 450] width 82 height 25
click at [350, 115] on span "HIPAA Officer Certification" at bounding box center [370, 121] width 134 height 13
click at [1066, 67] on div "[PERSON_NAME] Compliance Training Expires On Status Cont. Education Certificate…" at bounding box center [662, 307] width 1325 height 614
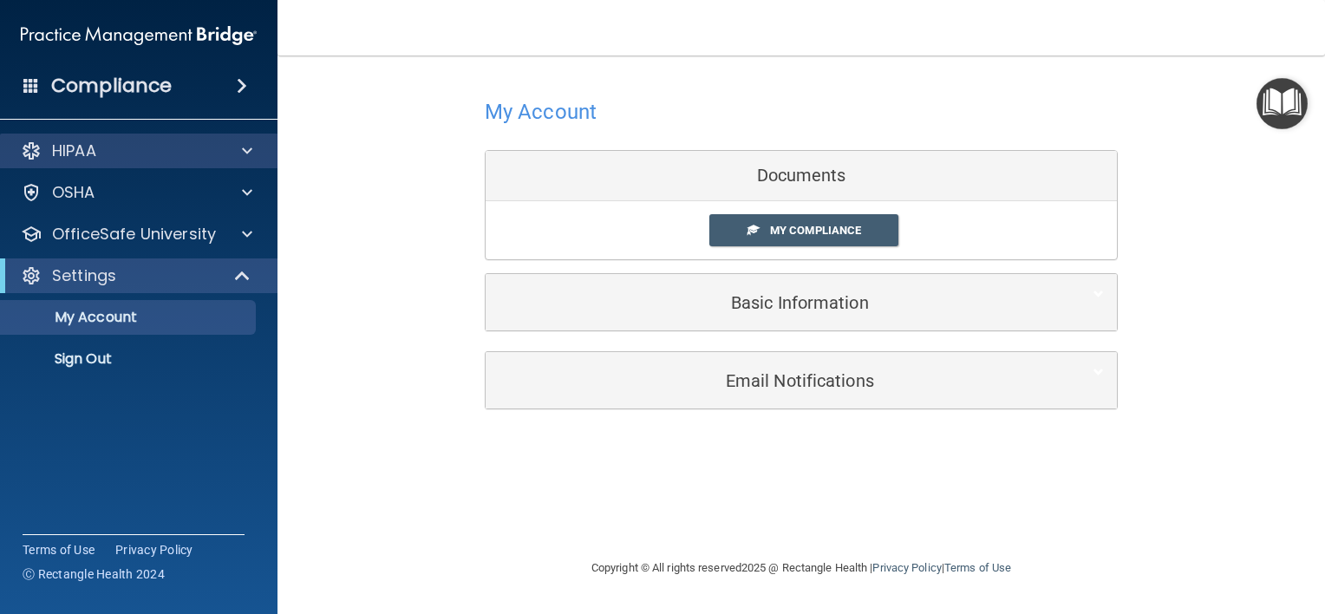
click at [146, 161] on div "HIPAA" at bounding box center [139, 151] width 278 height 35
click at [146, 160] on div "HIPAA" at bounding box center [115, 150] width 215 height 21
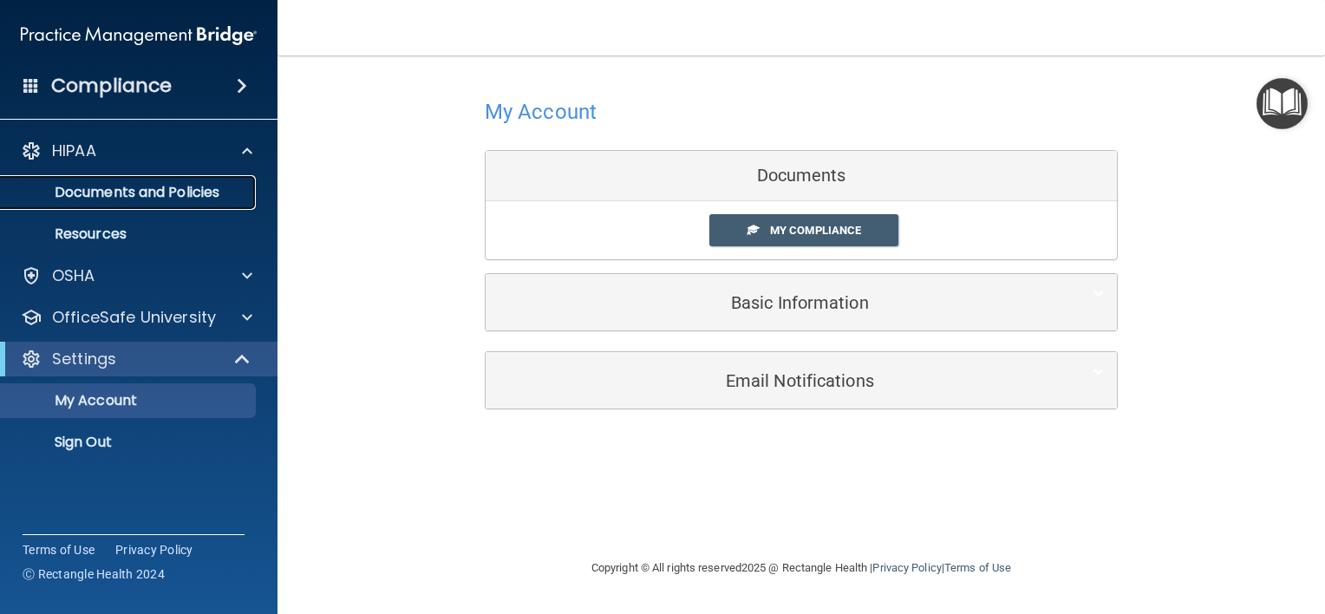
click at [145, 185] on p "Documents and Policies" at bounding box center [129, 192] width 237 height 17
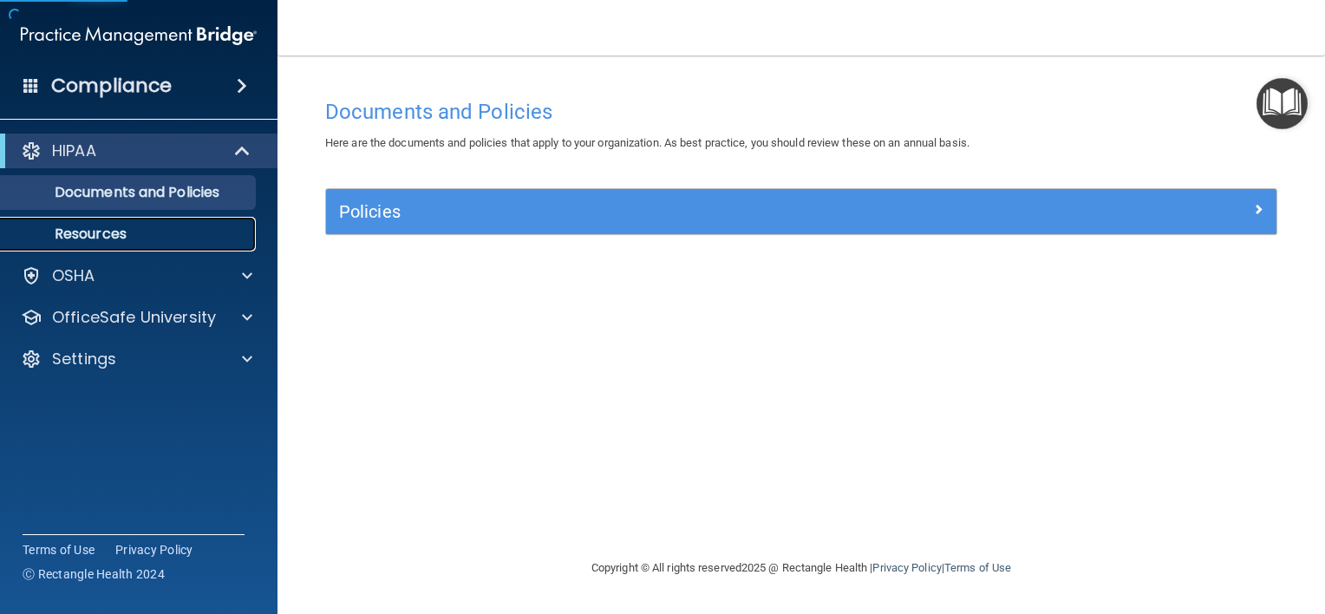
click at [146, 241] on p "Resources" at bounding box center [129, 233] width 237 height 17
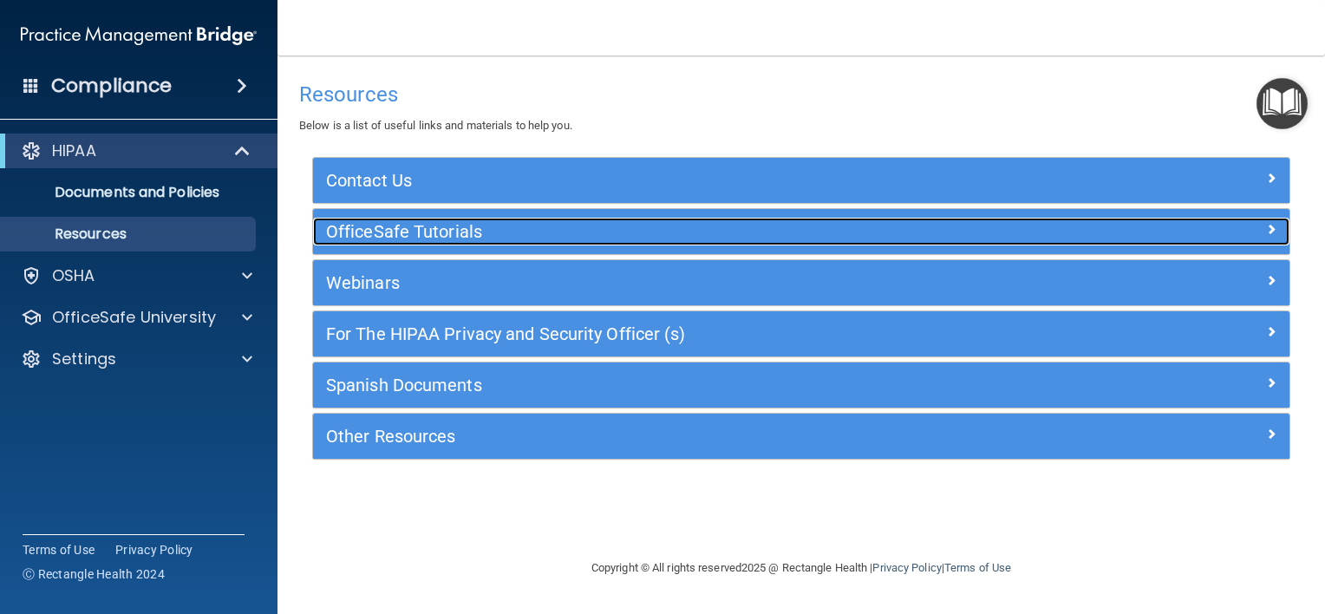
click at [452, 231] on h5 "OfficeSafe Tutorials" at bounding box center [679, 231] width 707 height 19
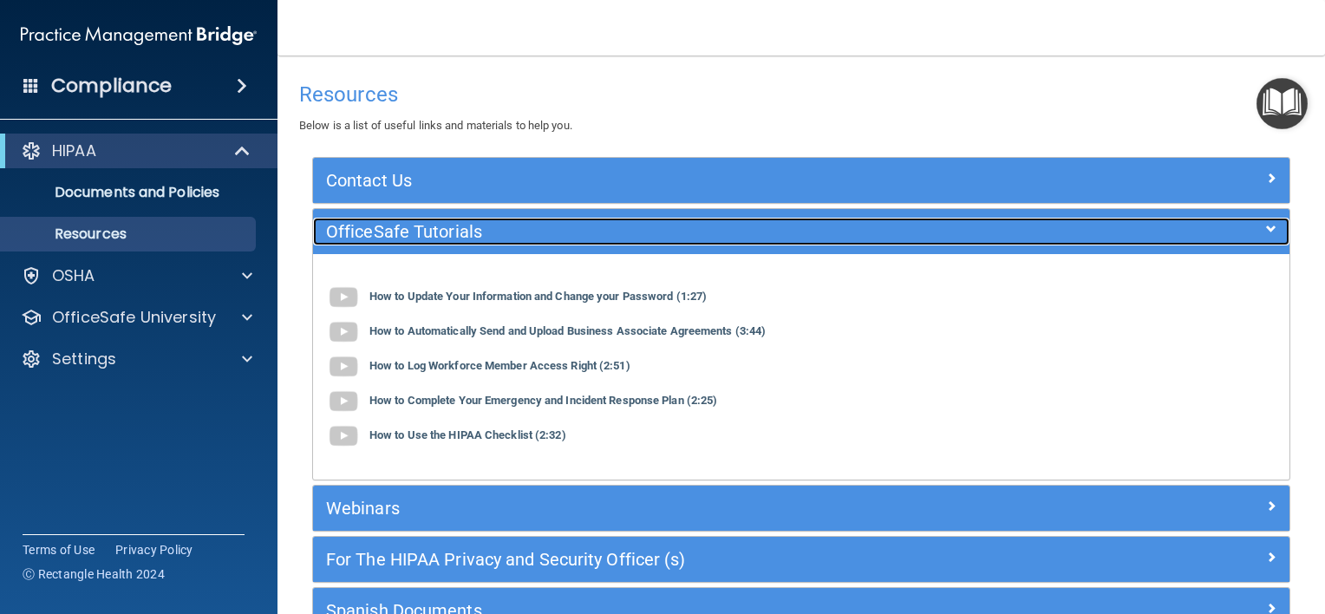
click at [375, 230] on h5 "OfficeSafe Tutorials" at bounding box center [679, 231] width 707 height 19
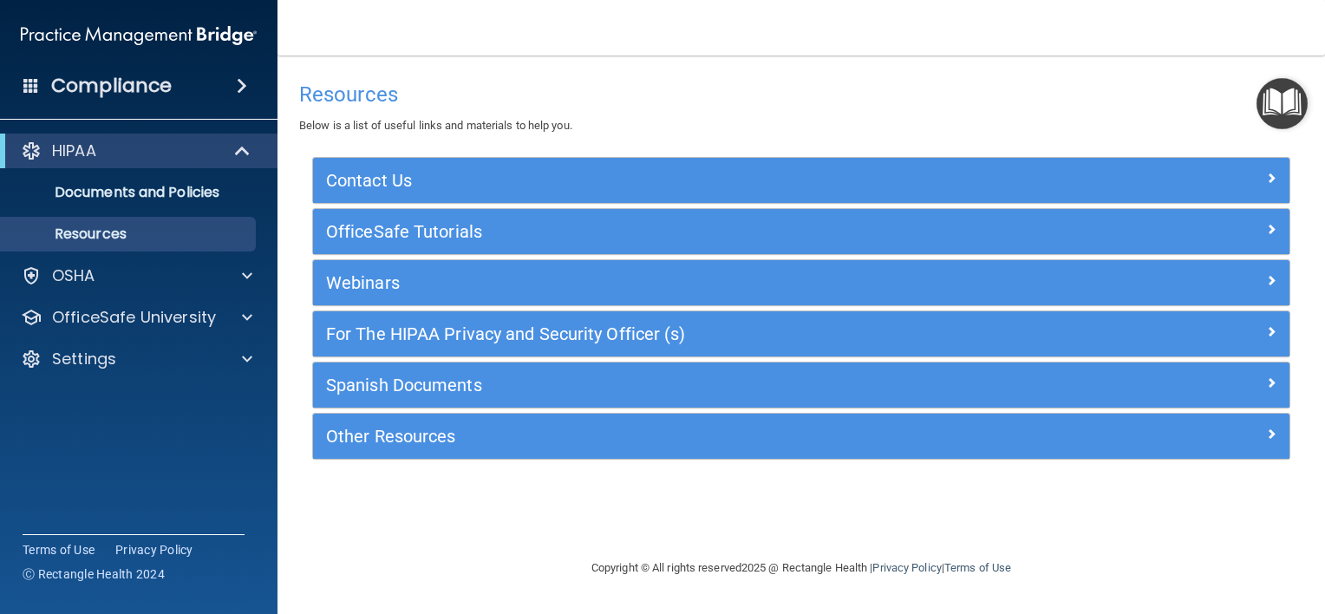
click at [1258, 108] on img "Open Resource Center" at bounding box center [1281, 103] width 51 height 51
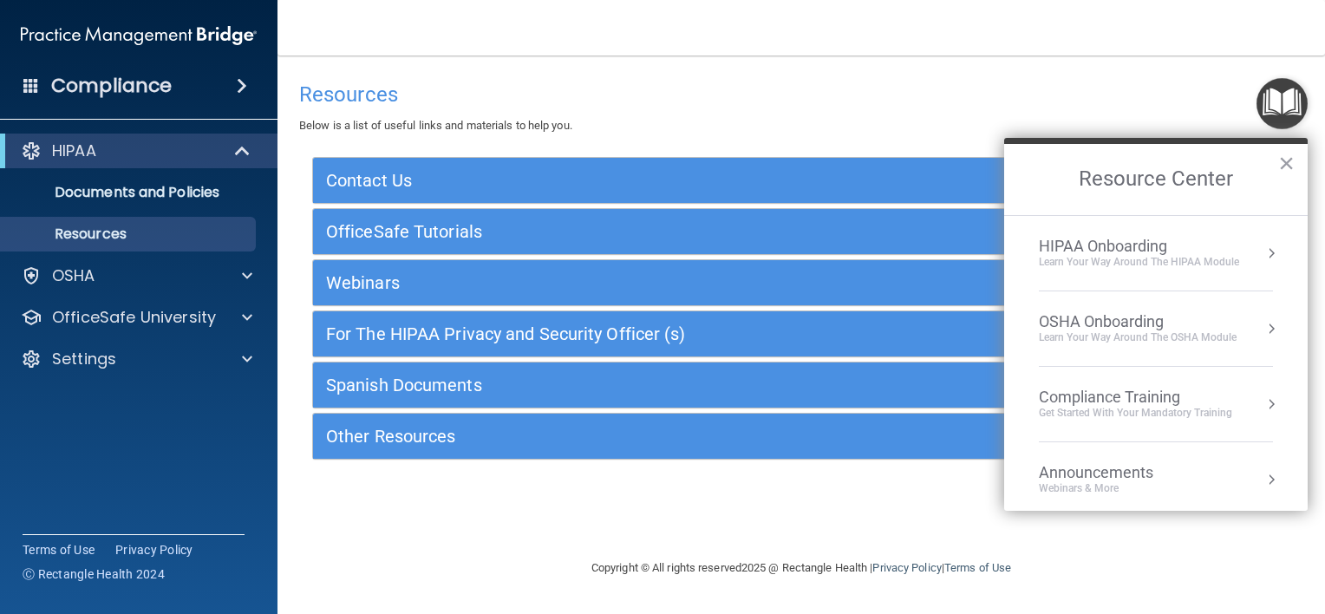
click at [1096, 323] on div "OSHA Onboarding" at bounding box center [1138, 321] width 198 height 19
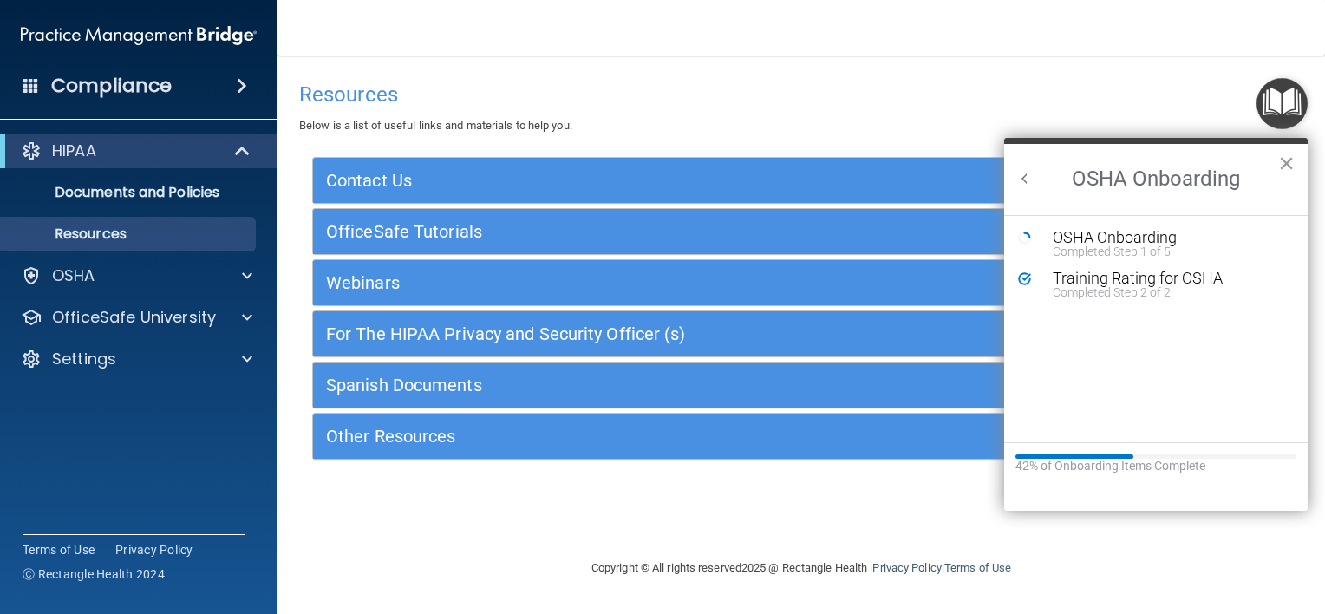
click at [1286, 158] on button "×" at bounding box center [1286, 163] width 16 height 28
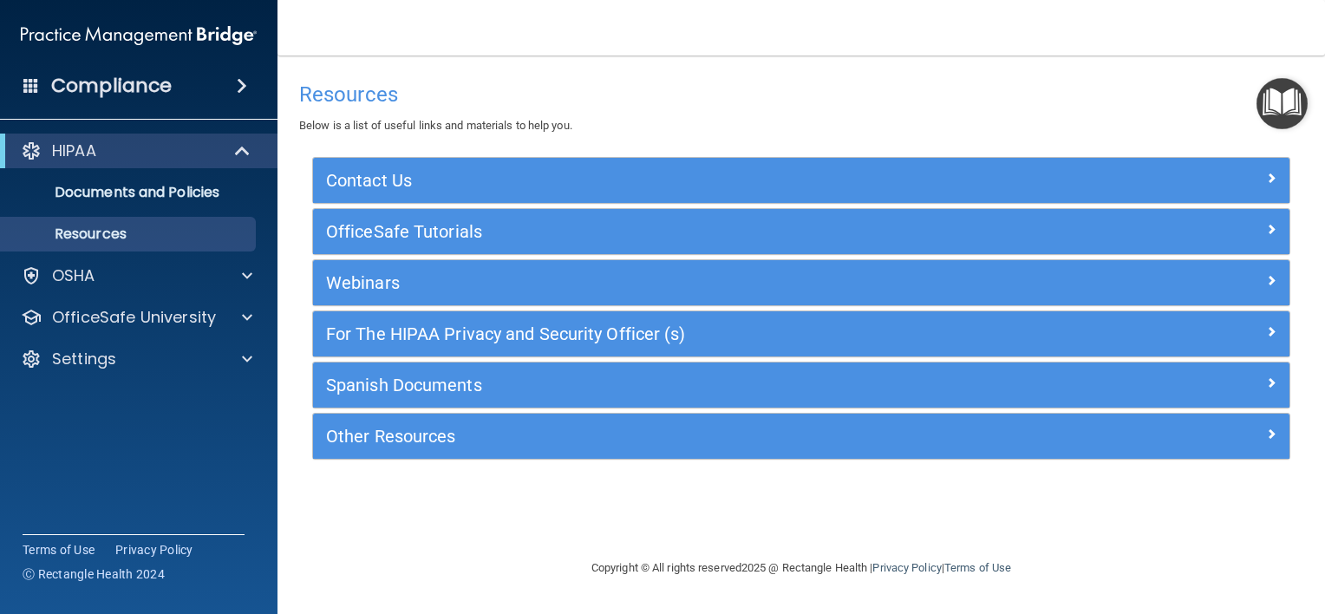
click at [1266, 116] on img "Open Resource Center" at bounding box center [1281, 103] width 51 height 51
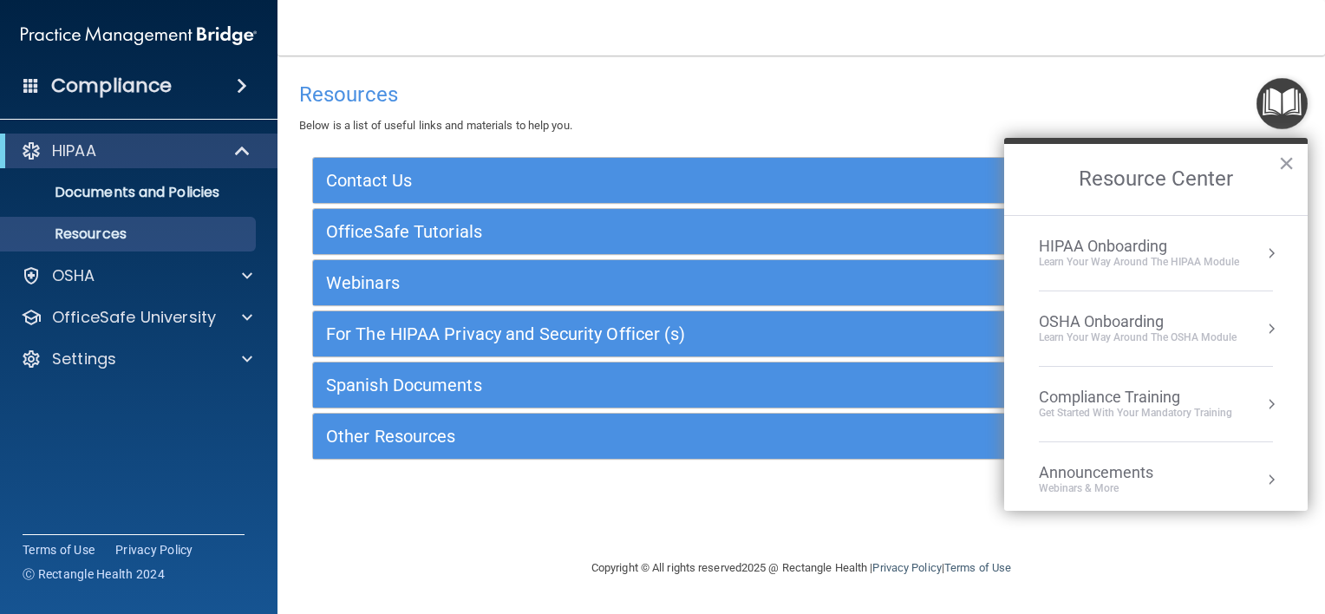
click at [1138, 394] on div "Compliance Training" at bounding box center [1135, 397] width 193 height 19
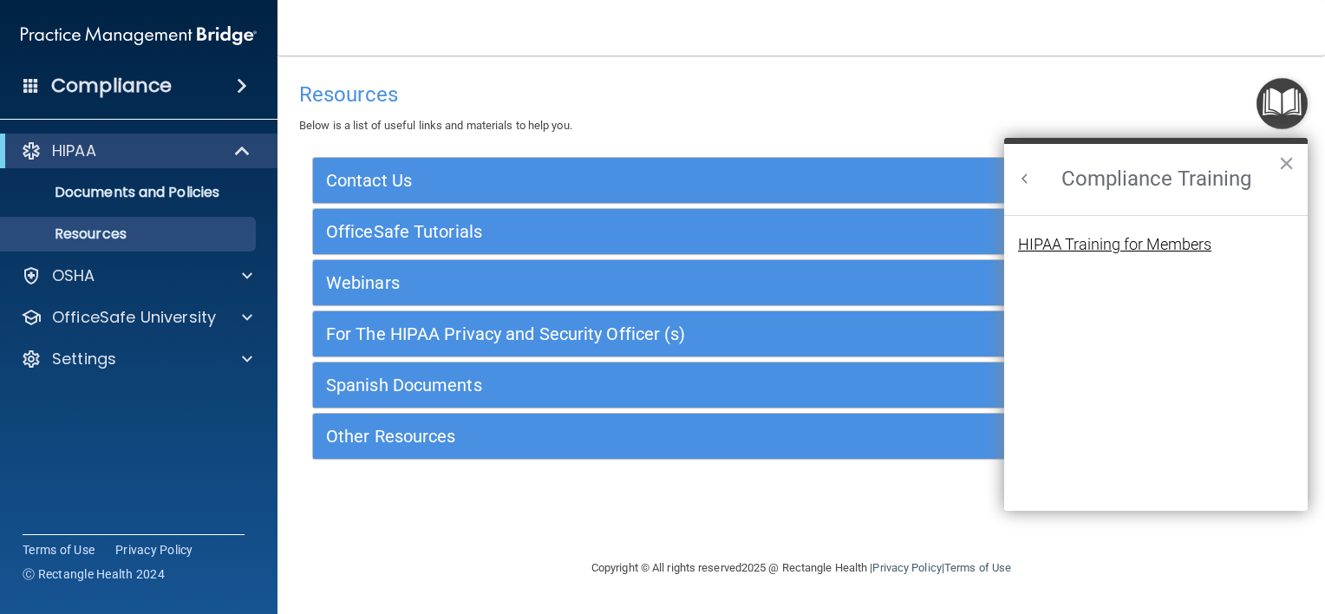
click at [1136, 243] on div "HIPAA Training for Members" at bounding box center [1114, 245] width 193 height 16
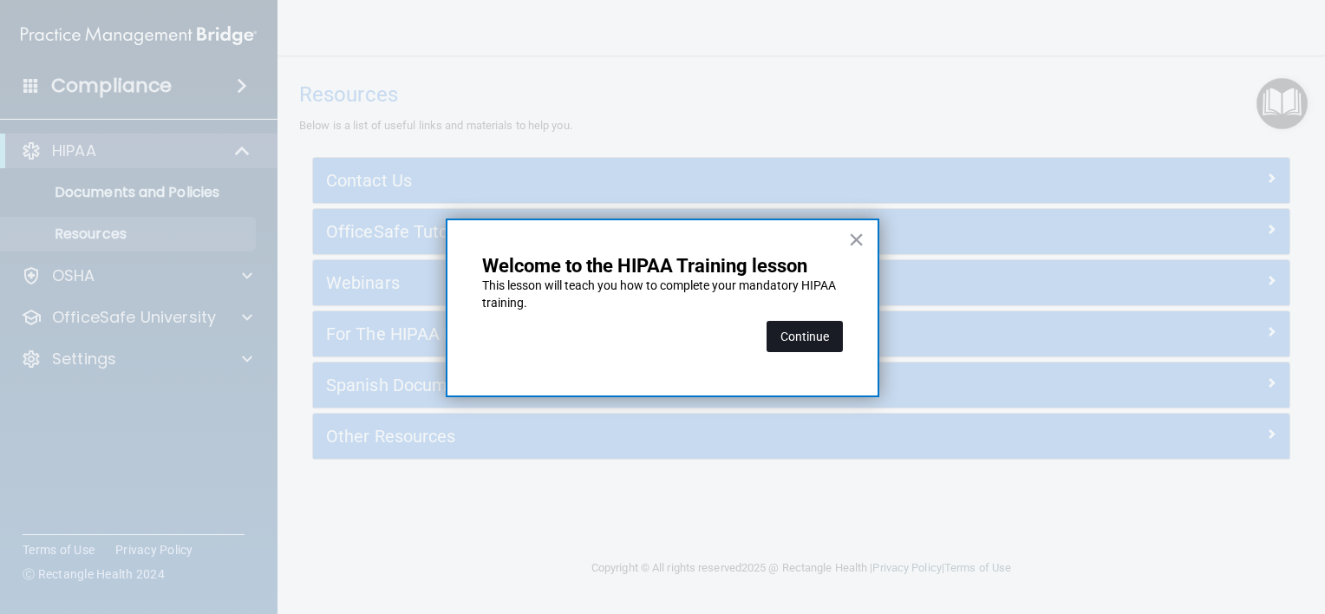
click at [810, 336] on button "Continue" at bounding box center [804, 336] width 76 height 31
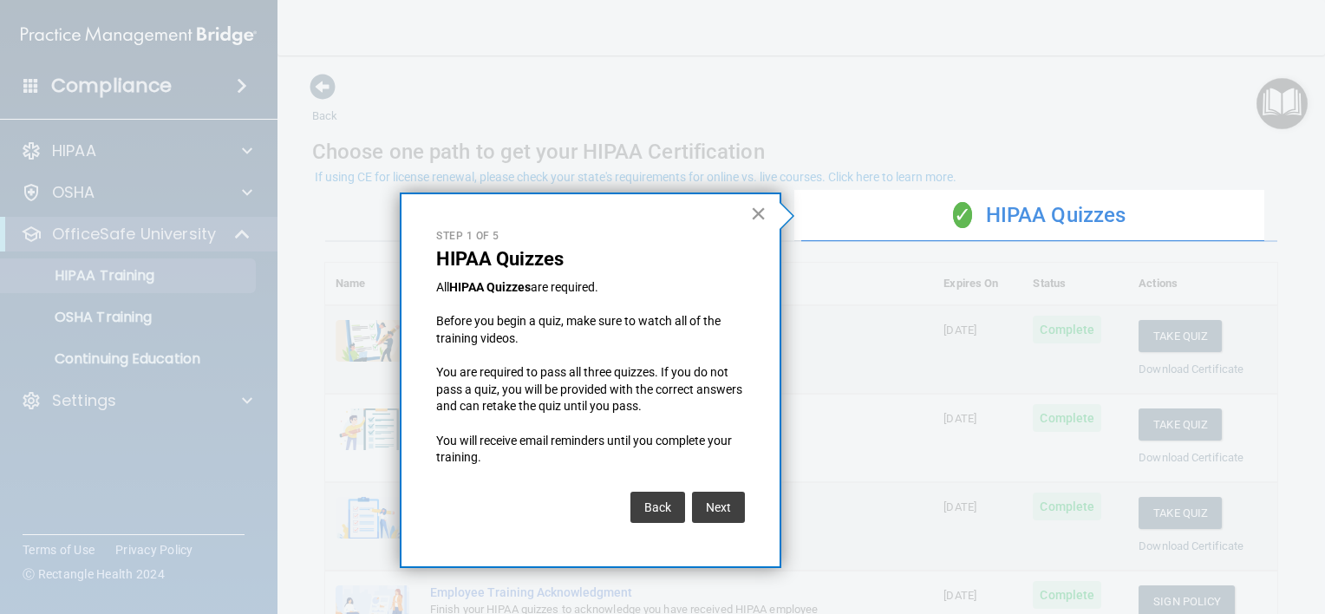
click at [759, 213] on button "×" at bounding box center [758, 213] width 16 height 28
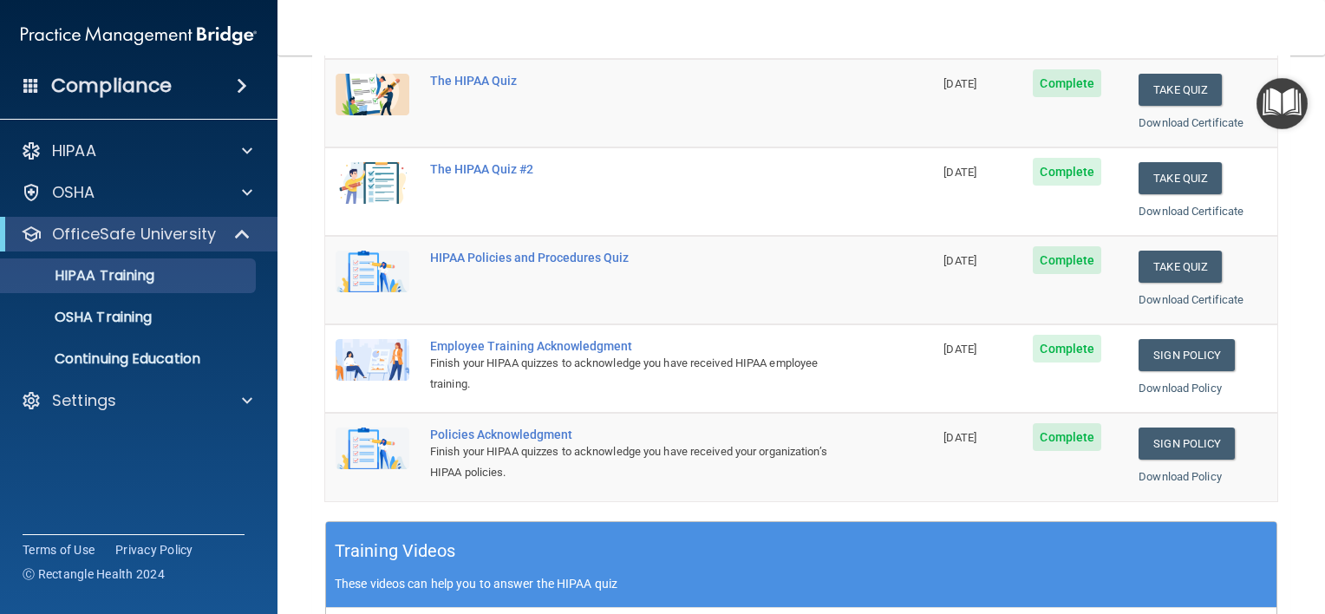
scroll to position [248, 0]
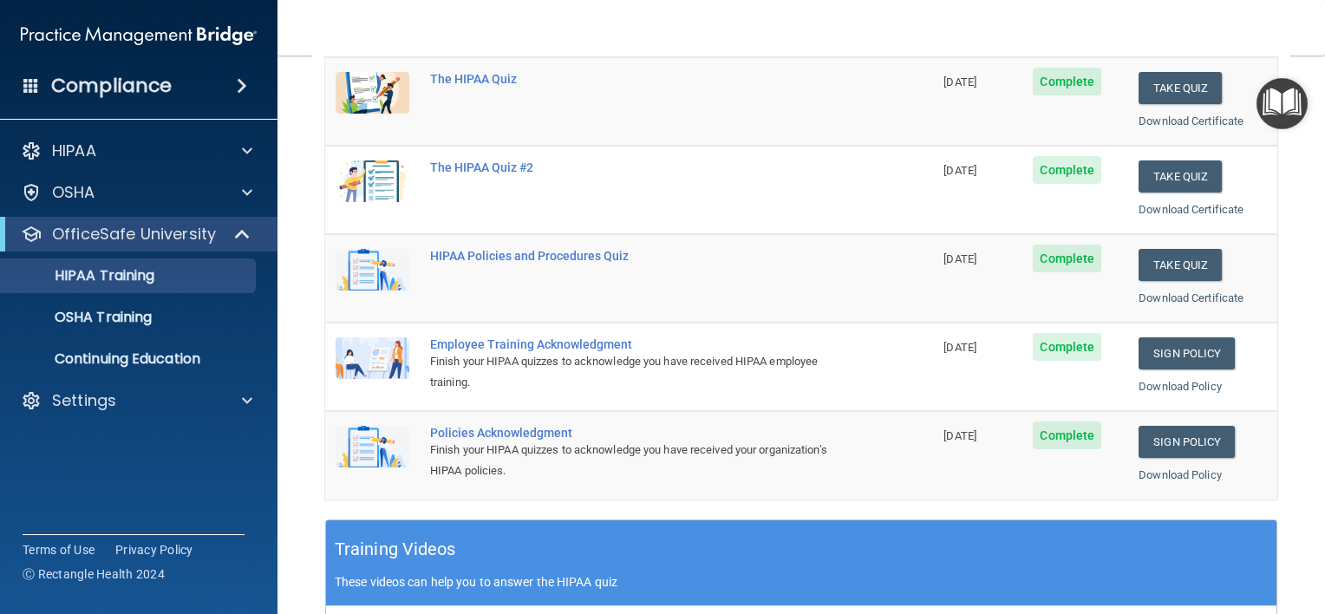
click at [1286, 105] on img "Open Resource Center" at bounding box center [1281, 103] width 51 height 51
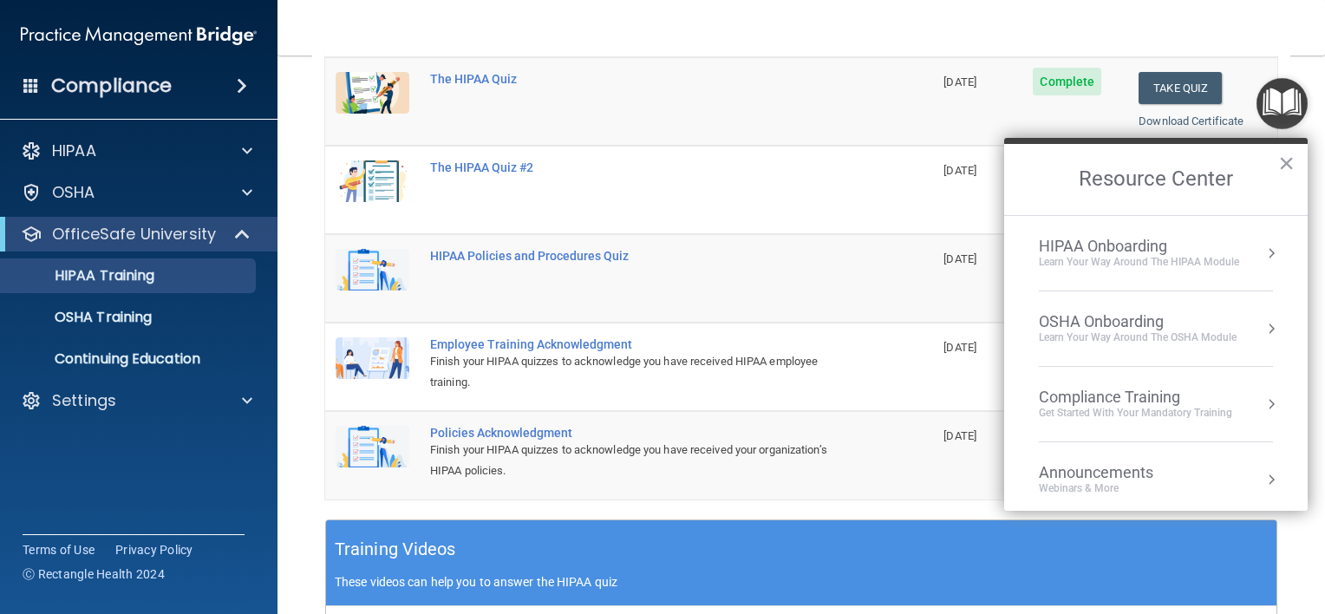
click at [1132, 472] on div "Announcements" at bounding box center [1113, 472] width 149 height 19
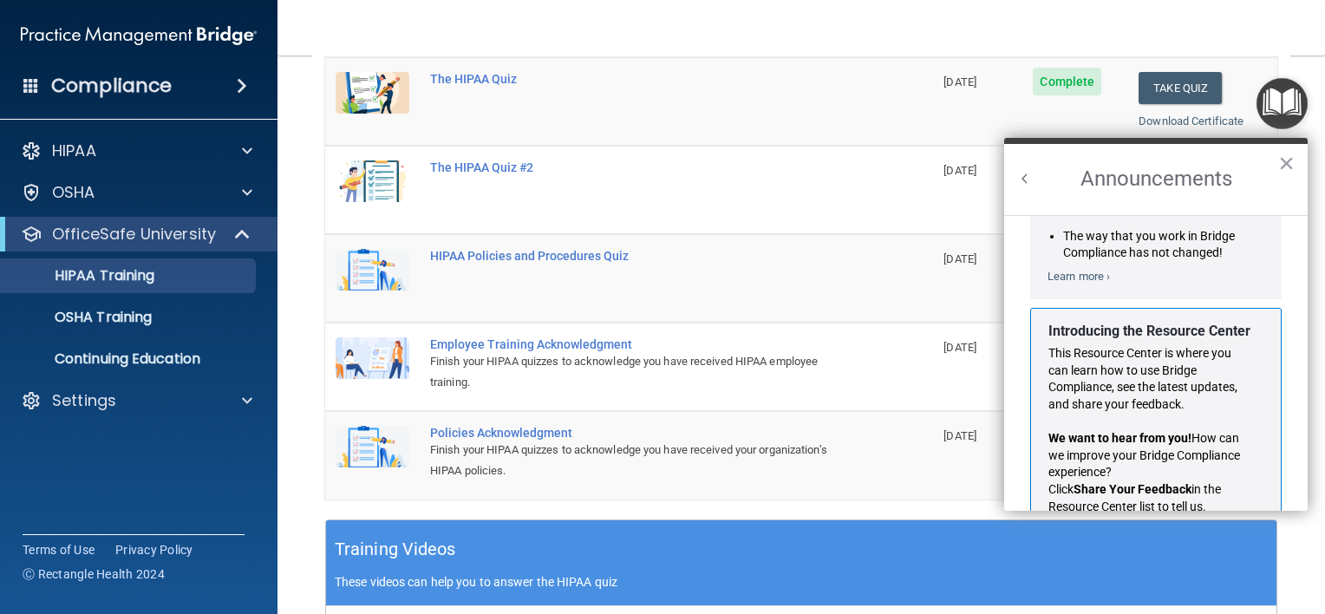
scroll to position [284, 0]
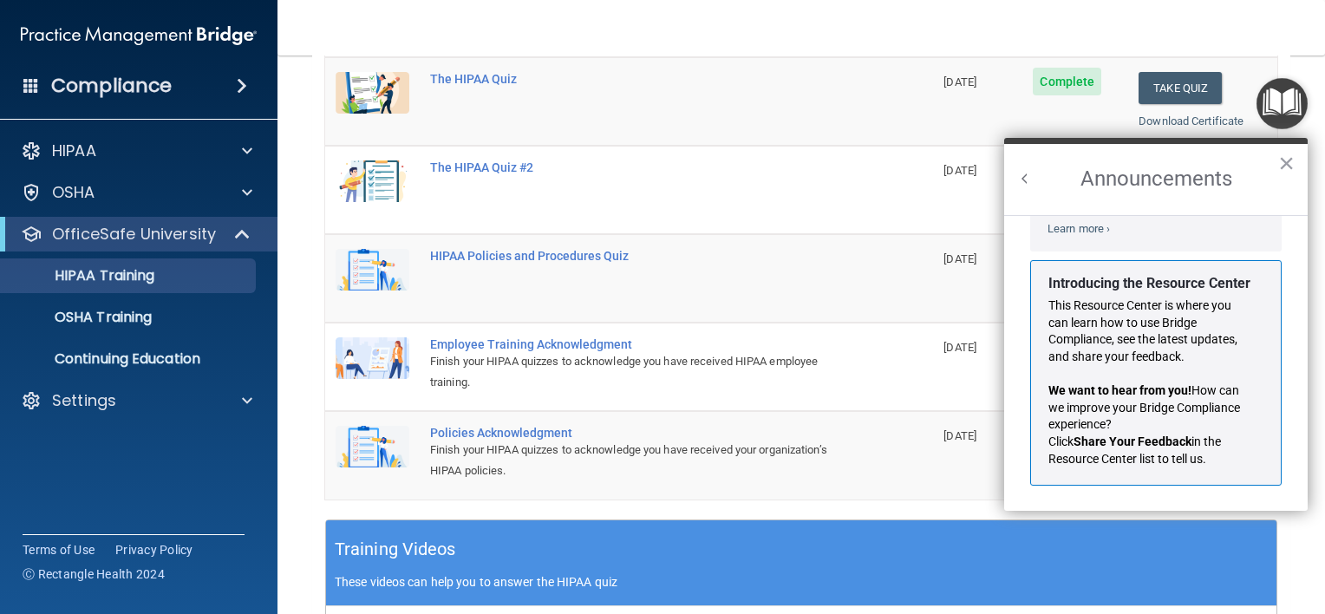
click at [1021, 180] on button "Back to Resource Center Home" at bounding box center [1024, 178] width 17 height 17
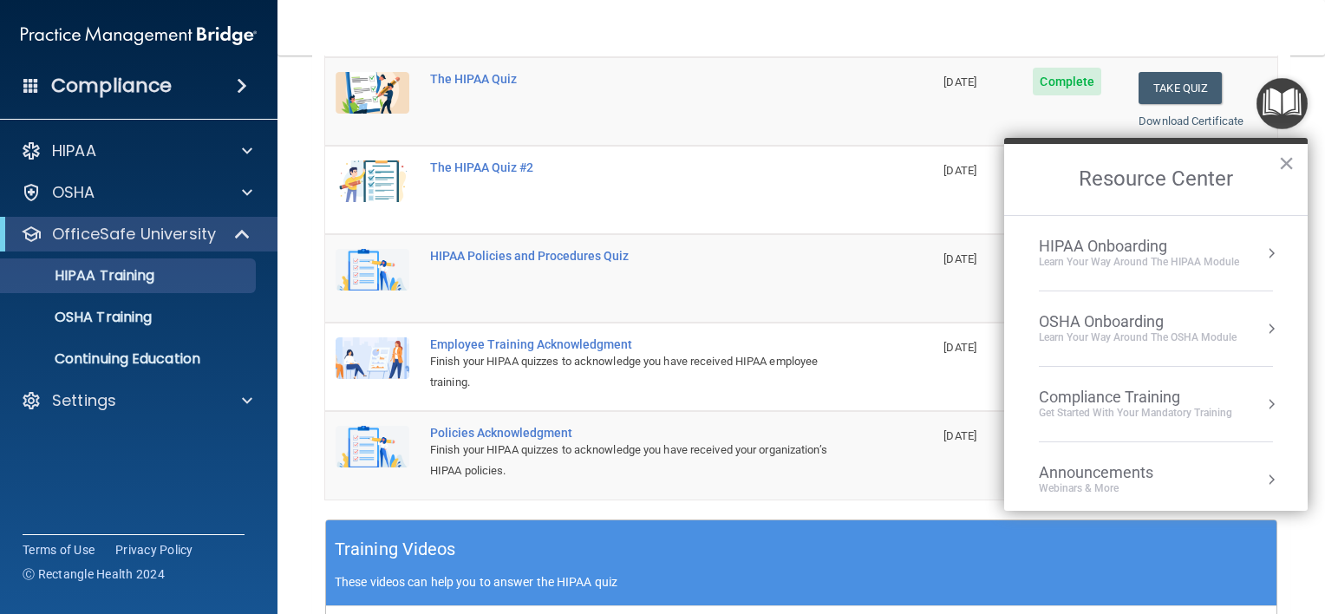
scroll to position [261, 0]
click at [1153, 394] on div "Compliance Training" at bounding box center [1135, 397] width 193 height 19
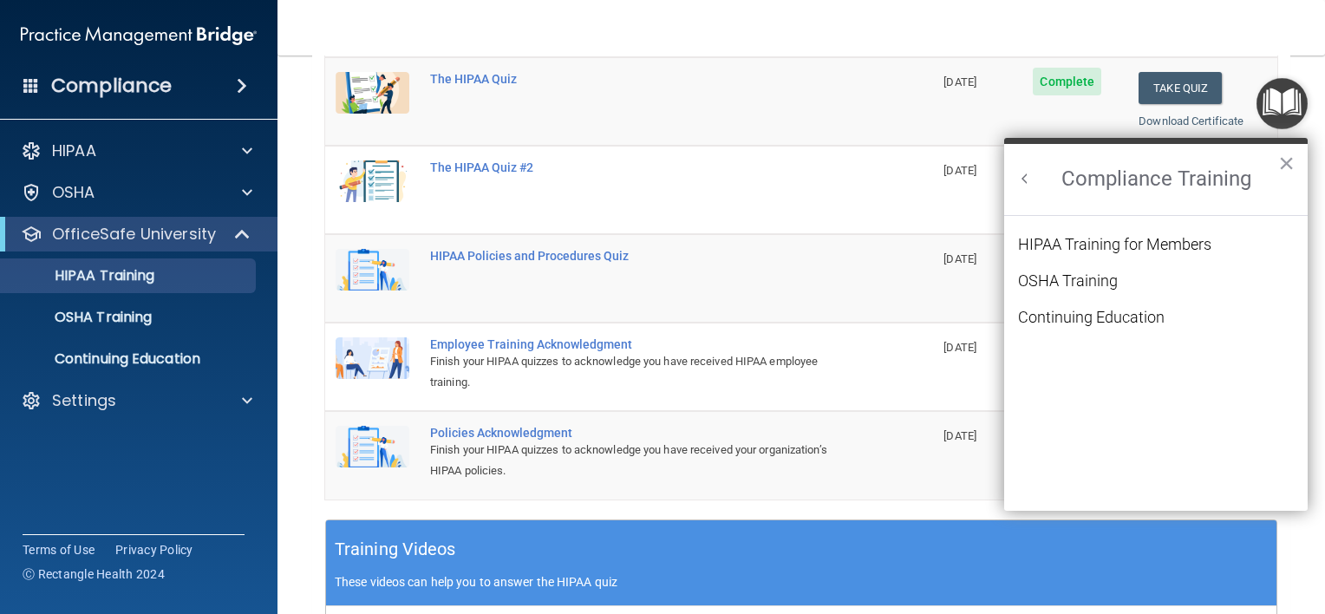
scroll to position [0, 0]
click at [1092, 280] on div "OSHA Training" at bounding box center [1068, 281] width 100 height 16
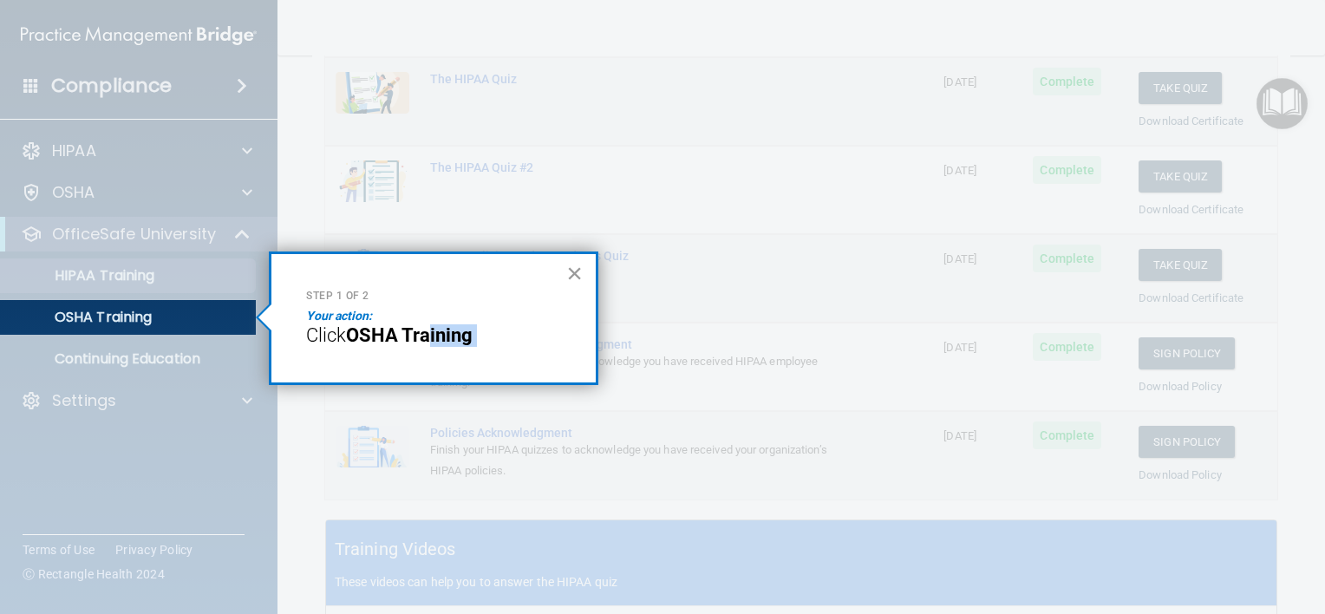
drag, startPoint x: 428, startPoint y: 329, endPoint x: 569, endPoint y: 275, distance: 150.7
click at [569, 275] on div "Step 1 of 2 Your action: Click OSHA Training ×" at bounding box center [433, 318] width 329 height 134
click at [569, 275] on button "×" at bounding box center [574, 273] width 16 height 28
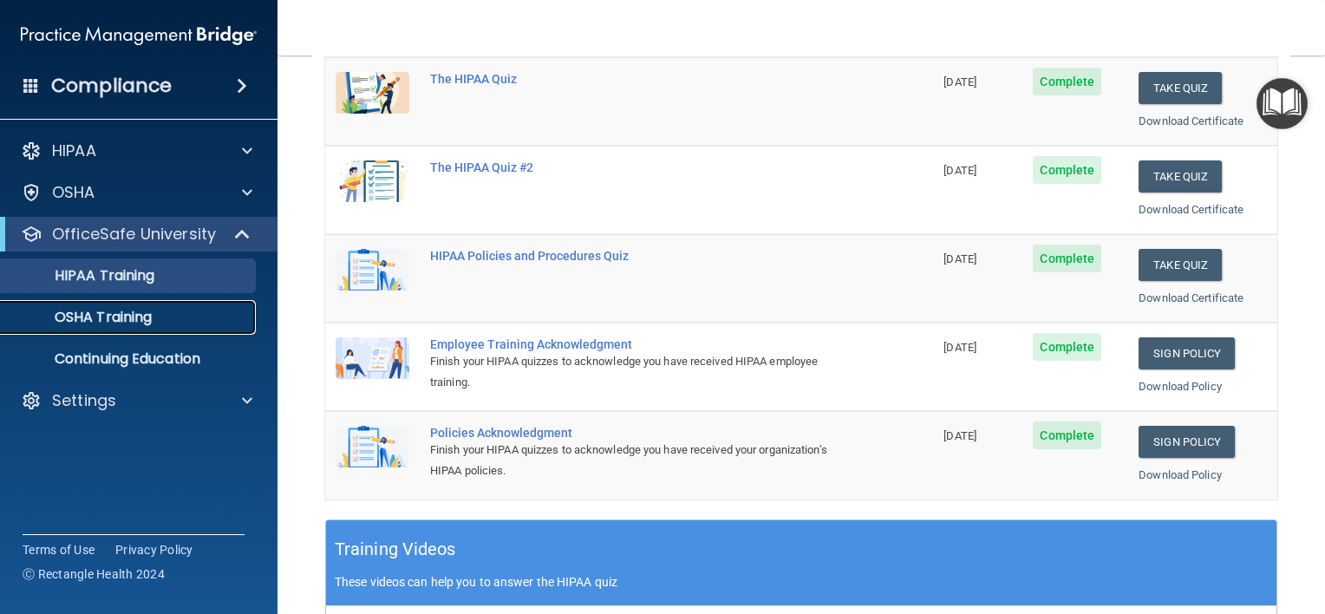
click at [237, 318] on div "OSHA Training" at bounding box center [129, 317] width 237 height 17
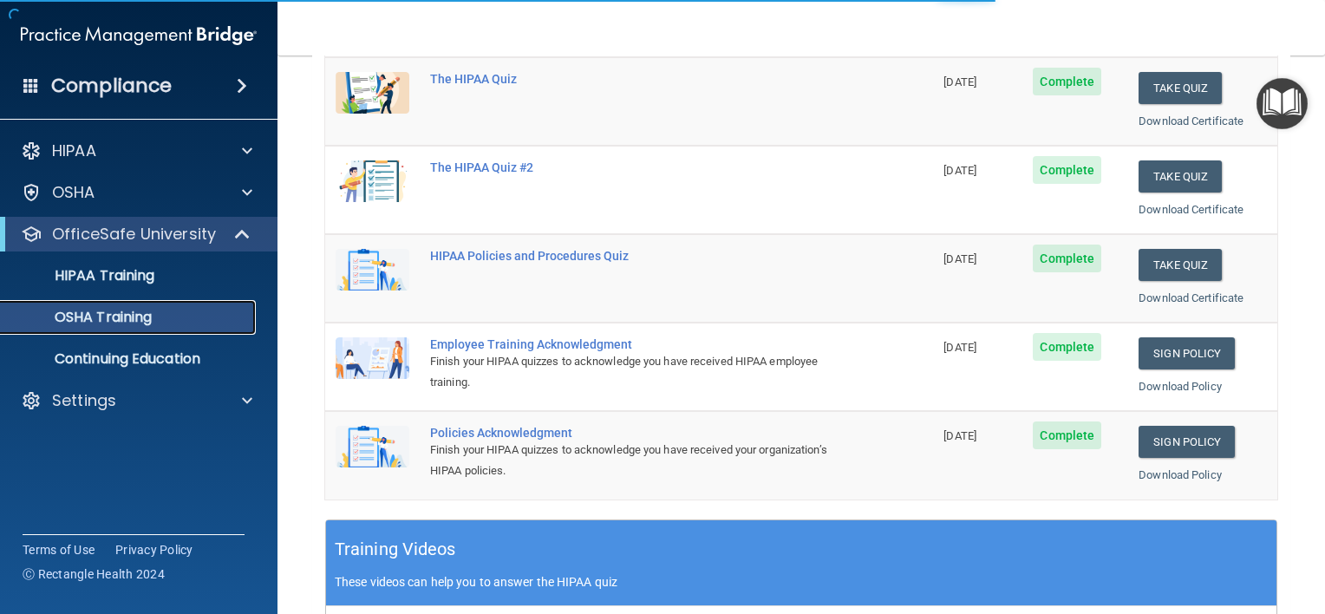
scroll to position [217, 0]
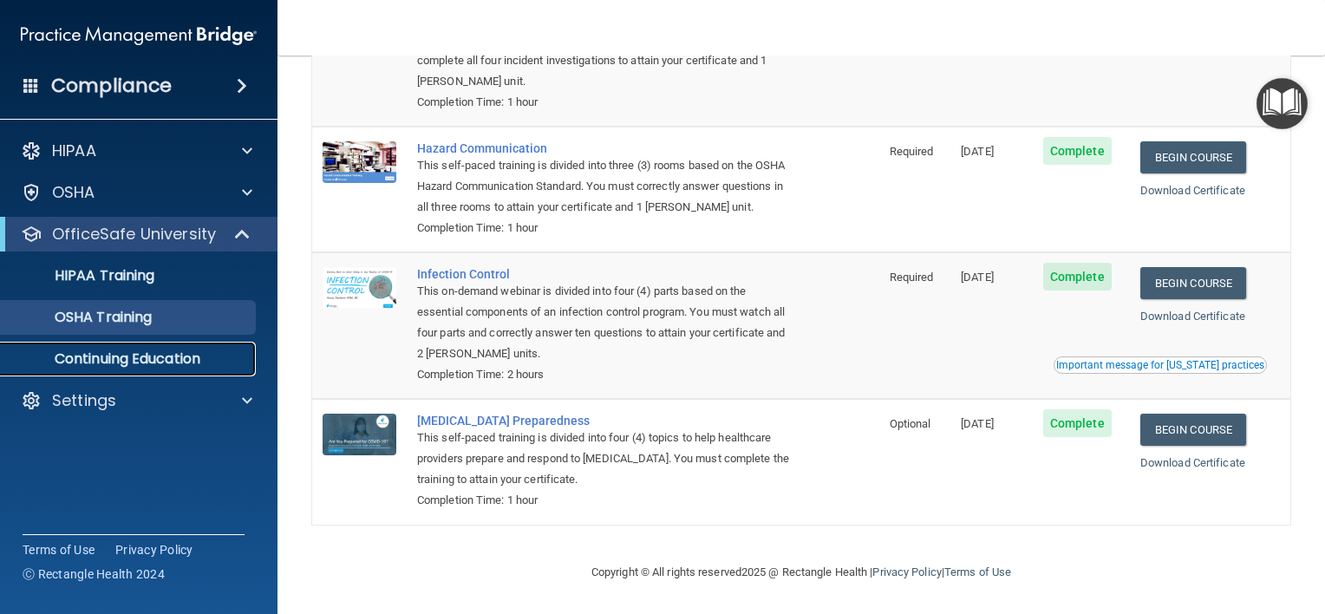
click at [200, 358] on p "Continuing Education" at bounding box center [129, 358] width 237 height 17
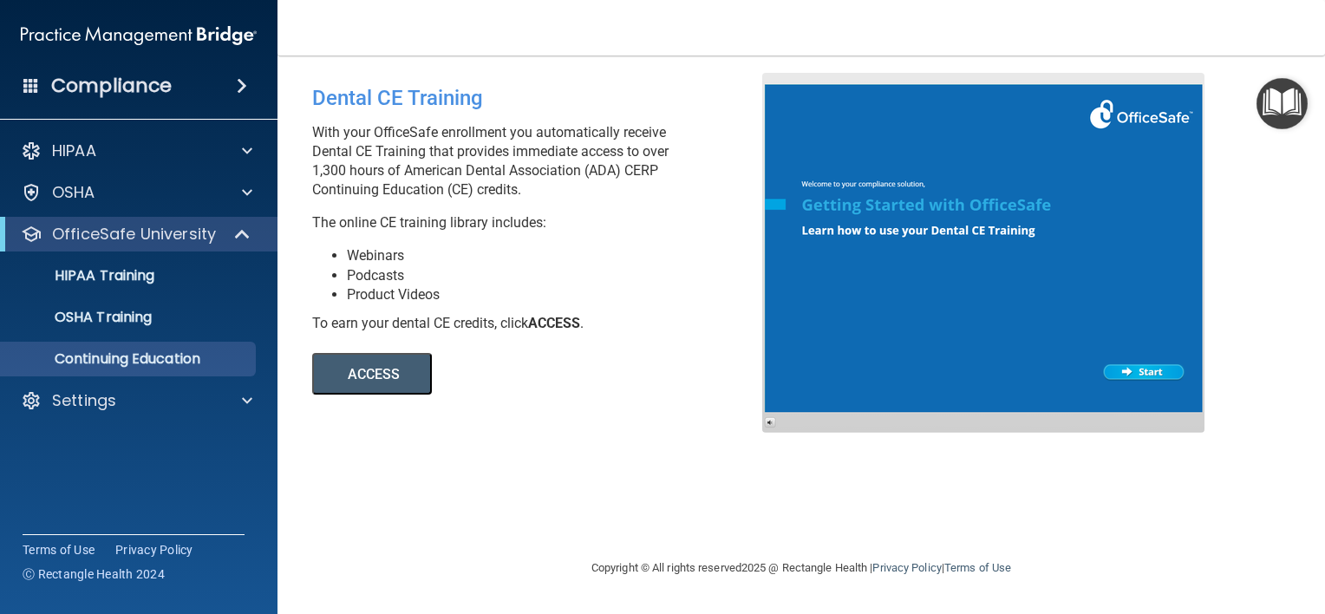
click at [1121, 375] on div at bounding box center [983, 253] width 442 height 360
click at [369, 370] on button "ACCESS" at bounding box center [372, 374] width 120 height 42
click at [382, 384] on button "ACCESS" at bounding box center [372, 374] width 120 height 42
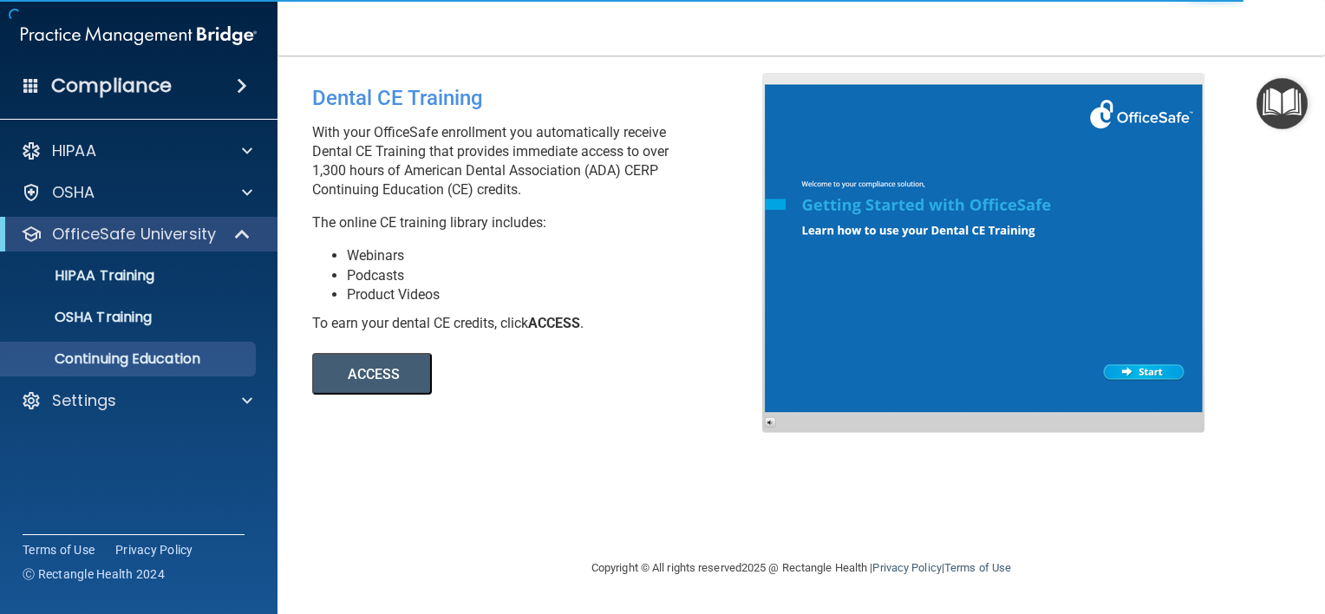
click at [1279, 107] on img "Open Resource Center" at bounding box center [1281, 103] width 51 height 51
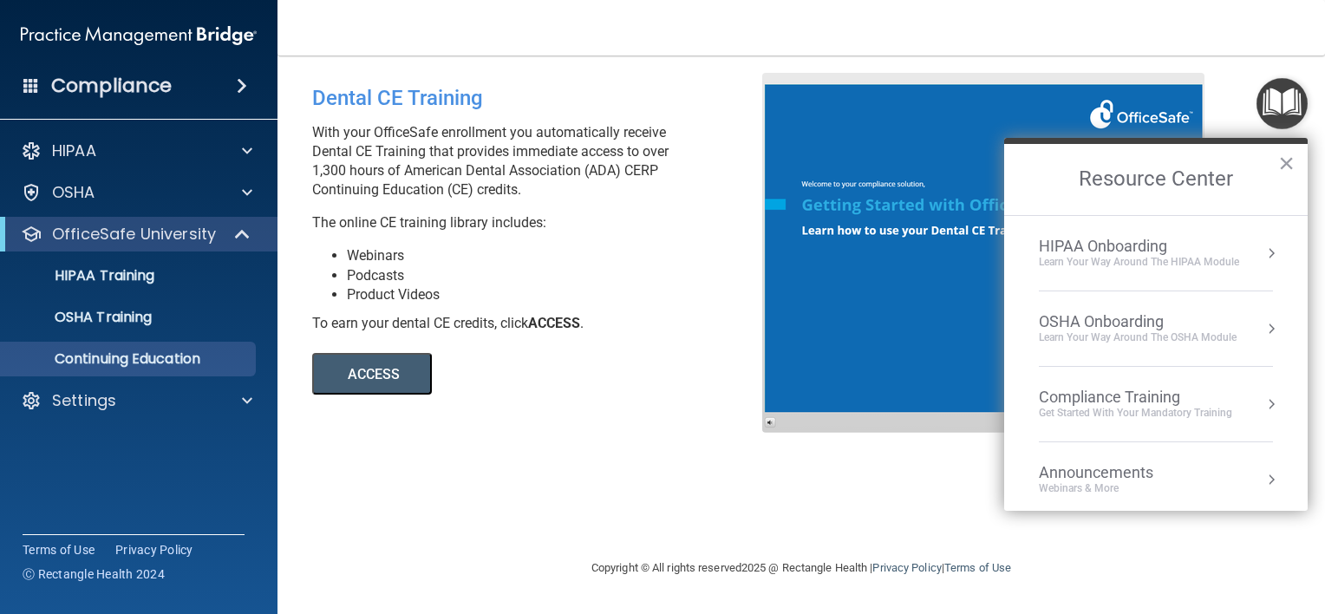
click at [1155, 333] on div "Learn your way around the OSHA module" at bounding box center [1138, 337] width 198 height 15
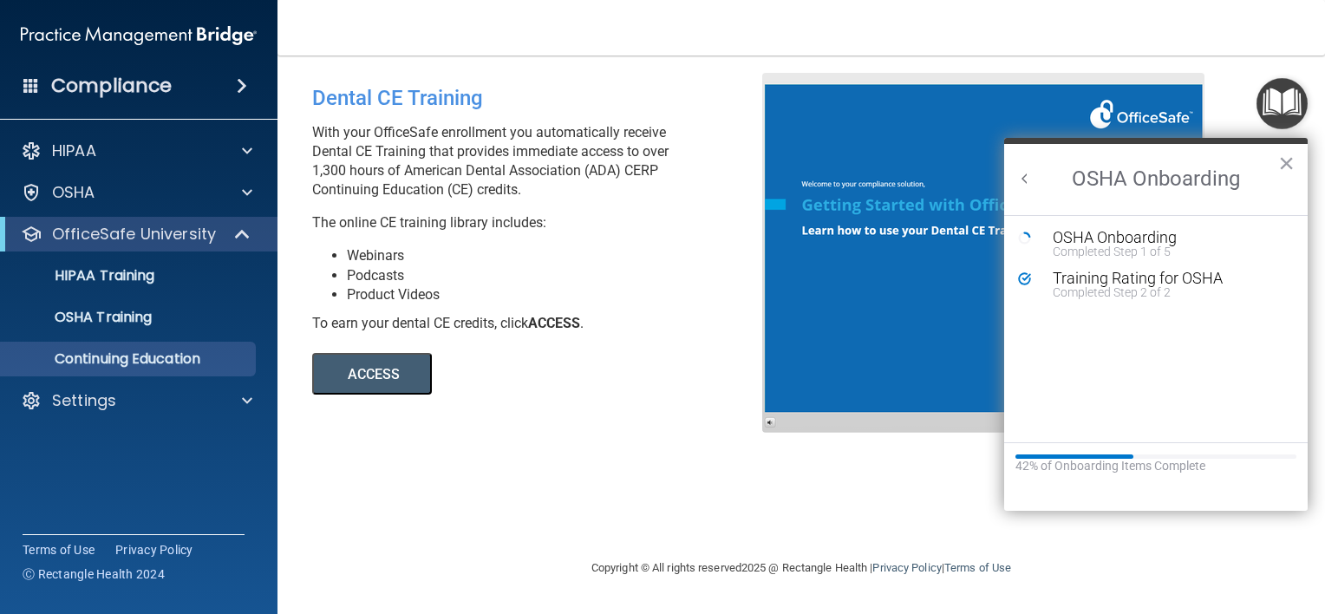
click at [1024, 176] on button "Back to Resource Center Home" at bounding box center [1024, 178] width 17 height 17
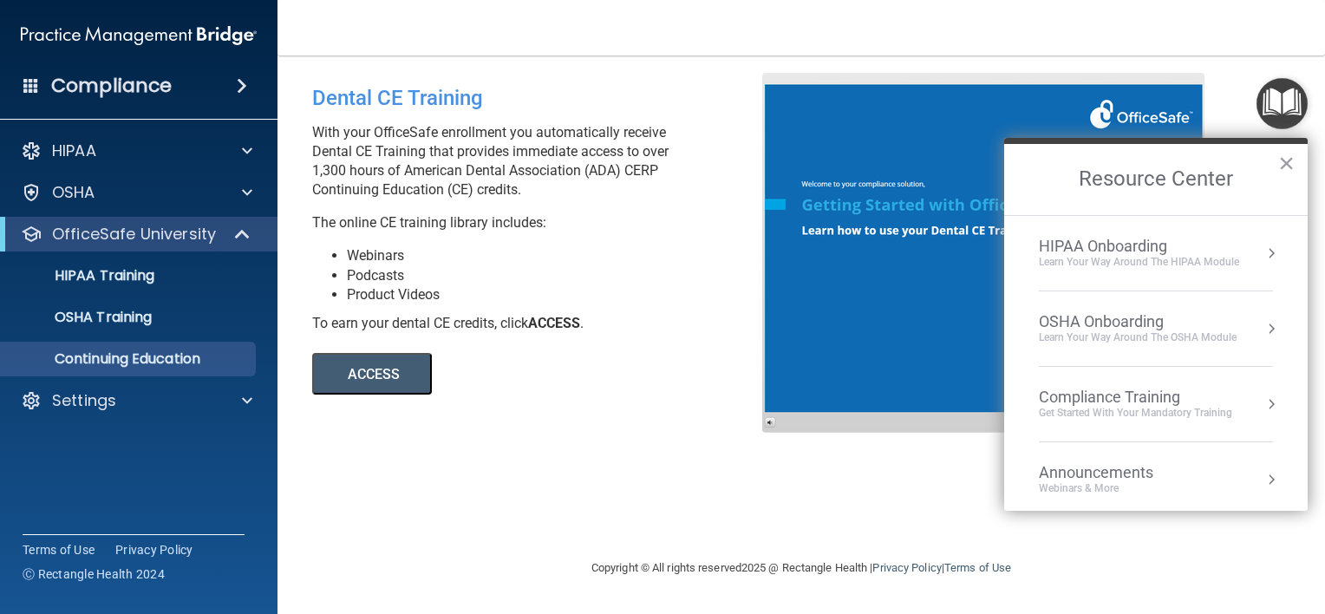
click at [1102, 486] on div "Webinars & More" at bounding box center [1113, 488] width 149 height 15
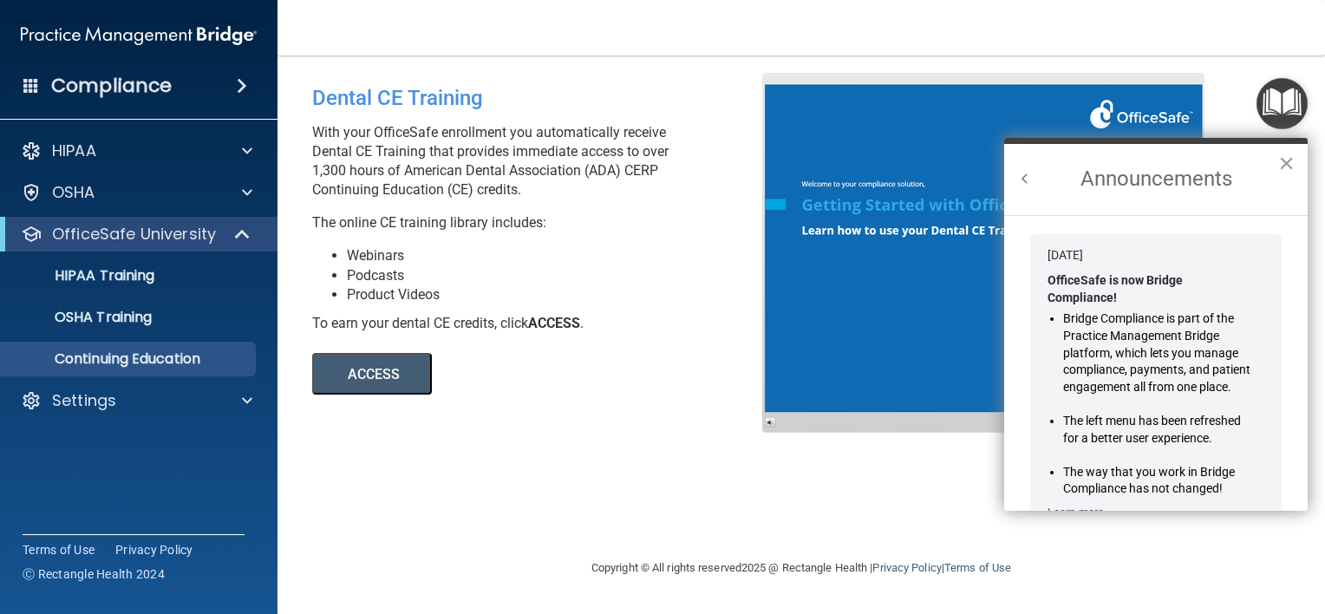
click at [1023, 185] on button "Back to Resource Center Home" at bounding box center [1024, 178] width 17 height 17
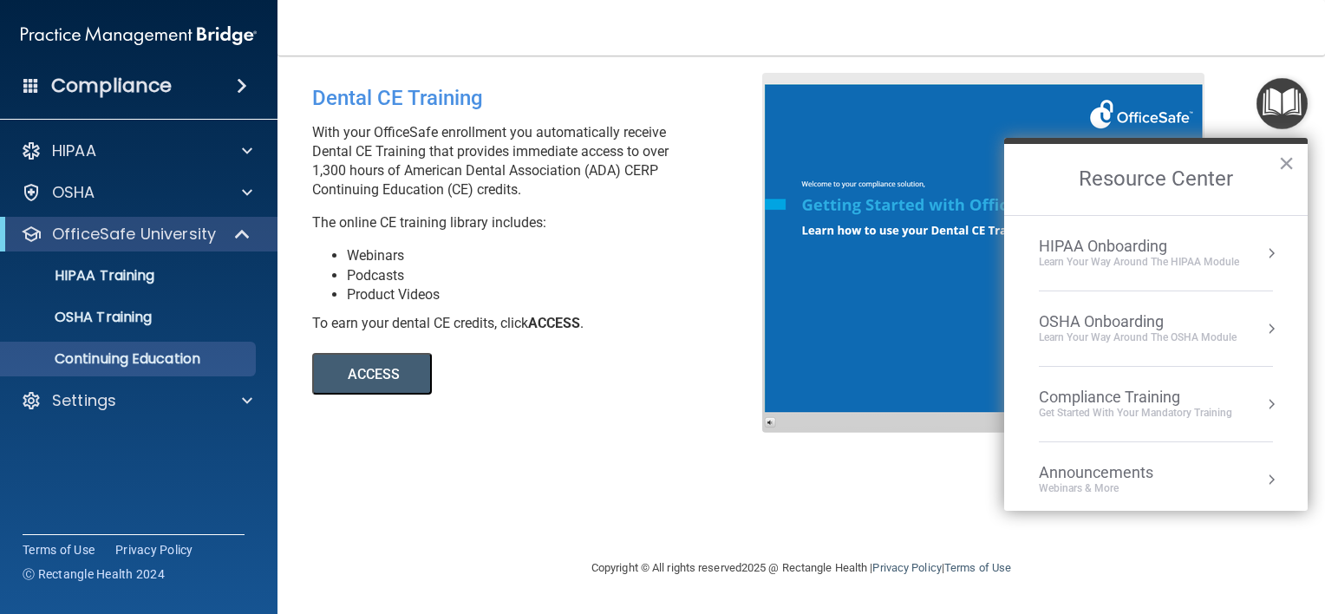
click at [1092, 412] on div "Get Started with your mandatory training" at bounding box center [1135, 413] width 193 height 15
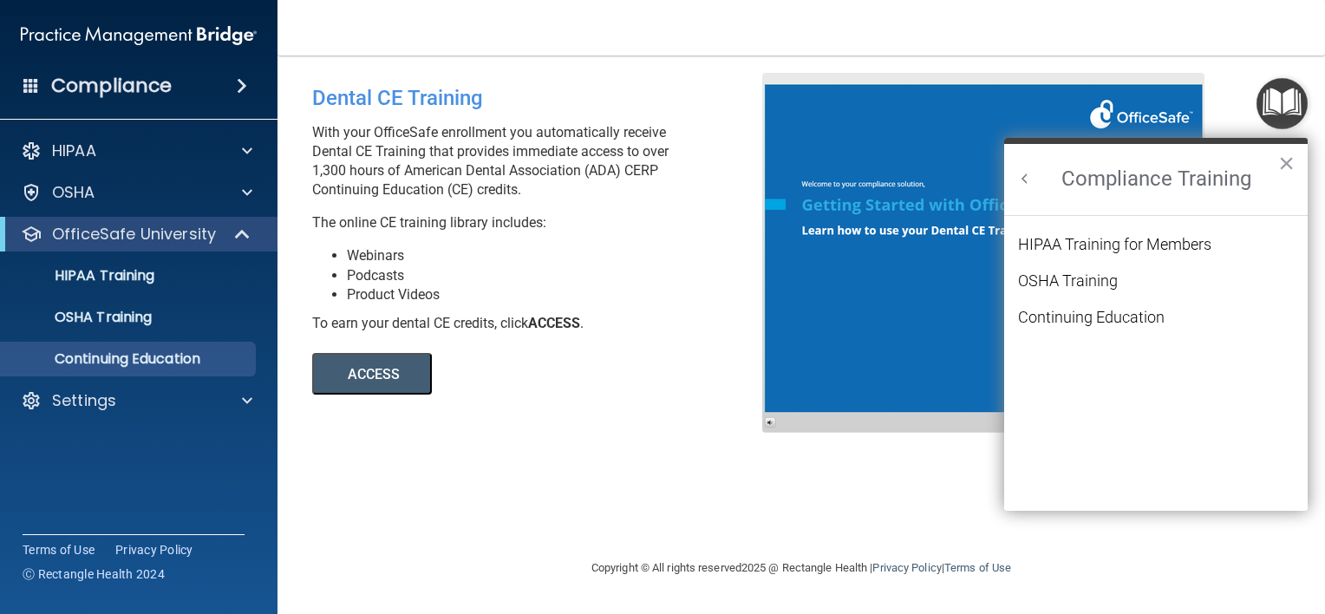
click at [1030, 177] on button "Back to Resource Center Home" at bounding box center [1024, 178] width 17 height 17
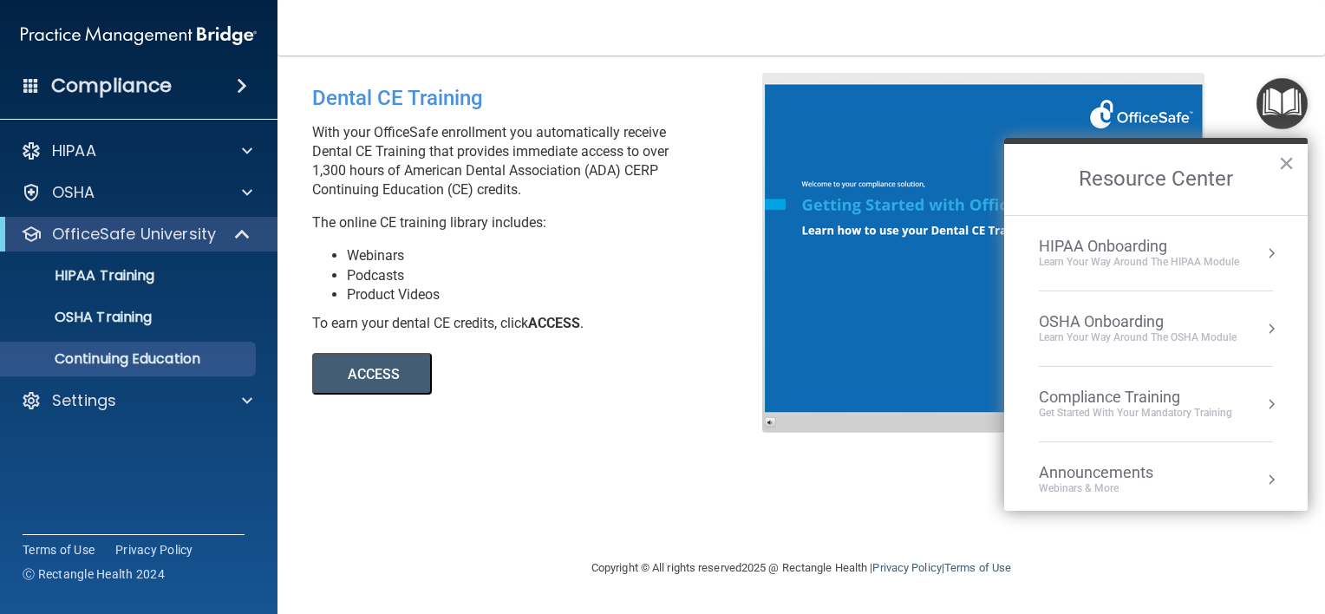
click at [1112, 322] on div "OSHA Onboarding" at bounding box center [1138, 321] width 198 height 19
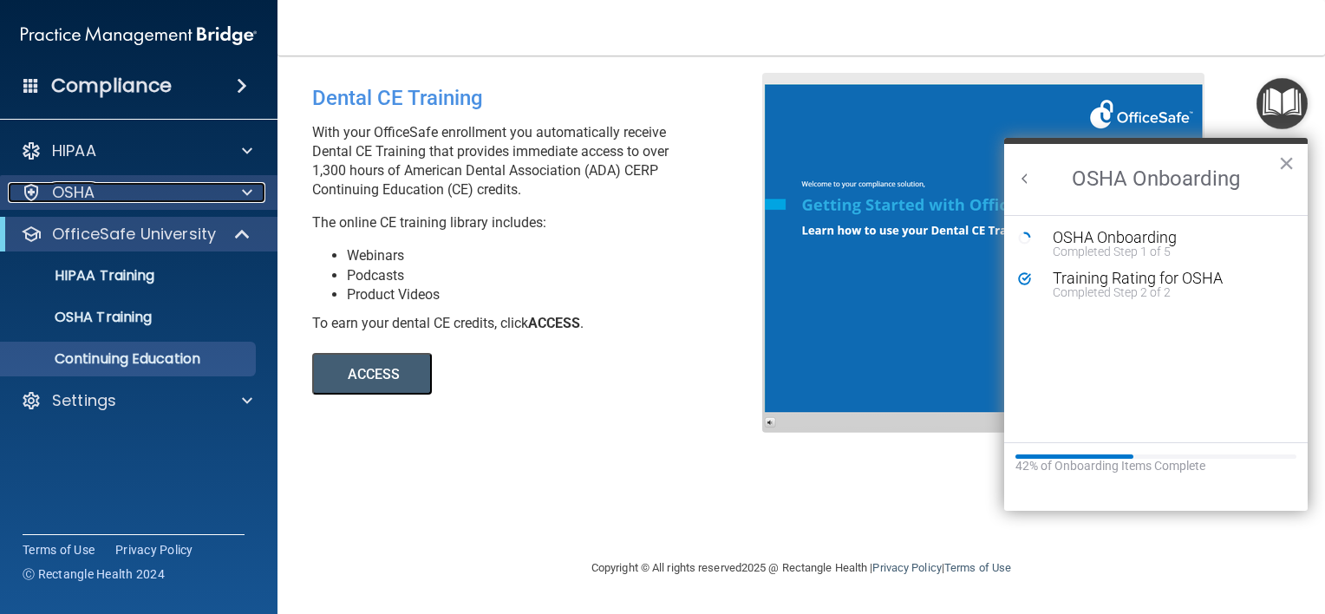
click at [186, 184] on div "OSHA" at bounding box center [115, 192] width 215 height 21
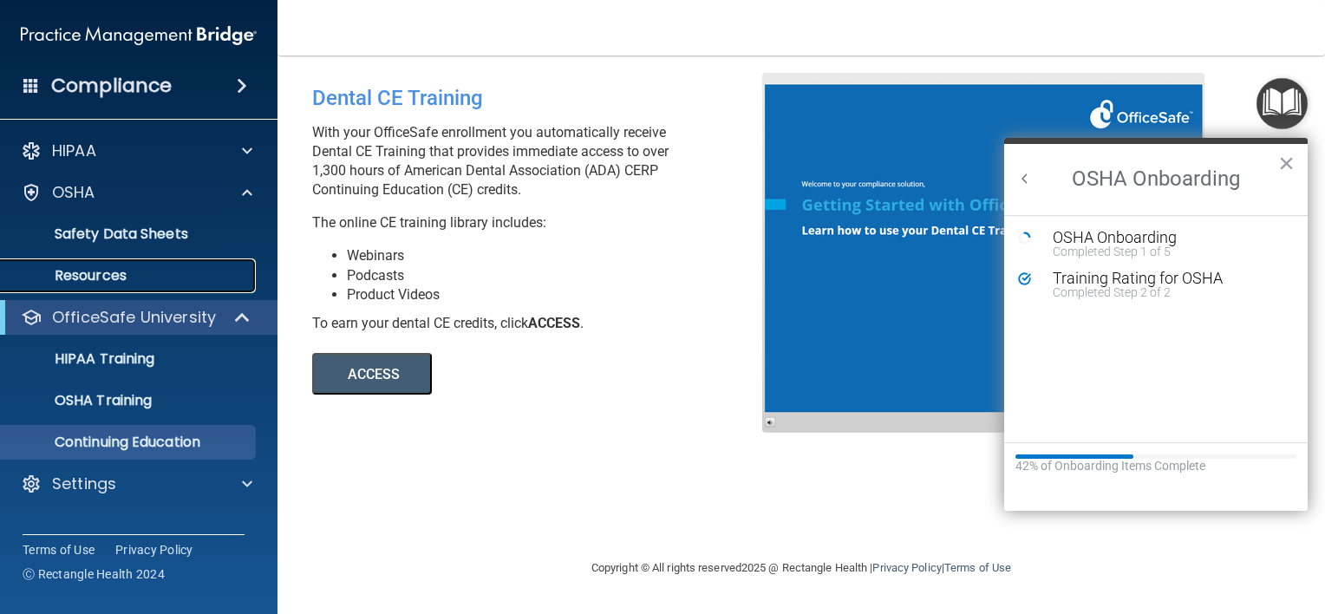
click at [176, 265] on link "Resources" at bounding box center [119, 275] width 273 height 35
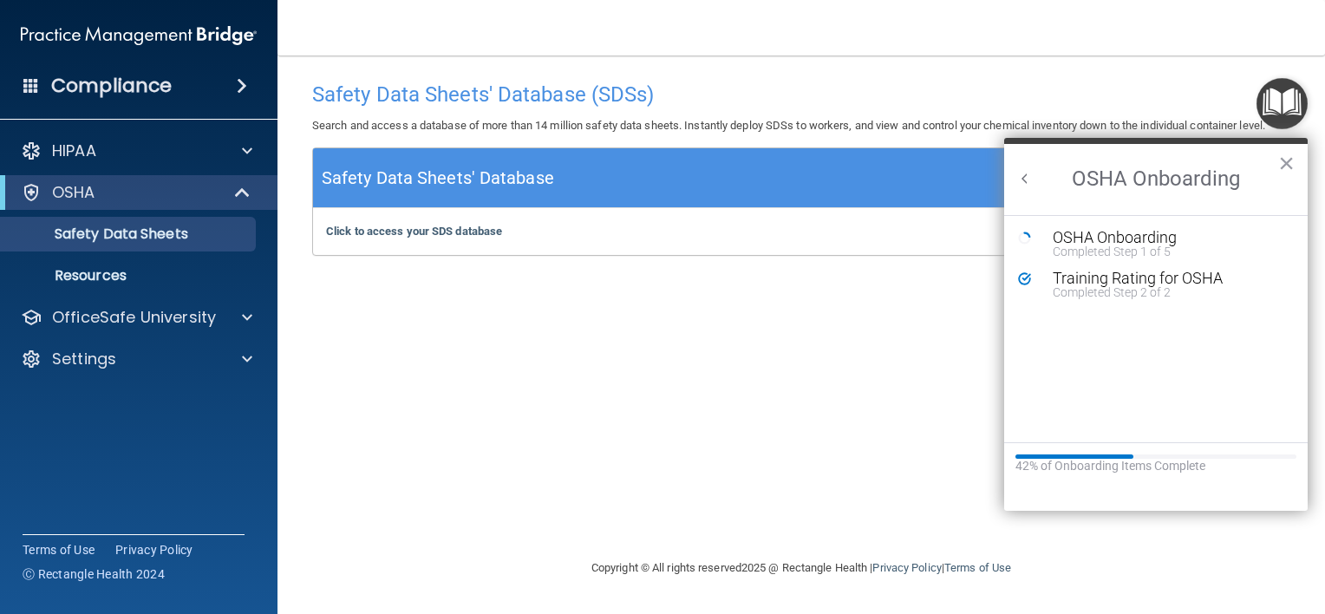
click at [438, 242] on div "Click to access your SDS database Click to access your SDS database" at bounding box center [801, 231] width 976 height 47
click at [443, 228] on b "Click to access your SDS database" at bounding box center [414, 231] width 176 height 13
click at [423, 382] on div "Safety Data Sheets' Database (SDSs) Search and access a database of more than 1…" at bounding box center [801, 306] width 978 height 467
click at [147, 265] on link "Resources" at bounding box center [119, 275] width 273 height 35
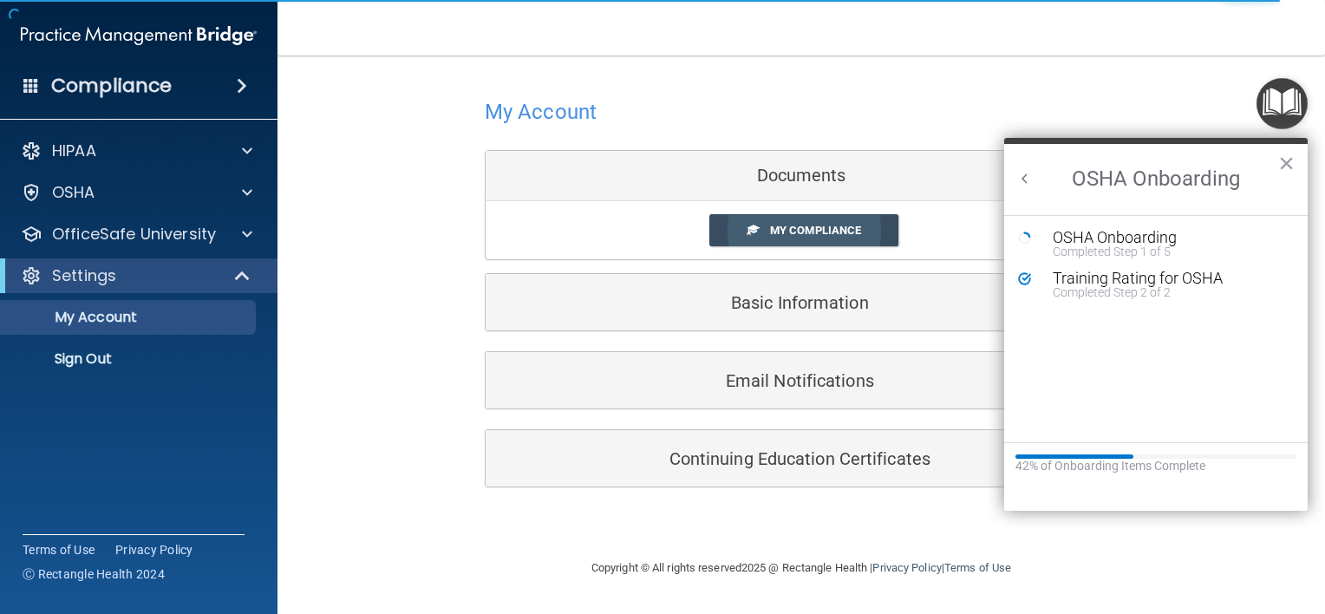
click at [798, 235] on span "My Compliance" at bounding box center [815, 230] width 91 height 13
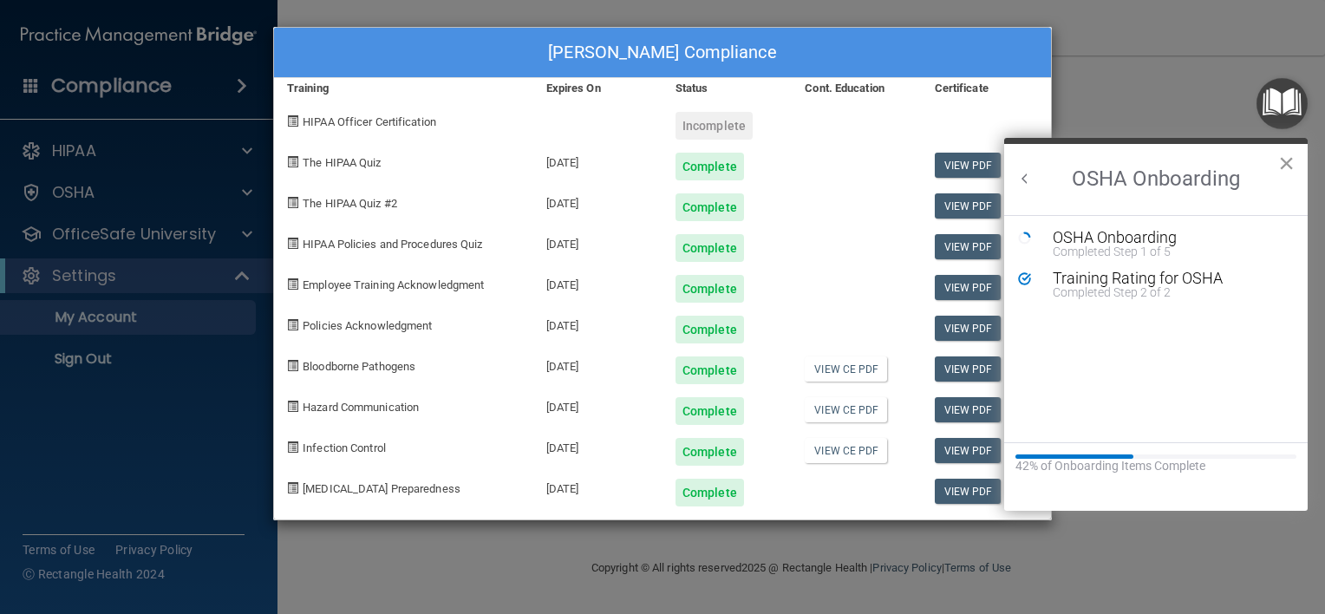
click at [1280, 153] on button "×" at bounding box center [1286, 163] width 16 height 28
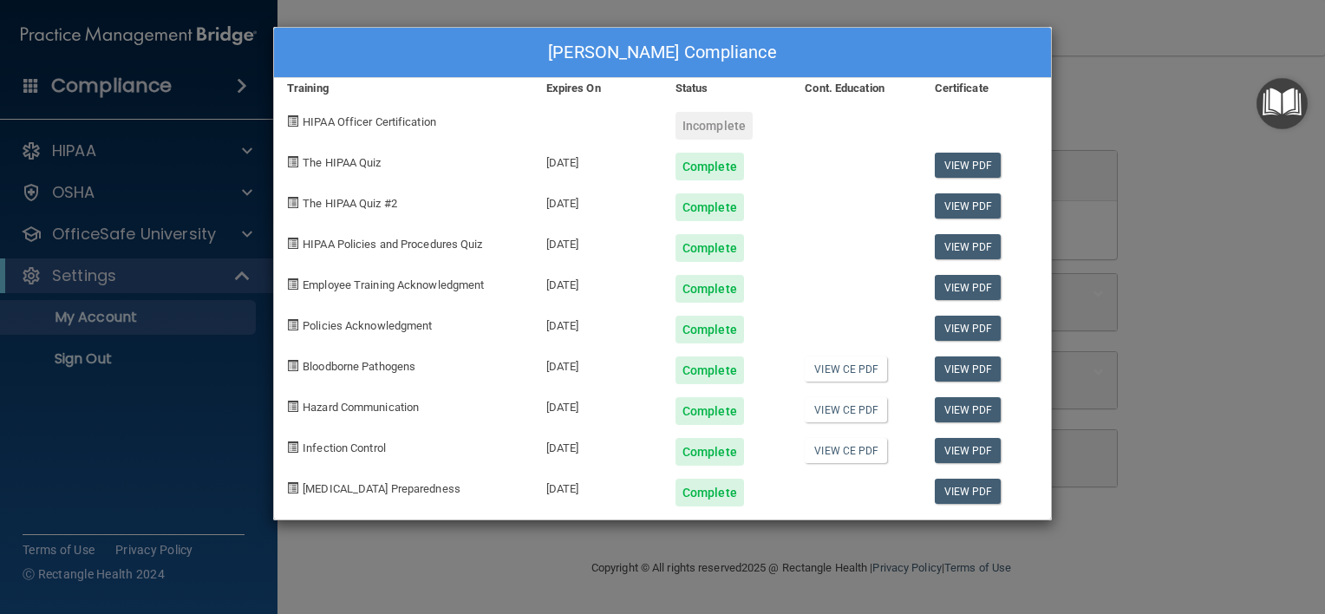
click at [1068, 118] on div "[PERSON_NAME] Compliance Training Expires On Status Cont. Education Certificate…" at bounding box center [662, 307] width 1325 height 614
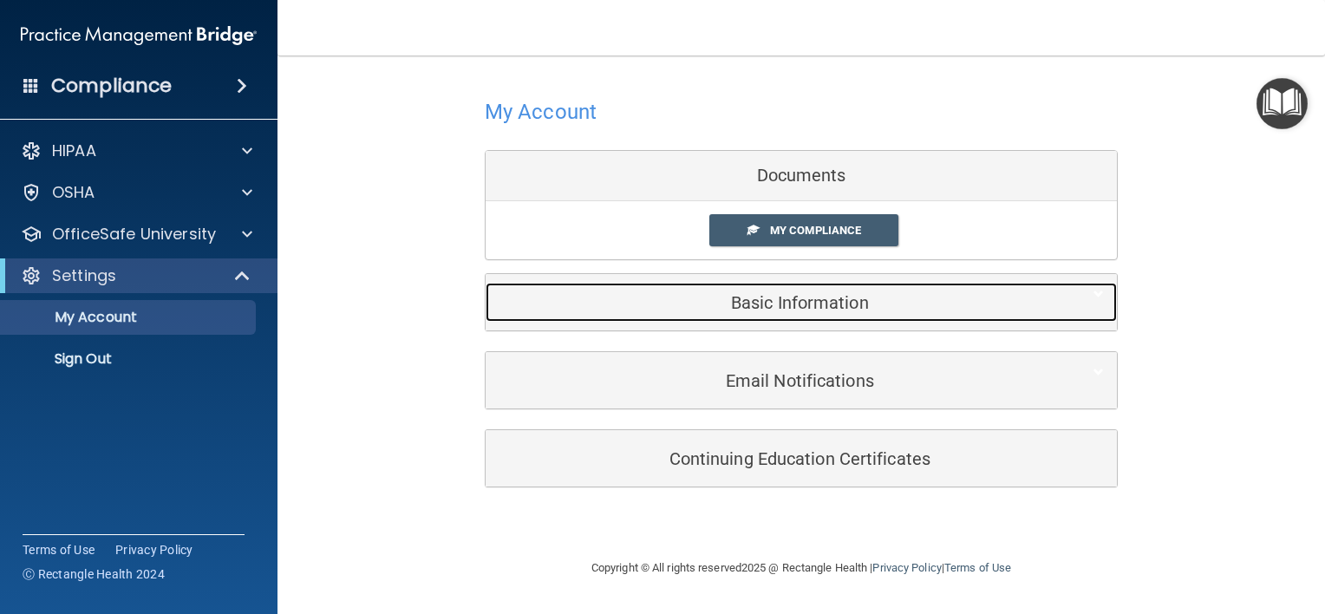
click at [812, 310] on h5 "Basic Information" at bounding box center [775, 302] width 552 height 19
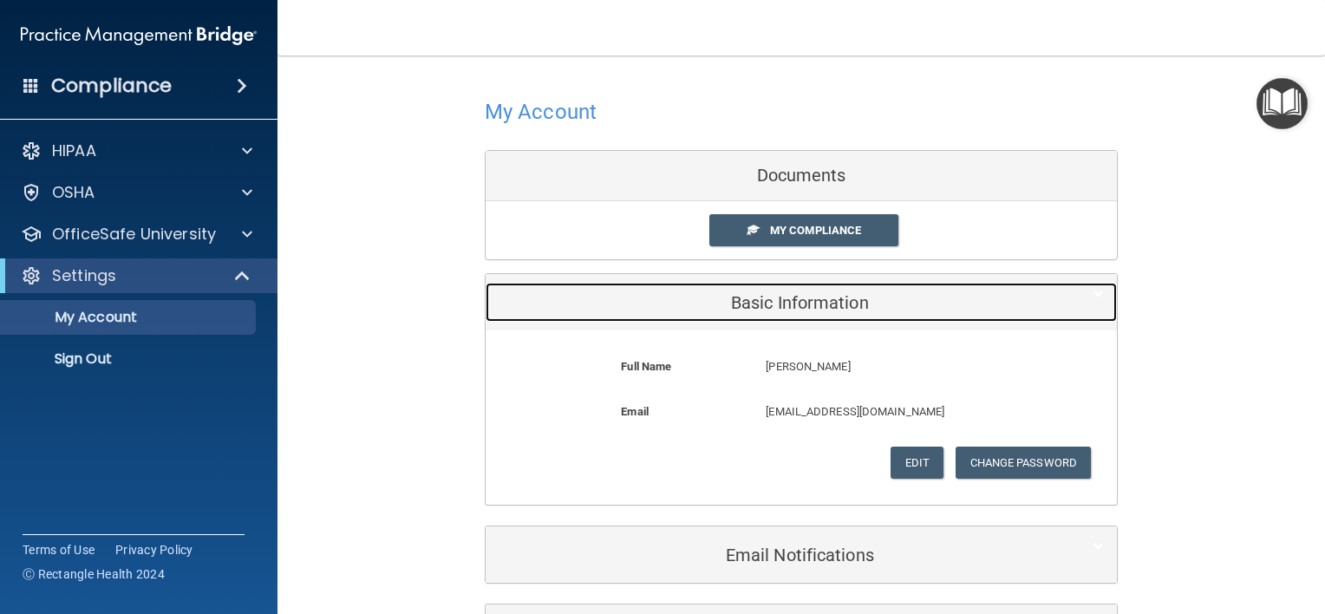
scroll to position [135, 0]
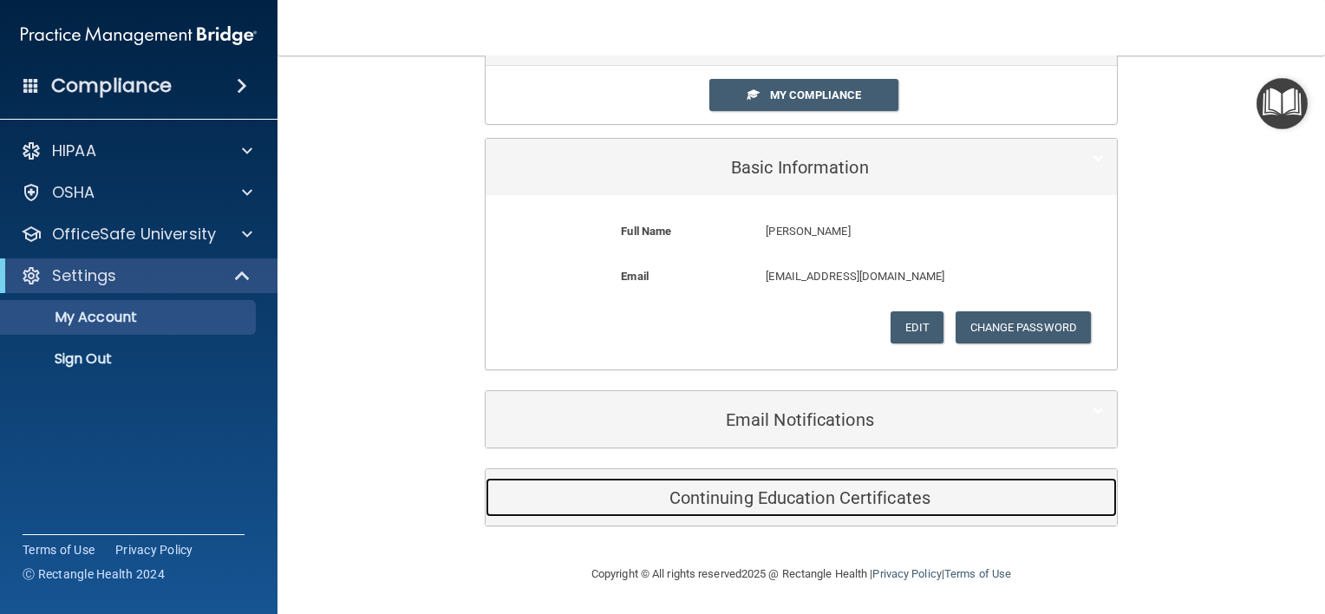
click at [766, 508] on div "Continuing Education Certificates" at bounding box center [775, 497] width 578 height 39
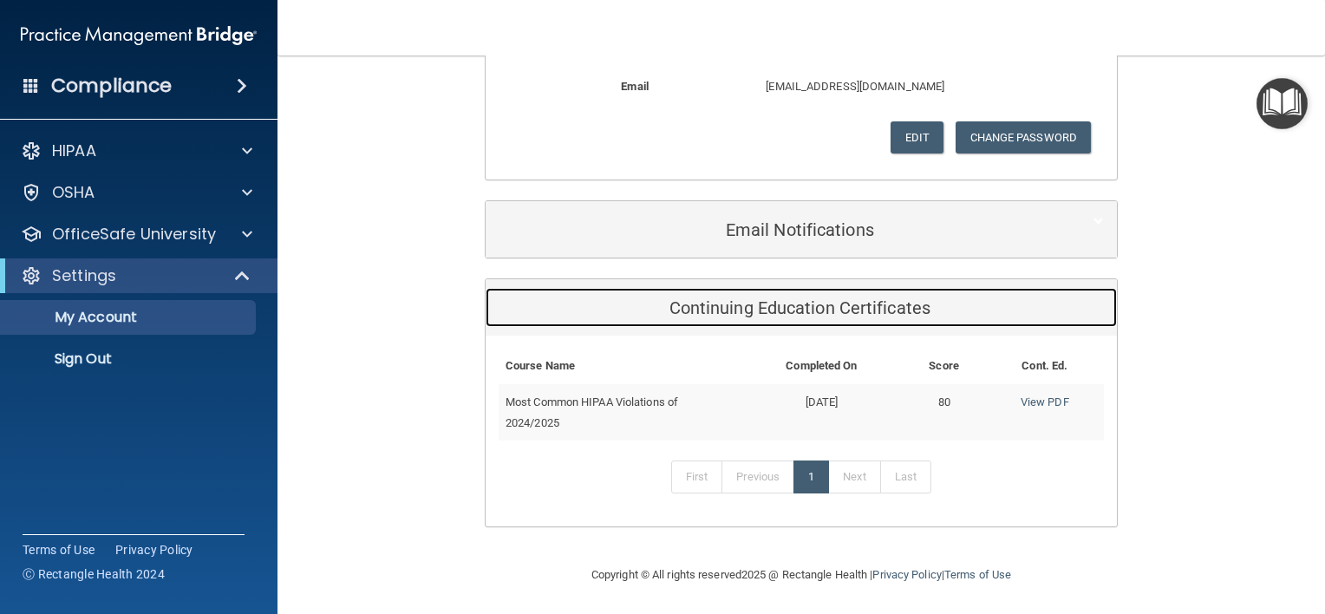
scroll to position [324, 0]
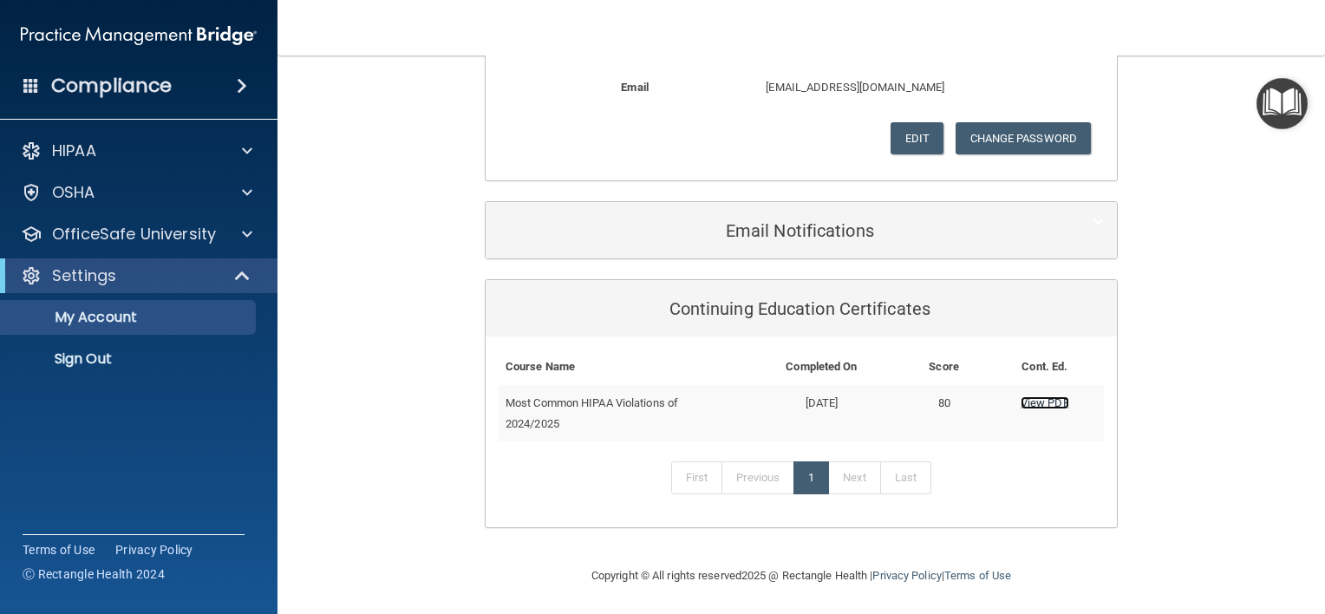
click at [1035, 399] on link "View PDF" at bounding box center [1045, 402] width 49 height 13
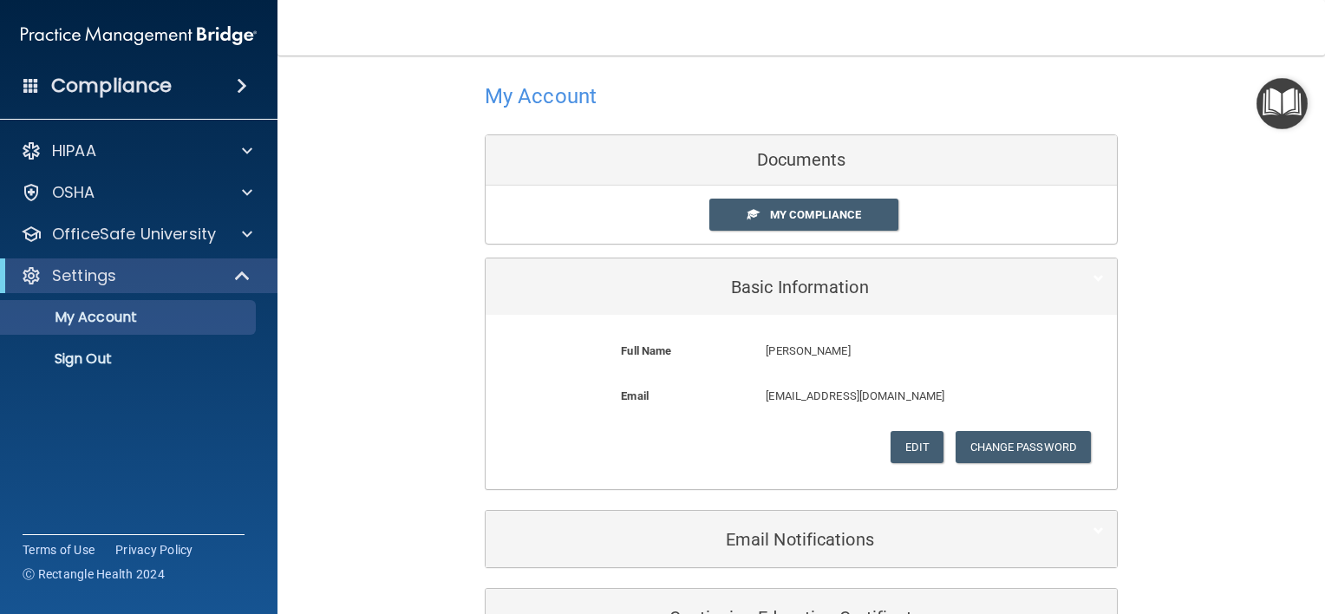
scroll to position [0, 0]
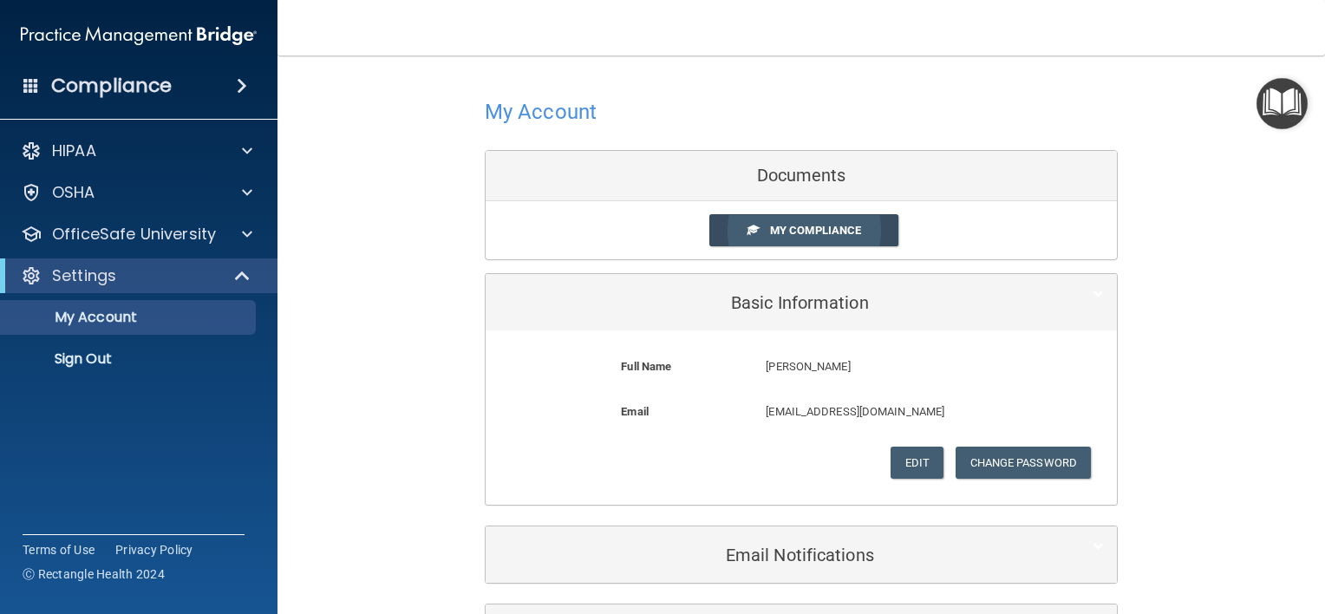
click at [830, 237] on link "My Compliance" at bounding box center [804, 230] width 190 height 32
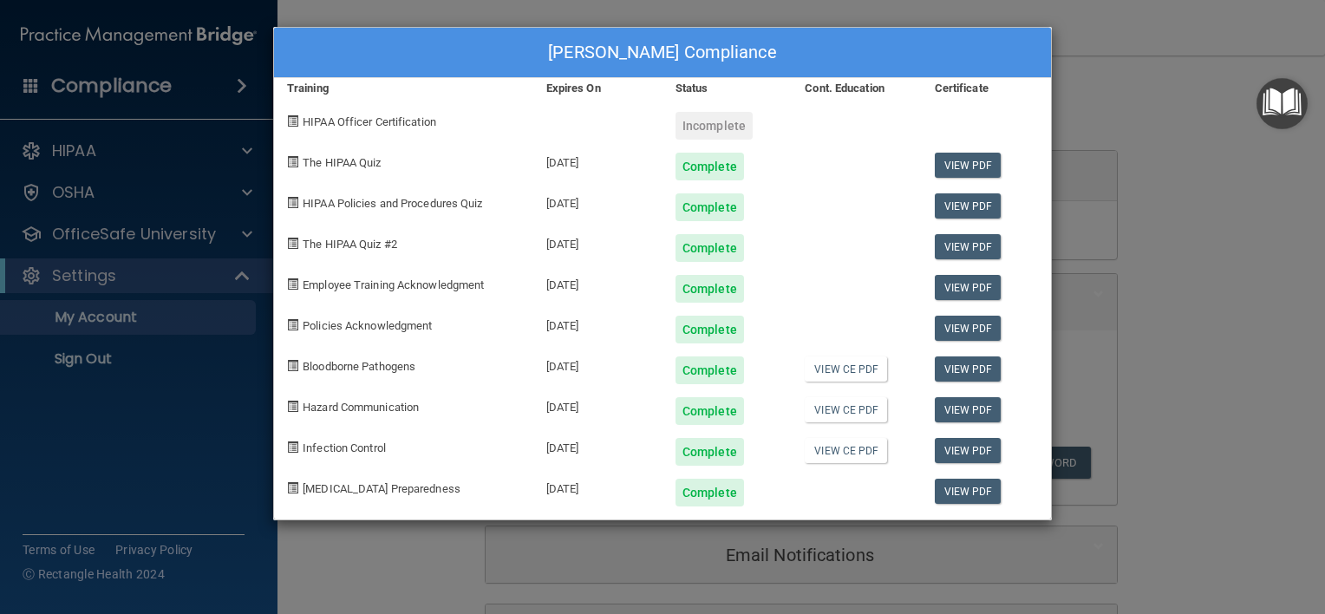
click at [1099, 156] on div "[PERSON_NAME] Compliance Training Expires On Status Cont. Education Certificate…" at bounding box center [662, 307] width 1325 height 614
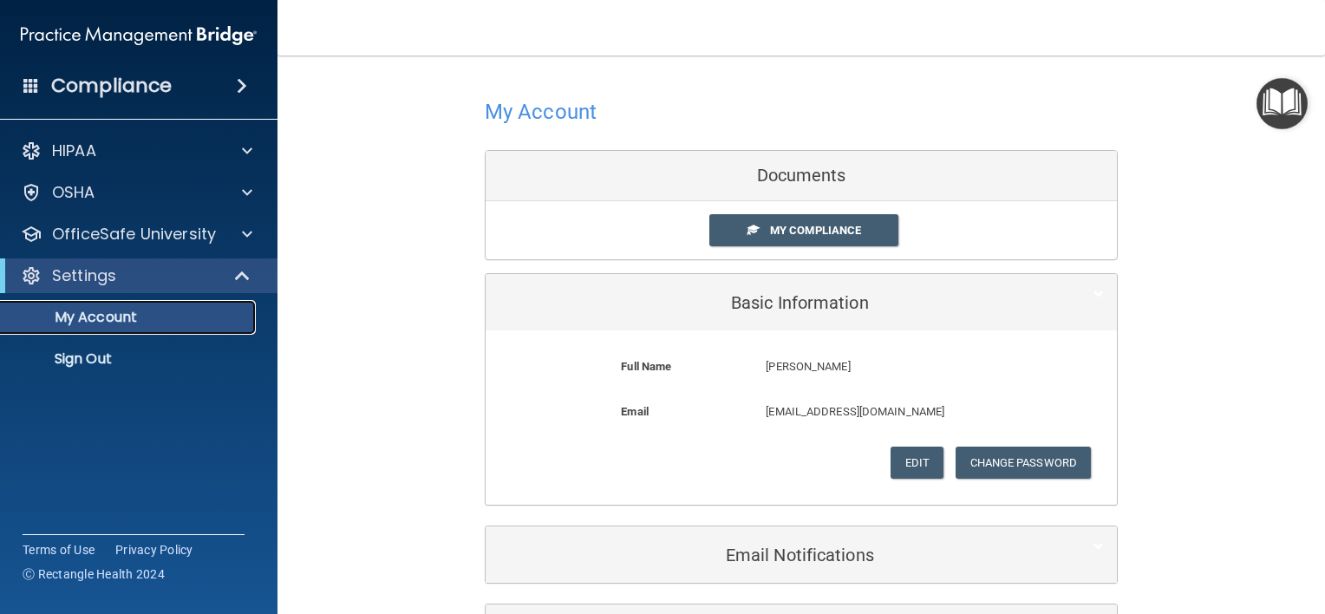
click at [166, 316] on p "My Account" at bounding box center [129, 317] width 237 height 17
click at [153, 329] on link "My Account" at bounding box center [119, 317] width 273 height 35
click at [454, 233] on div "My Account Documents My Compliance My Compliance My BAA Basic Information Full …" at bounding box center [801, 472] width 978 height 799
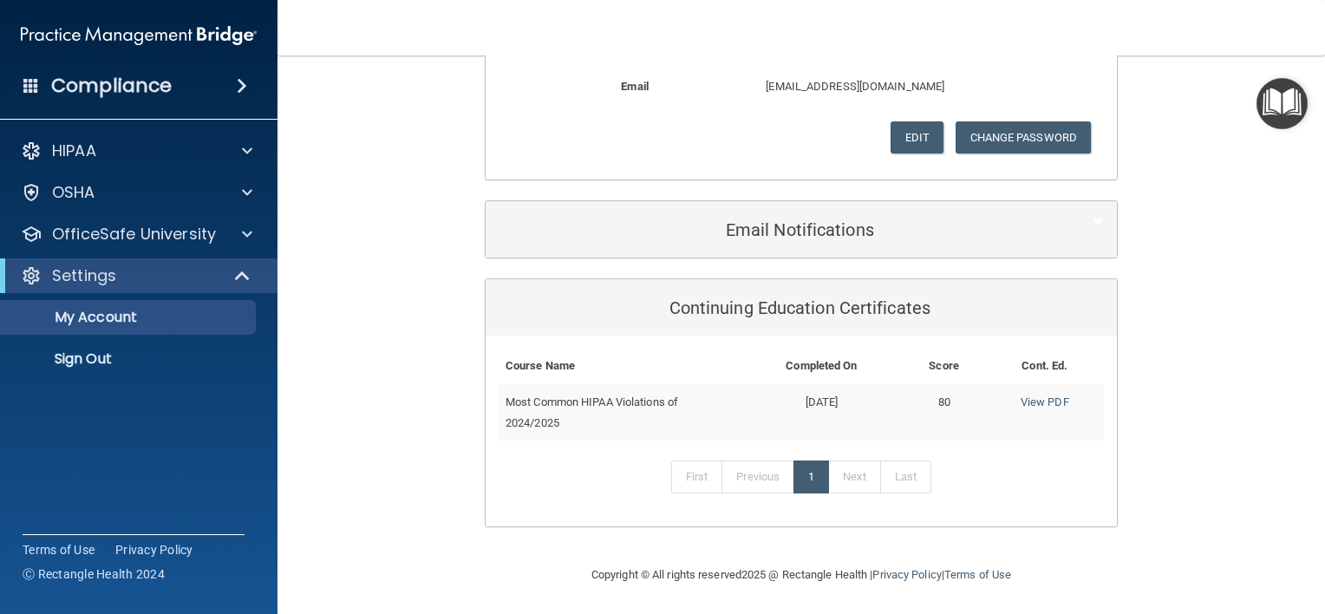
click at [144, 99] on div "Compliance" at bounding box center [138, 86] width 277 height 38
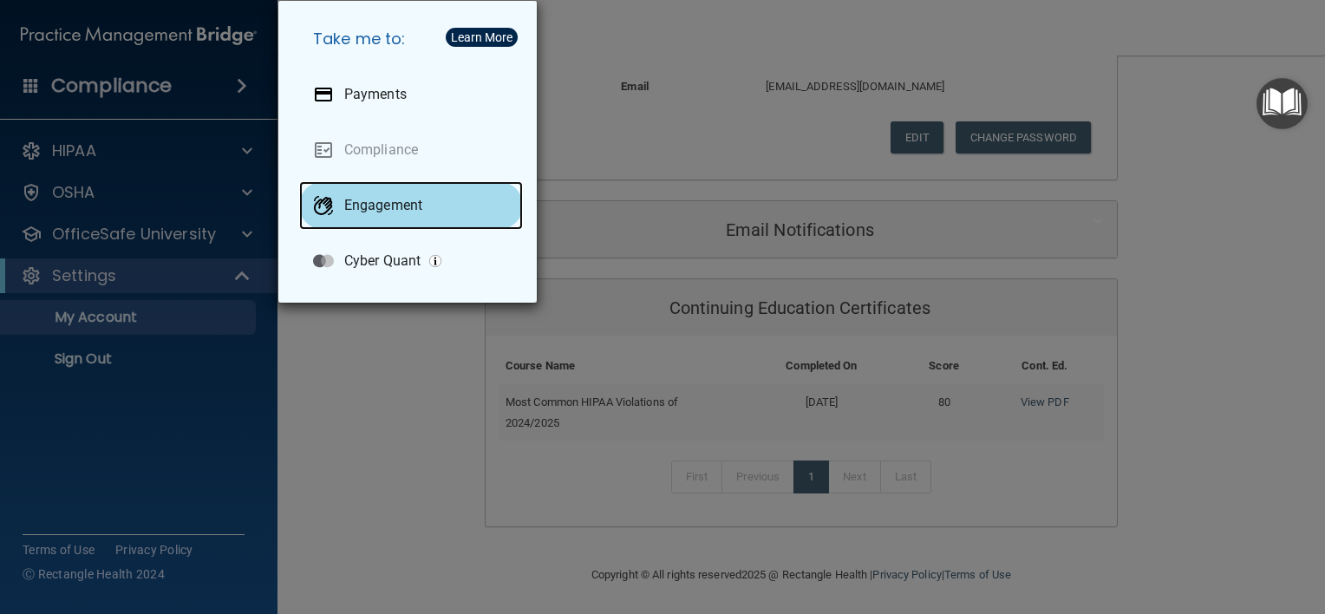
click at [391, 199] on p "Engagement" at bounding box center [383, 205] width 78 height 17
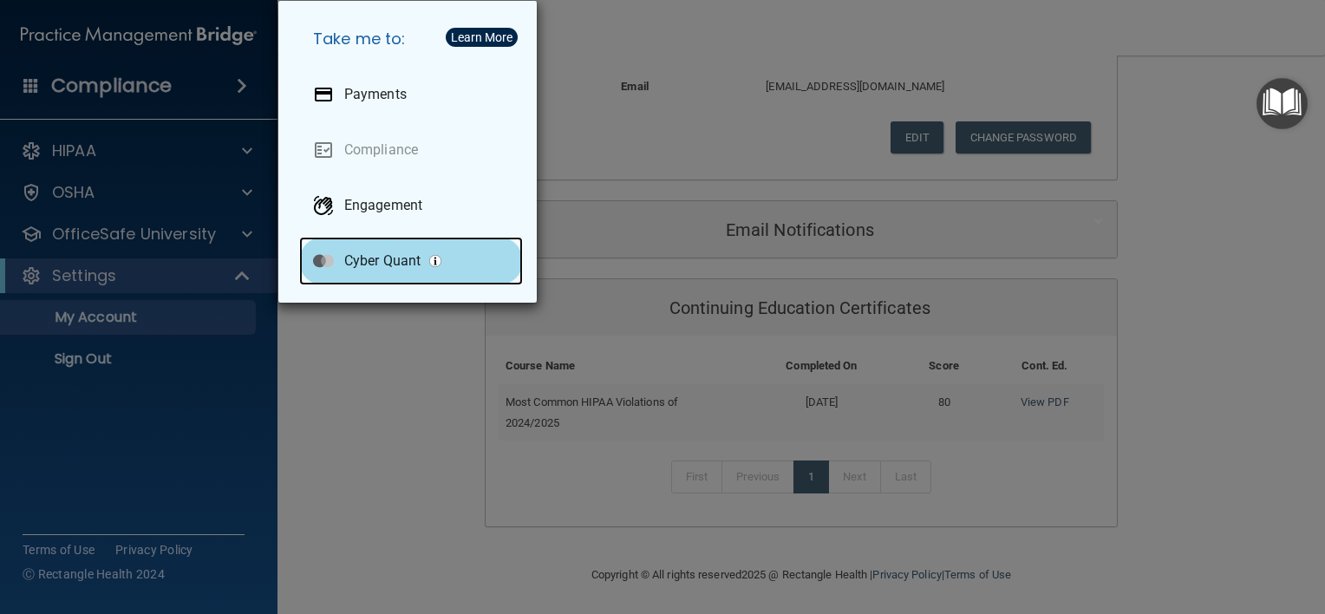
click at [388, 274] on div "Cyber Quant" at bounding box center [411, 261] width 224 height 49
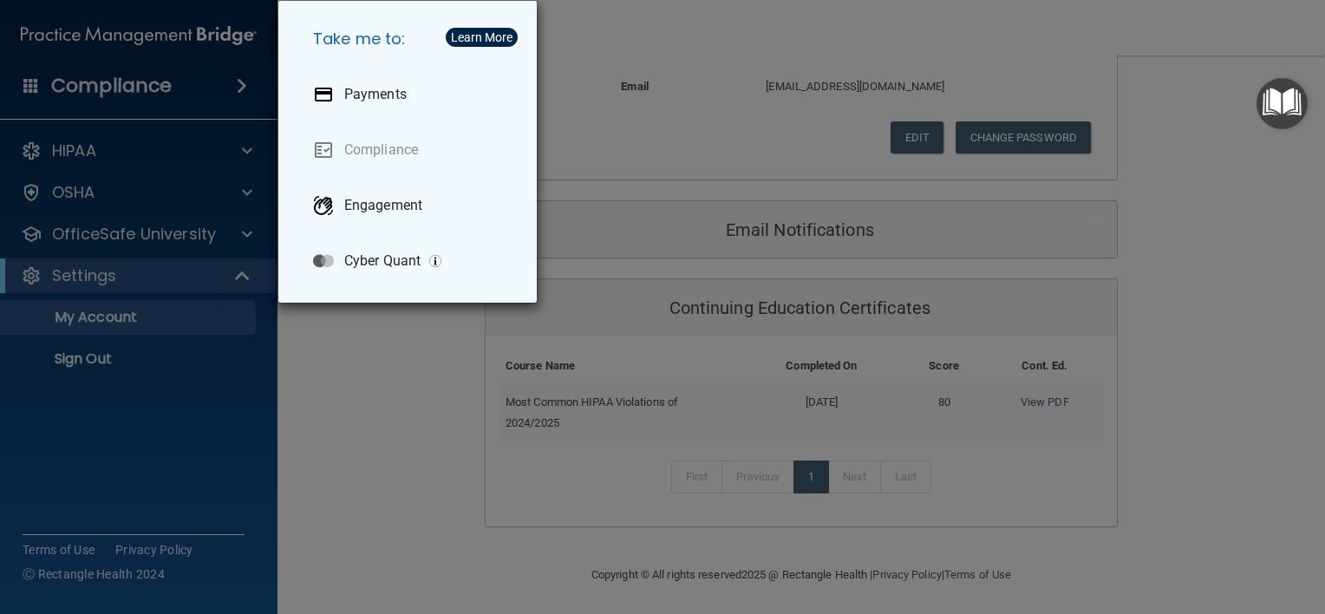
click at [499, 42] on div "Learn More" at bounding box center [482, 37] width 62 height 12
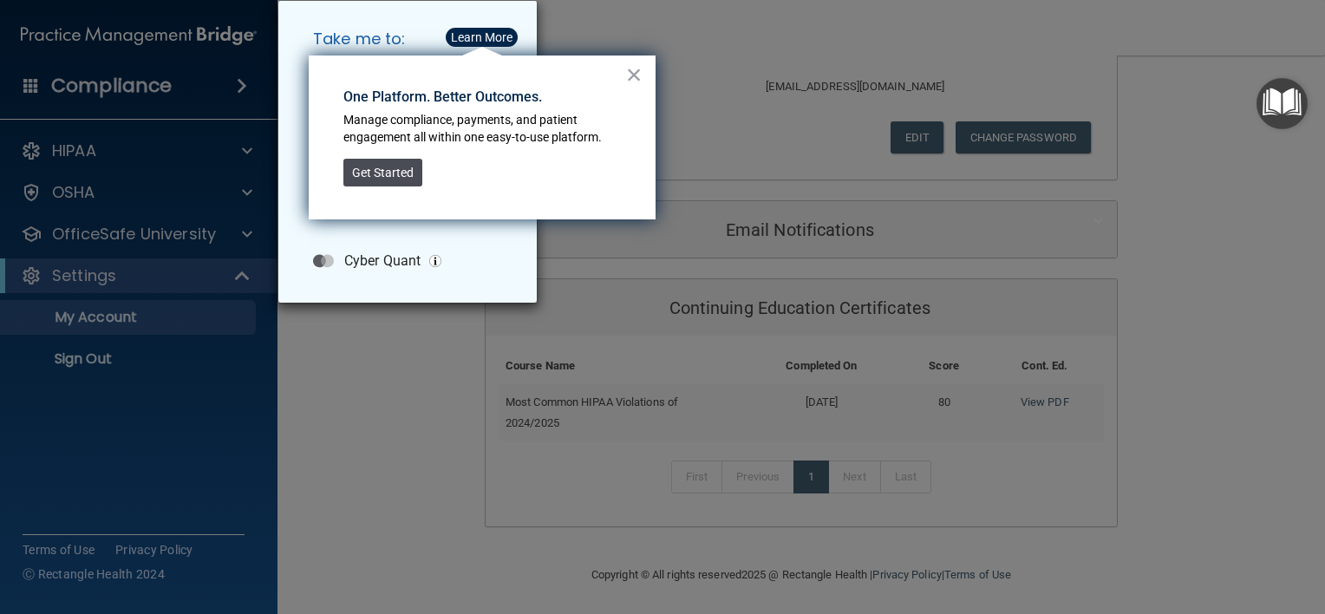
click at [392, 168] on button "Get Started" at bounding box center [382, 173] width 79 height 28
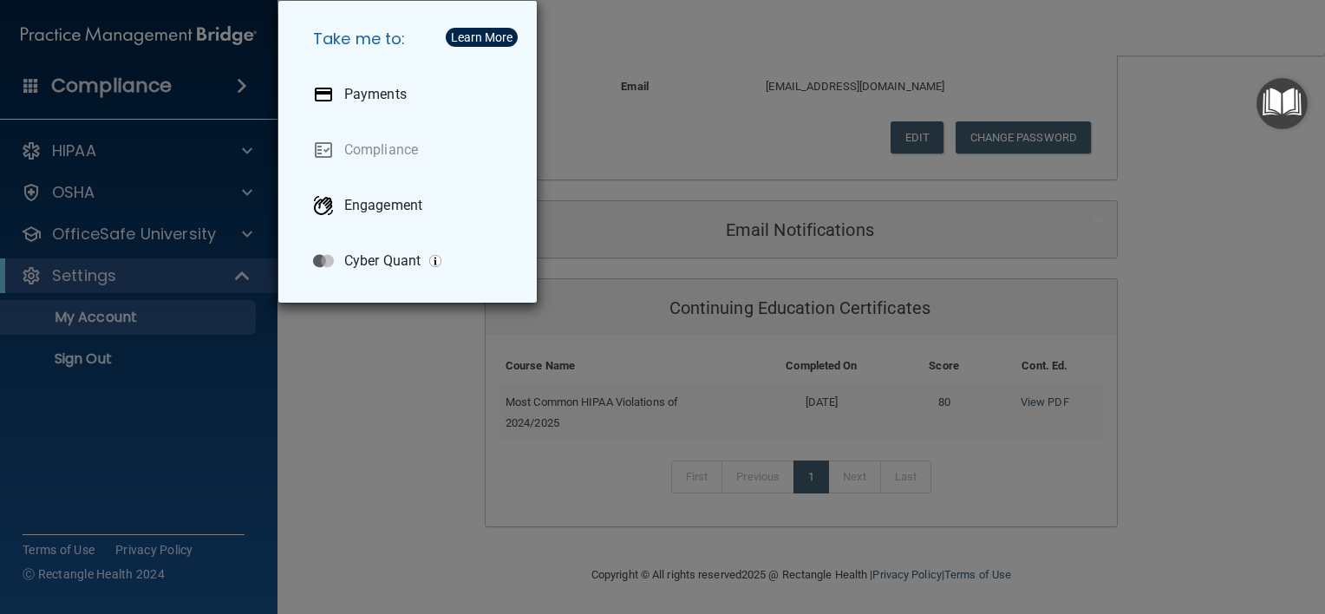
click at [611, 46] on div "Take me to: Payments Compliance Engagement Cyber Quant" at bounding box center [662, 307] width 1325 height 614
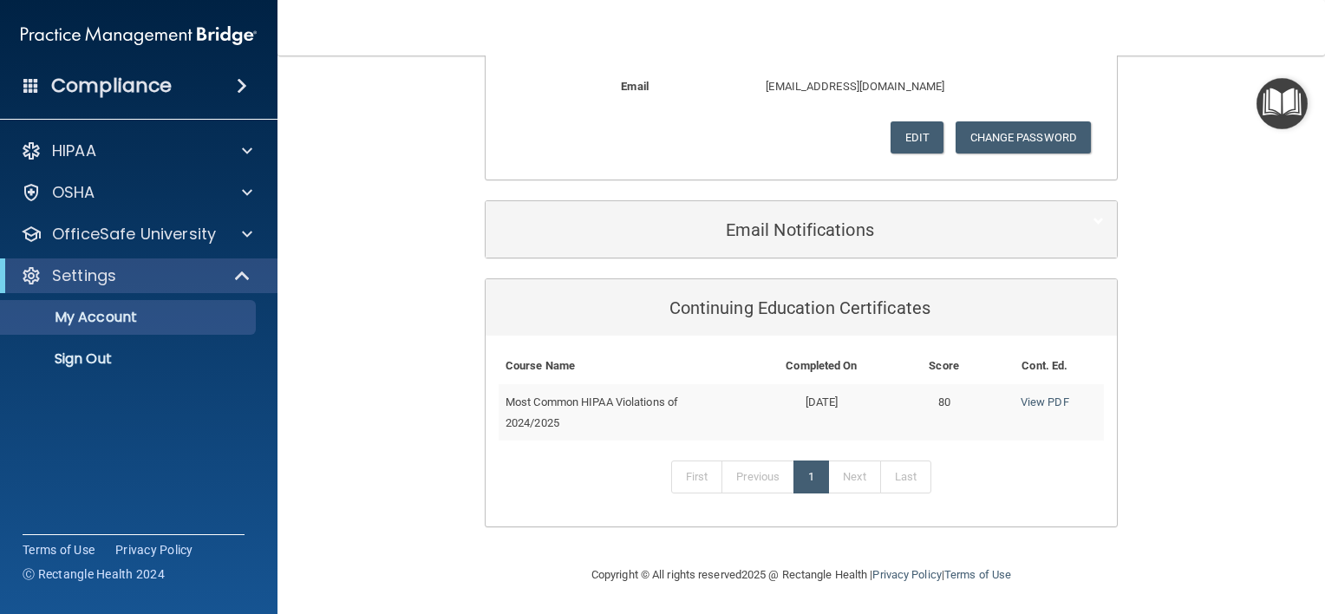
click at [182, 82] on div "Compliance" at bounding box center [138, 86] width 277 height 38
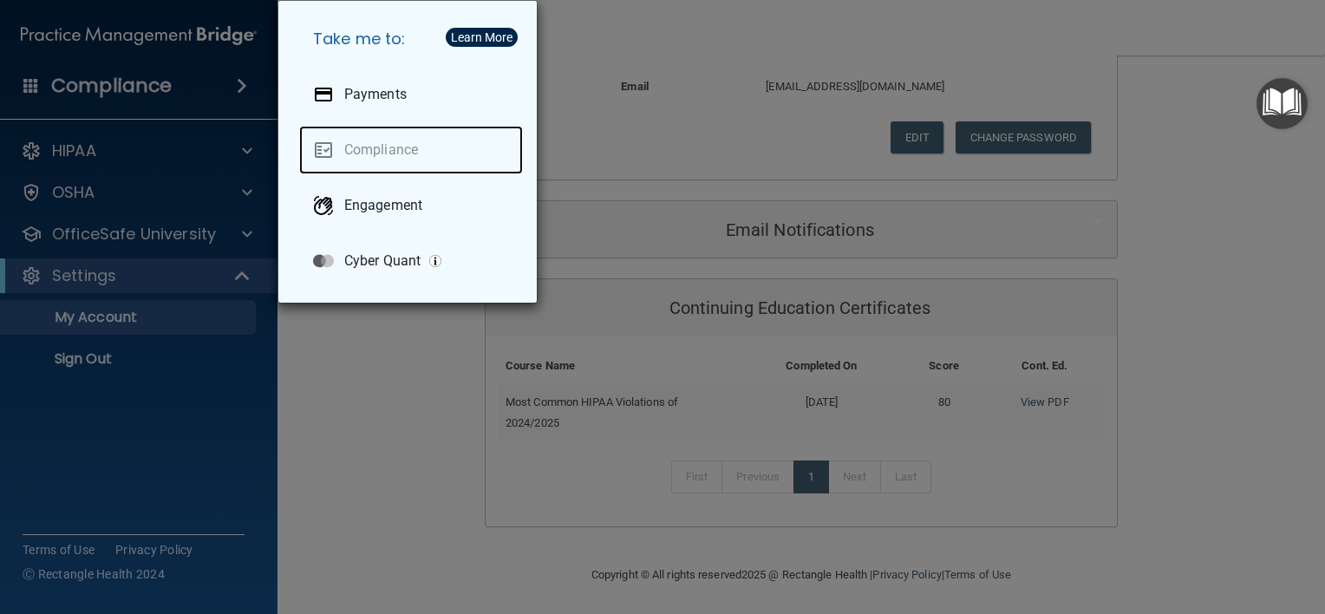
click at [367, 153] on link "Compliance" at bounding box center [411, 150] width 224 height 49
click at [368, 156] on link "Compliance" at bounding box center [411, 150] width 224 height 49
click at [322, 153] on link "Compliance" at bounding box center [411, 150] width 224 height 49
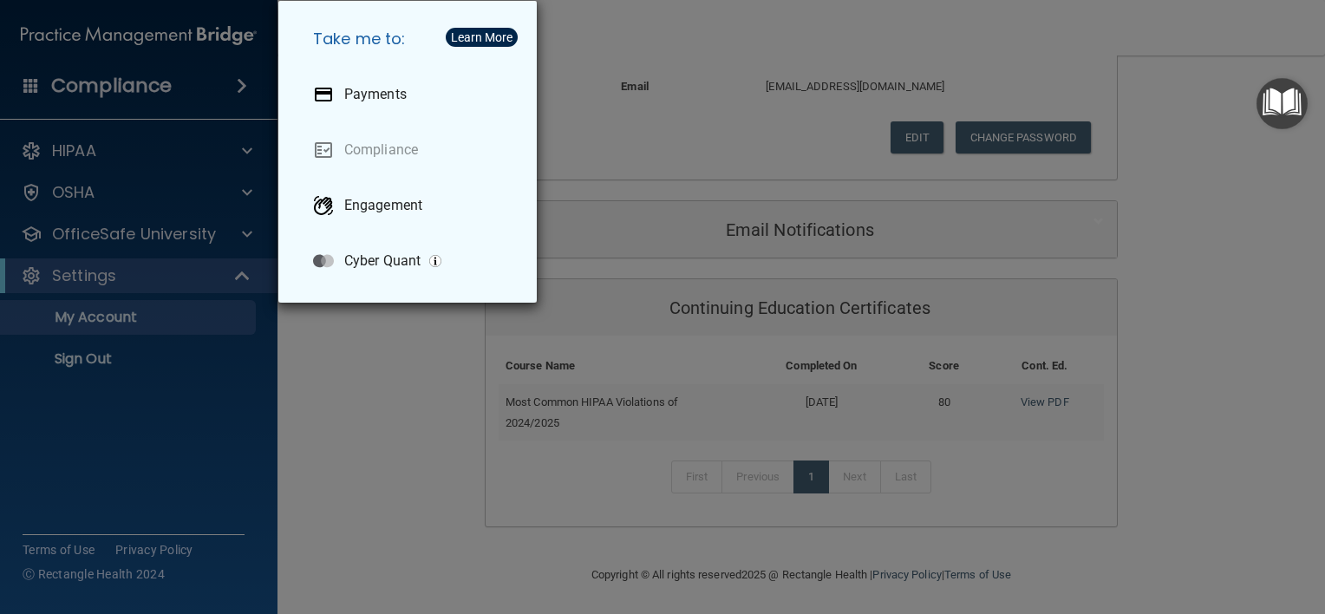
click at [653, 127] on div "Take me to: Payments Compliance Engagement Cyber Quant" at bounding box center [662, 307] width 1325 height 614
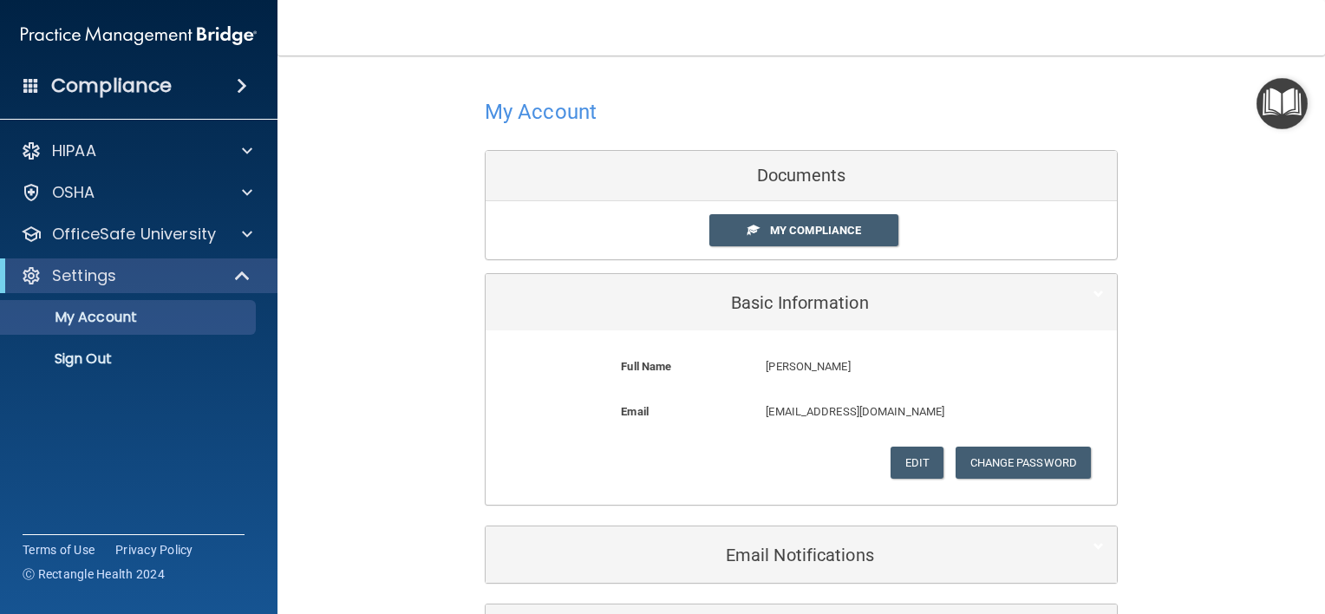
scroll to position [2, 0]
click at [721, 225] on link "My Compliance" at bounding box center [804, 228] width 190 height 32
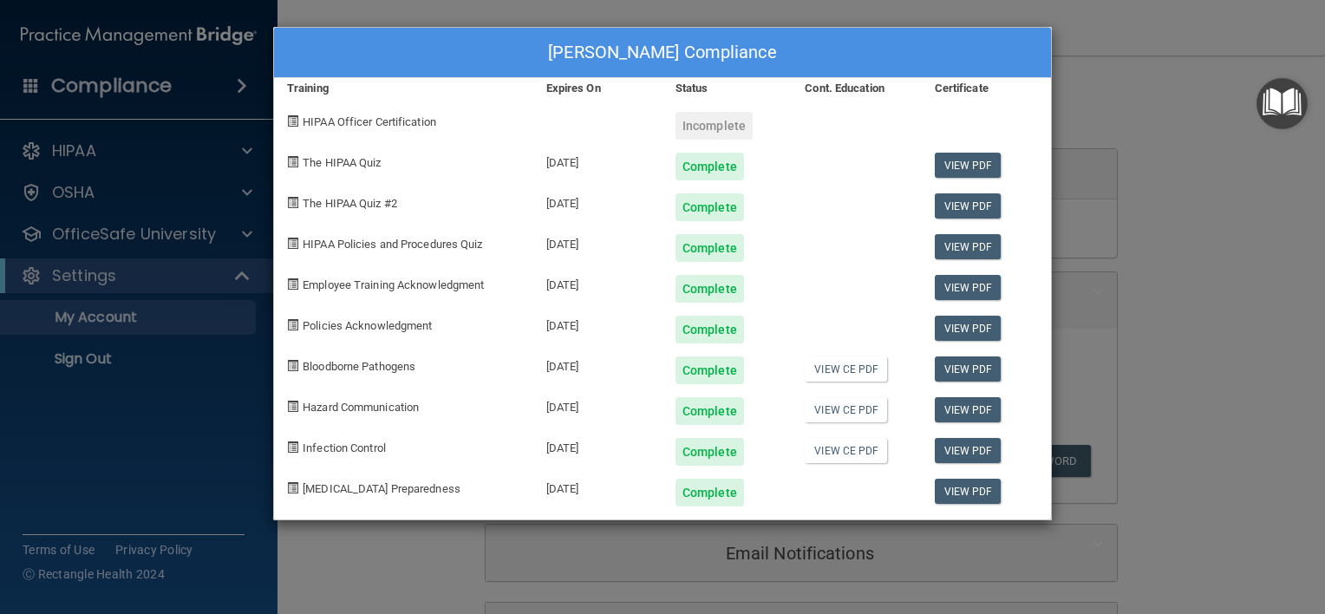
click at [540, 10] on div "[PERSON_NAME] Compliance Training Expires On Status Cont. Education Certificate…" at bounding box center [662, 307] width 1325 height 614
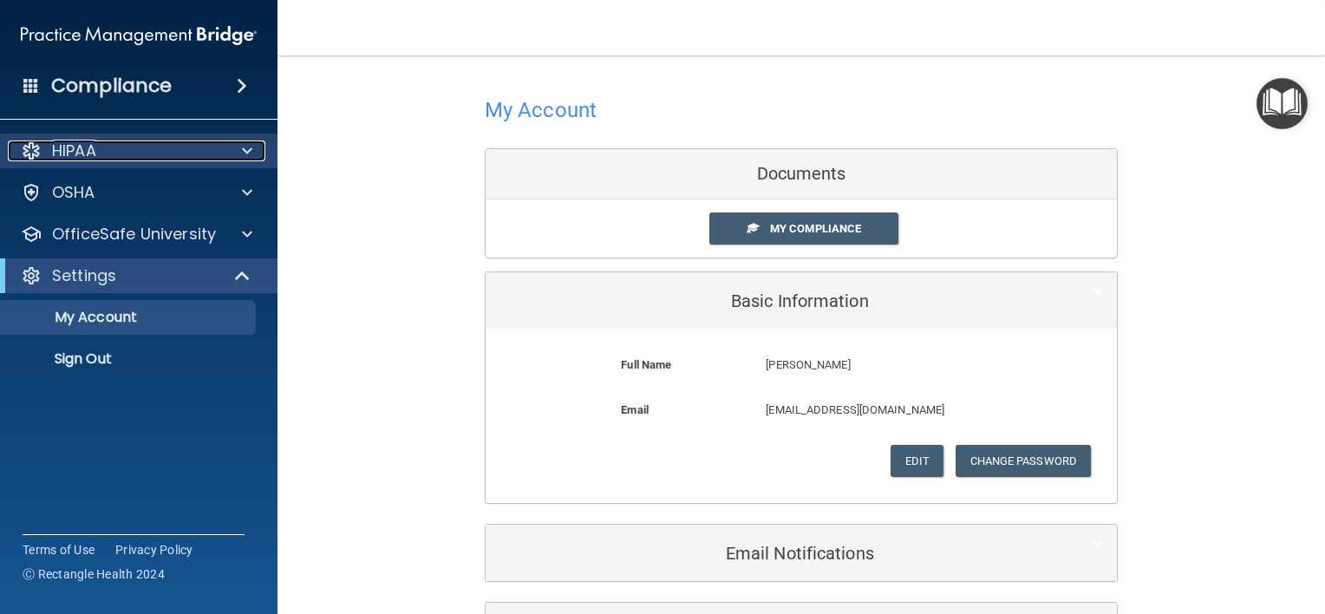
click at [186, 160] on div "HIPAA" at bounding box center [115, 150] width 215 height 21
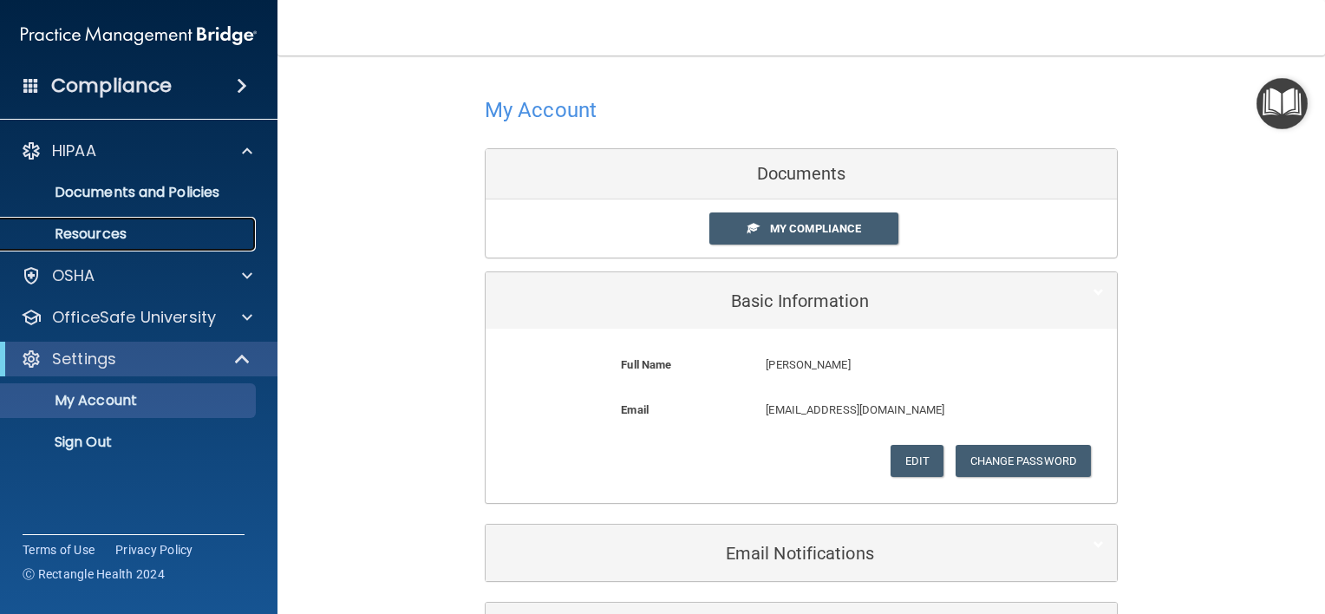
click at [165, 232] on p "Resources" at bounding box center [129, 233] width 237 height 17
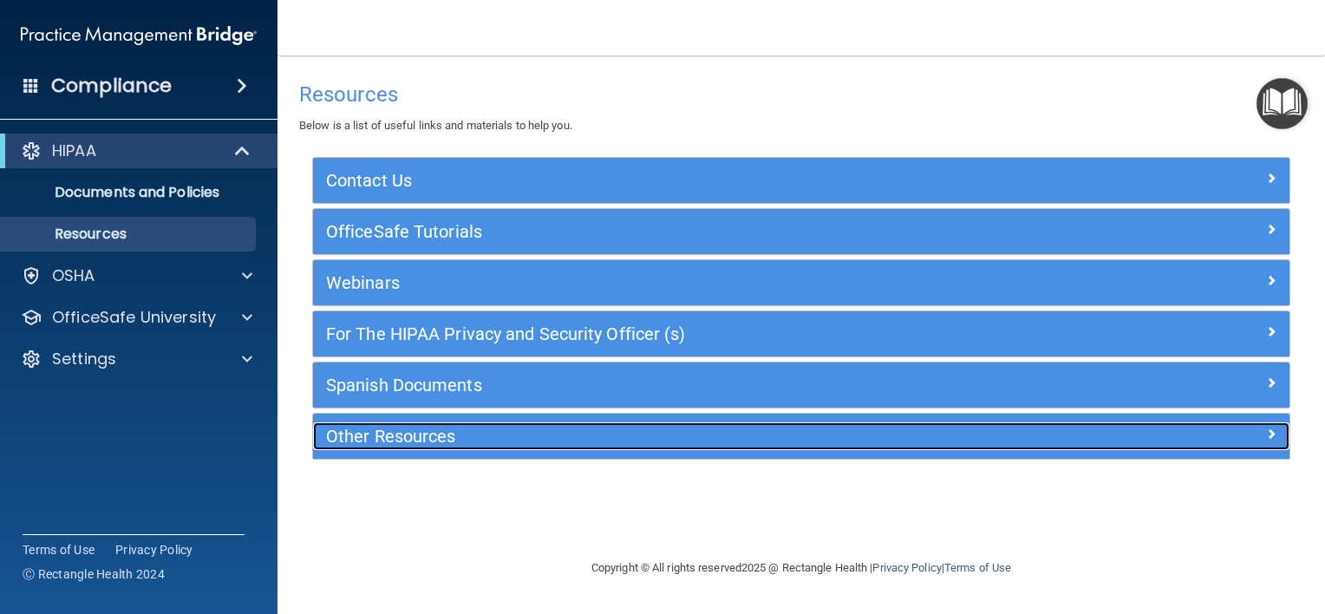
click at [400, 439] on h5 "Other Resources" at bounding box center [679, 436] width 707 height 19
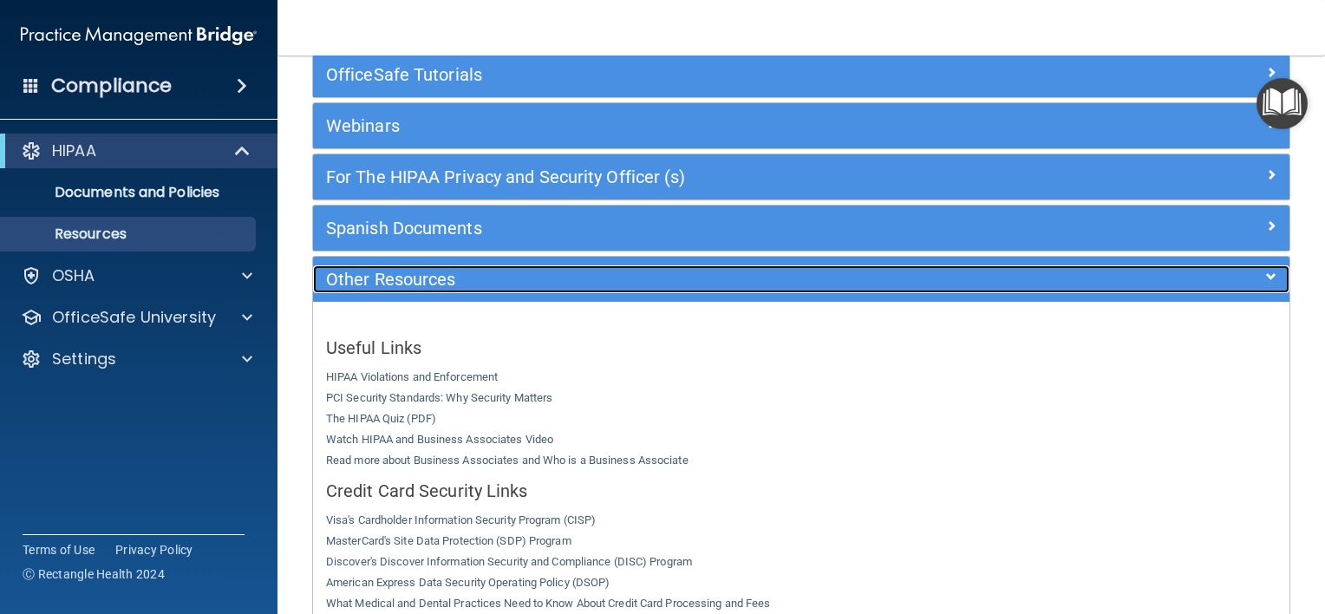
scroll to position [88, 0]
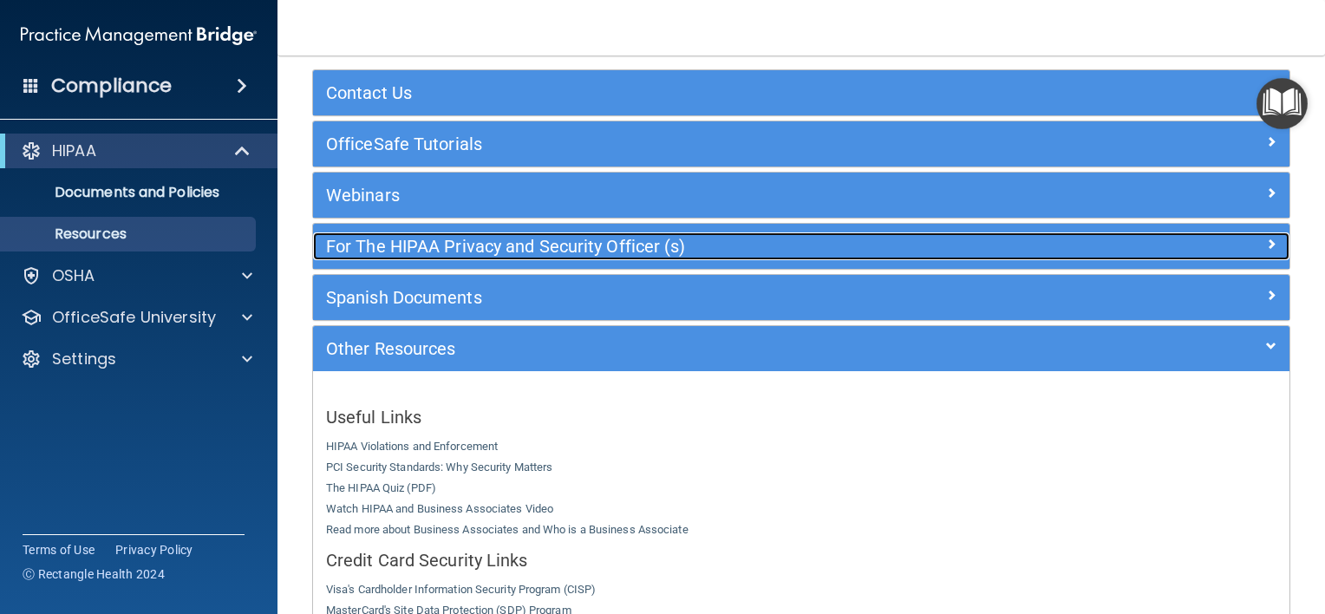
click at [434, 255] on div "For The HIPAA Privacy and Security Officer (s)" at bounding box center [679, 246] width 733 height 28
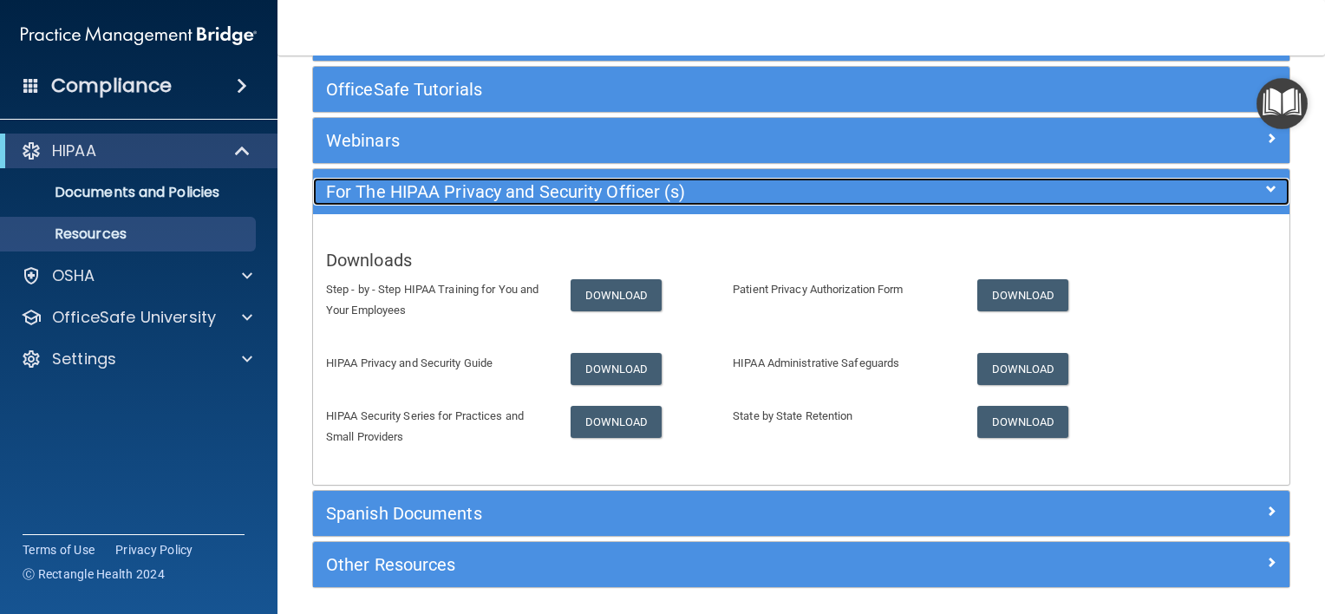
scroll to position [143, 0]
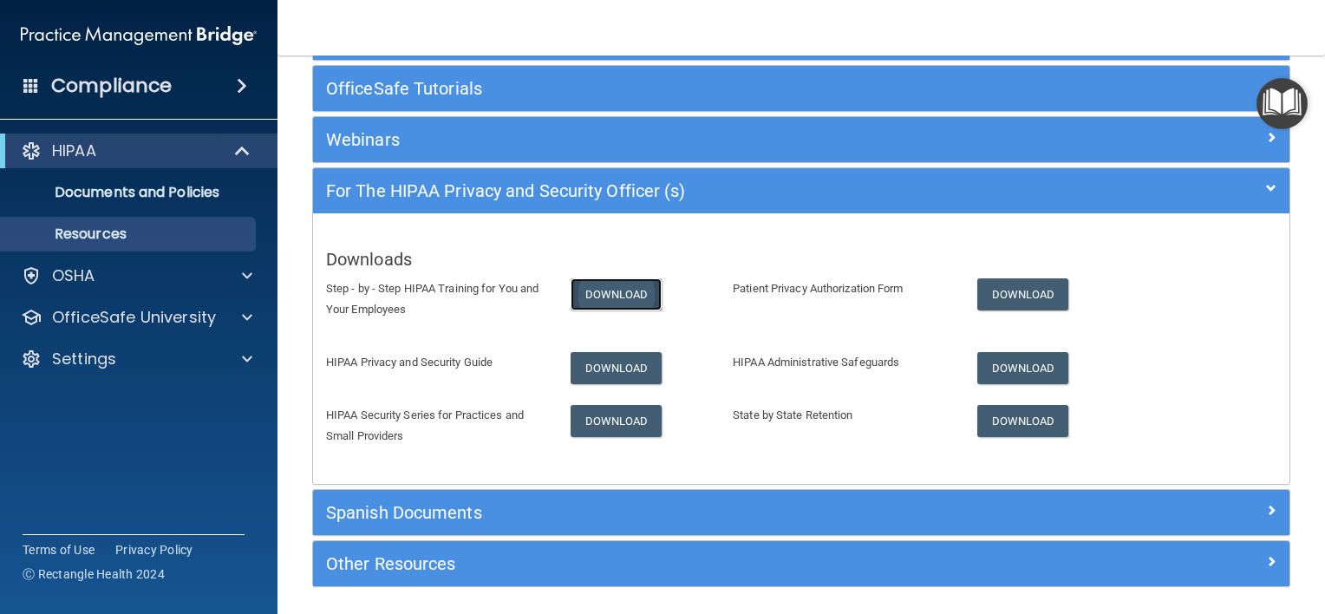
click at [590, 284] on link "Download" at bounding box center [617, 294] width 92 height 32
click at [628, 371] on link "Download" at bounding box center [617, 368] width 92 height 32
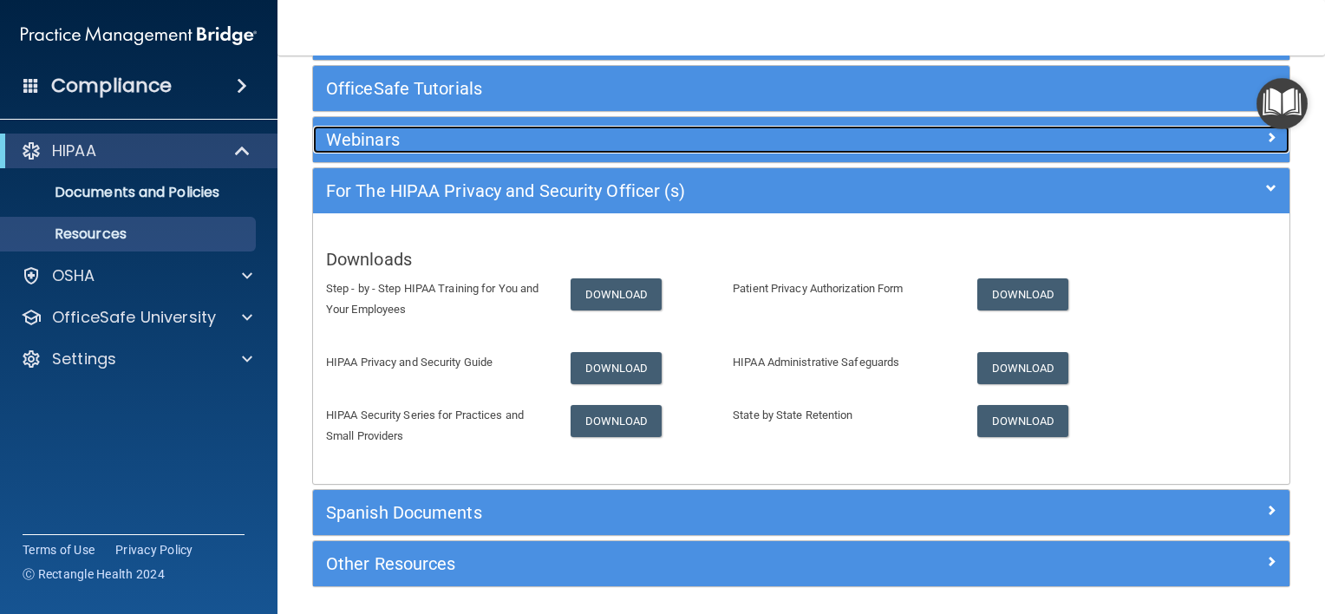
click at [601, 142] on h5 "Webinars" at bounding box center [679, 139] width 707 height 19
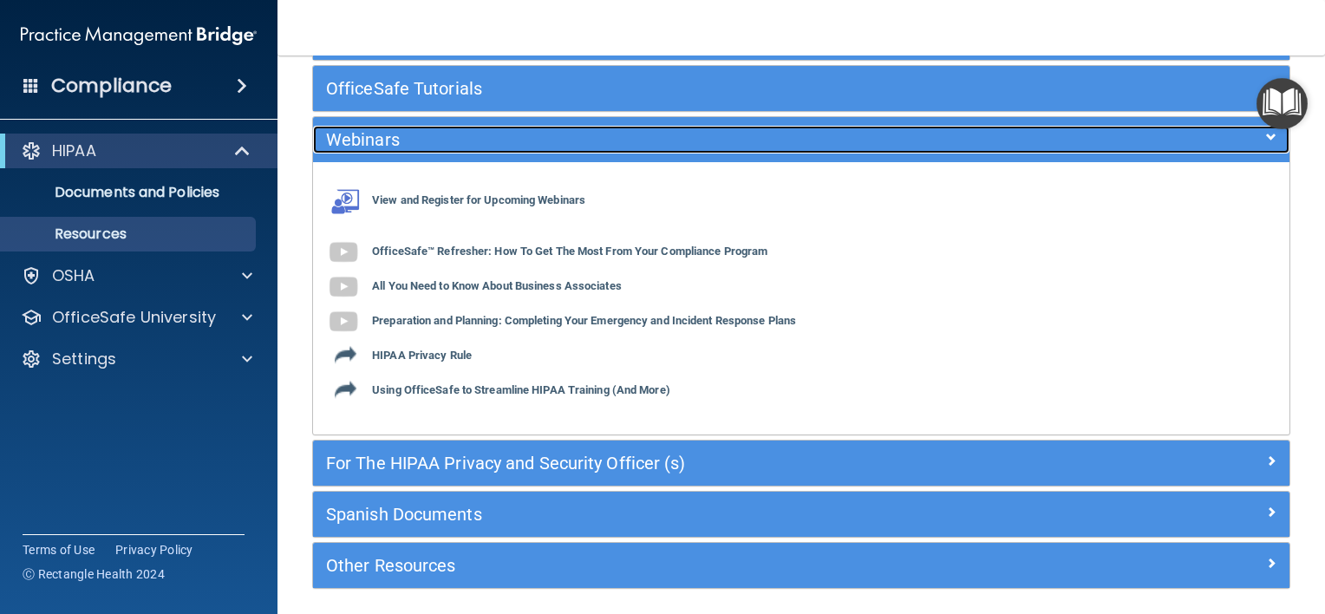
scroll to position [0, 0]
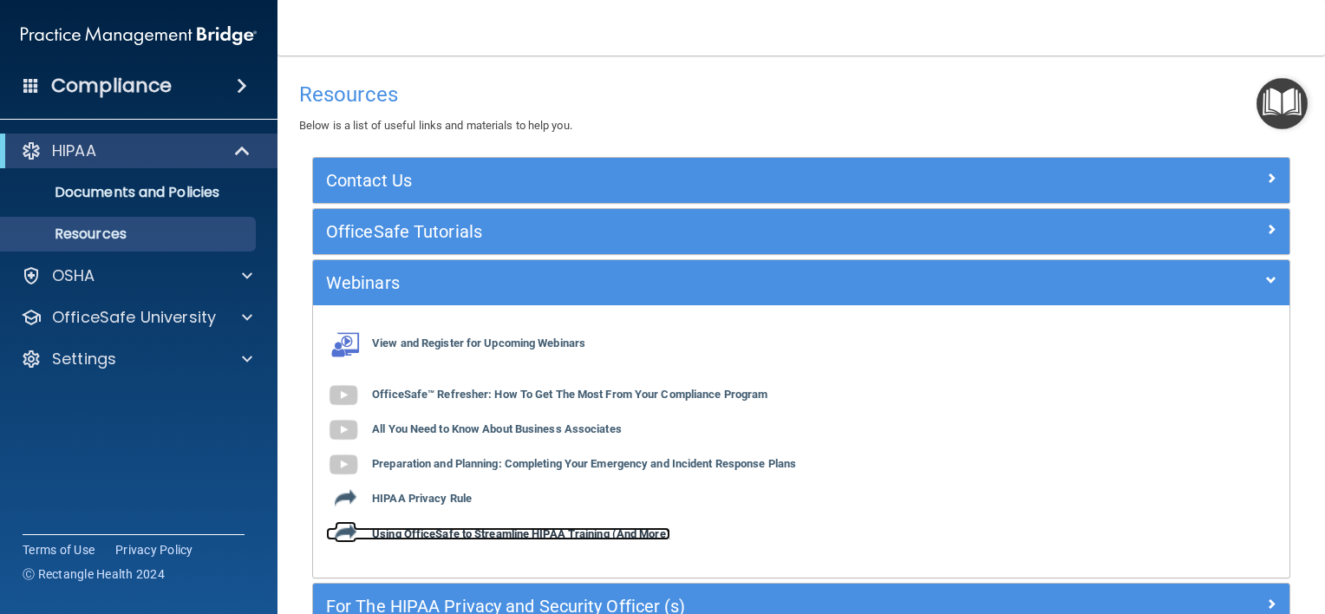
click at [443, 538] on b "Using OfficeSafe to Streamline HIPAA Training (And More)" at bounding box center [521, 533] width 298 height 13
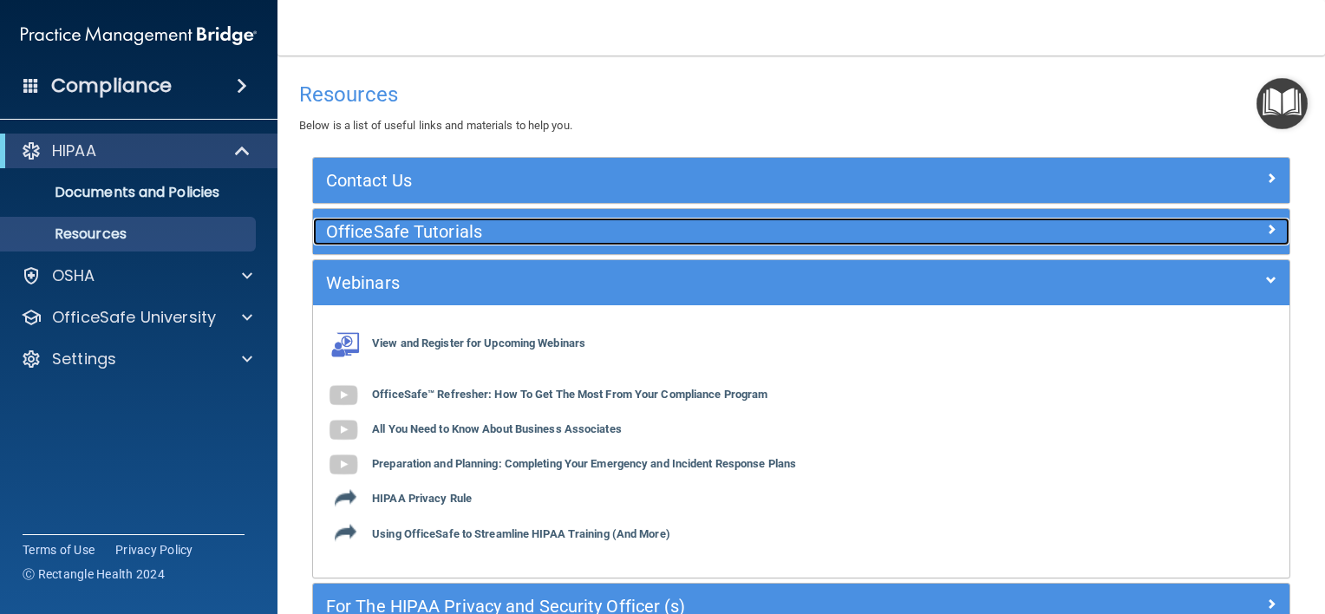
click at [532, 231] on h5 "OfficeSafe Tutorials" at bounding box center [679, 231] width 707 height 19
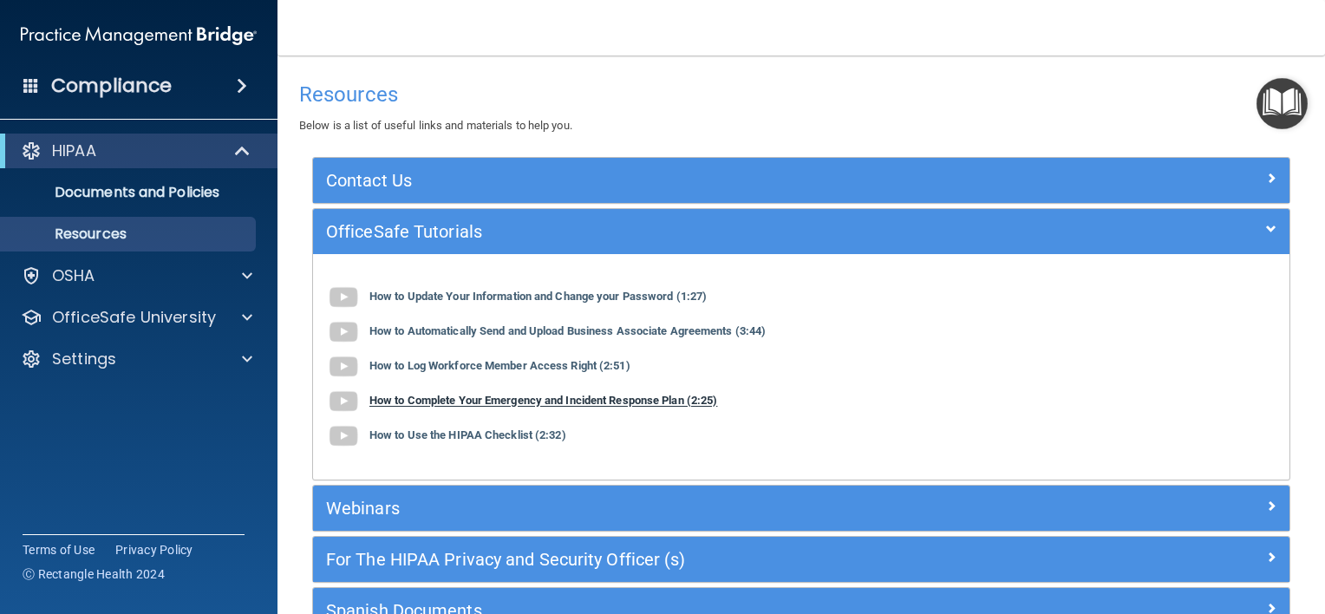
click at [514, 403] on b "How to Complete Your Emergency and Incident Response Plan (2:25)" at bounding box center [543, 401] width 348 height 13
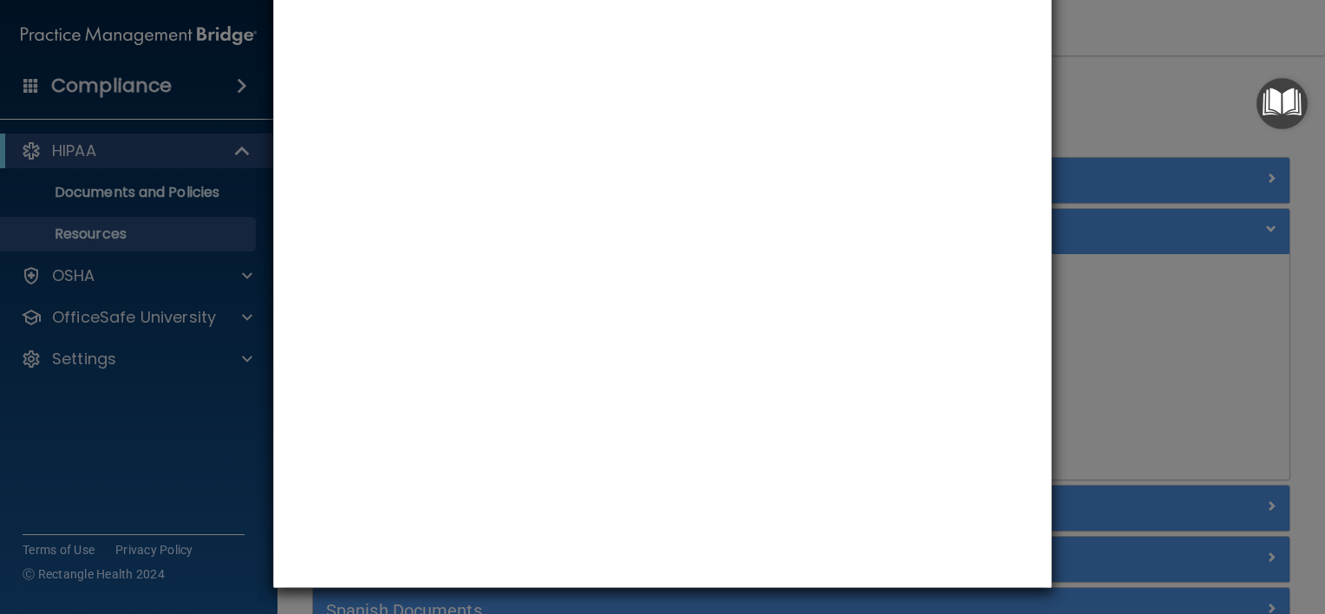
scroll to position [94, 0]
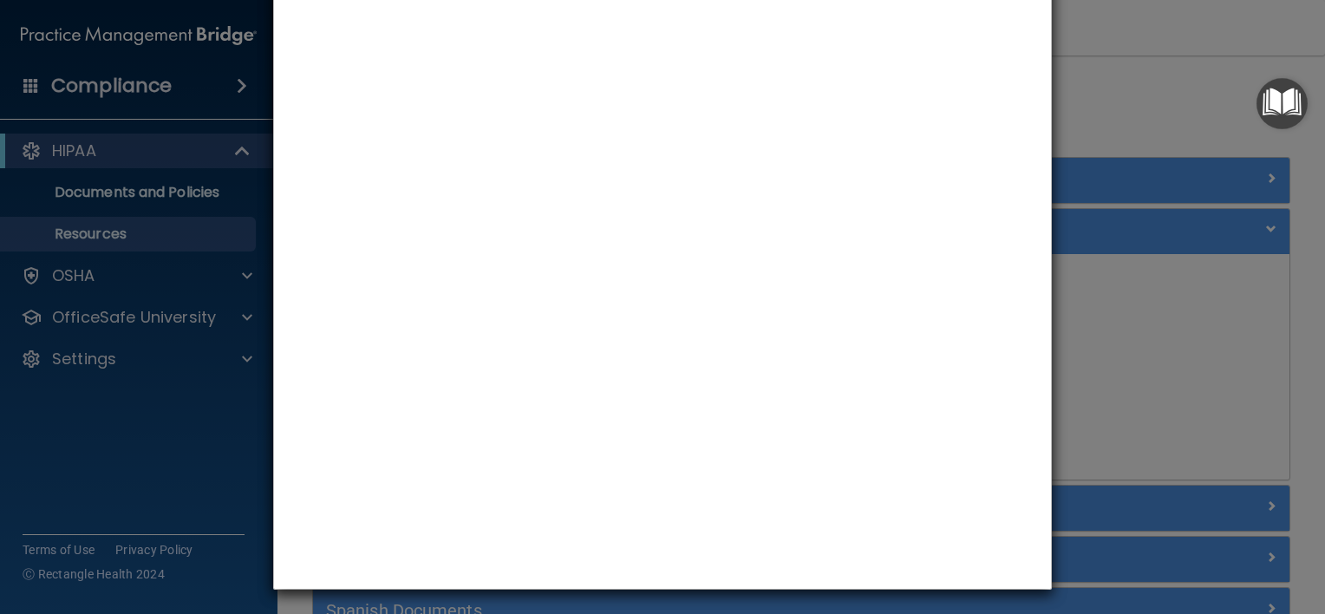
click at [1114, 275] on div "How to Complete Your Emergency and Incident Response Plan" at bounding box center [662, 307] width 1325 height 614
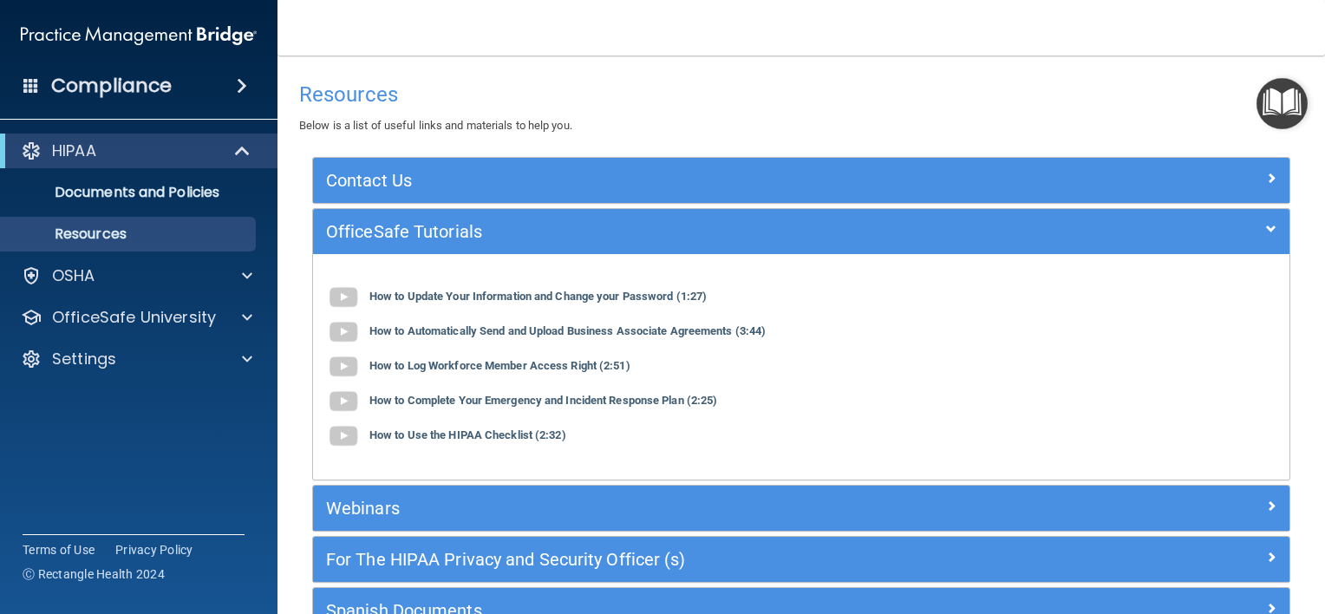
click at [647, 528] on div "Webinars" at bounding box center [801, 508] width 976 height 45
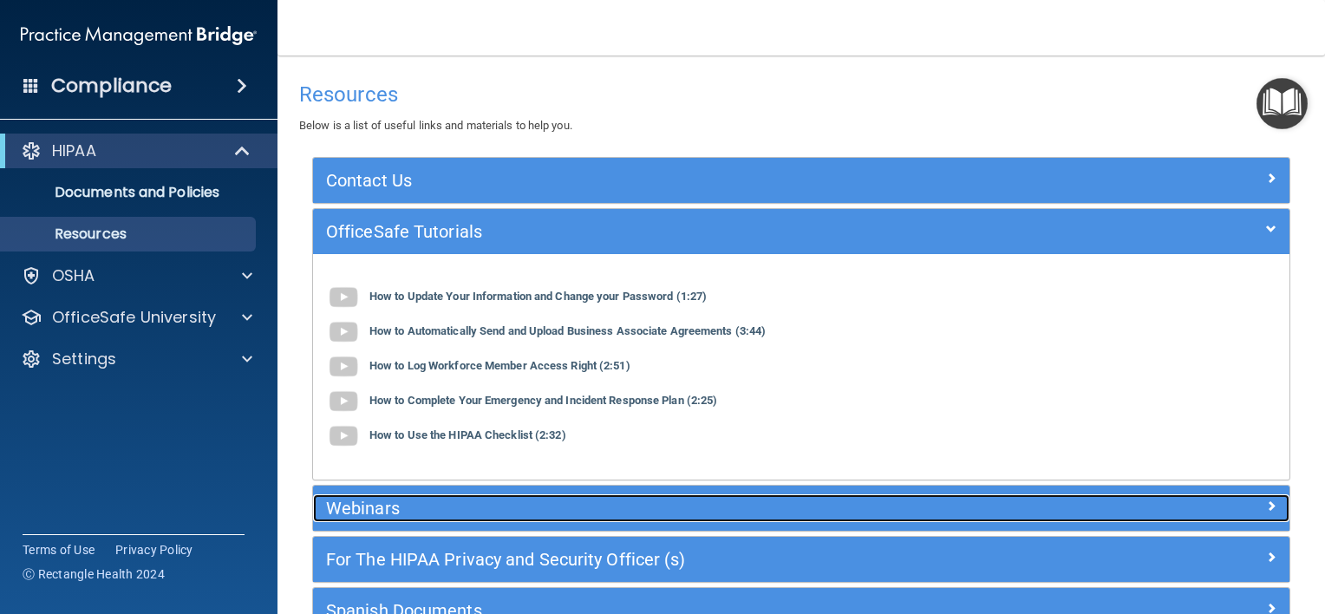
click at [629, 499] on h5 "Webinars" at bounding box center [679, 508] width 707 height 19
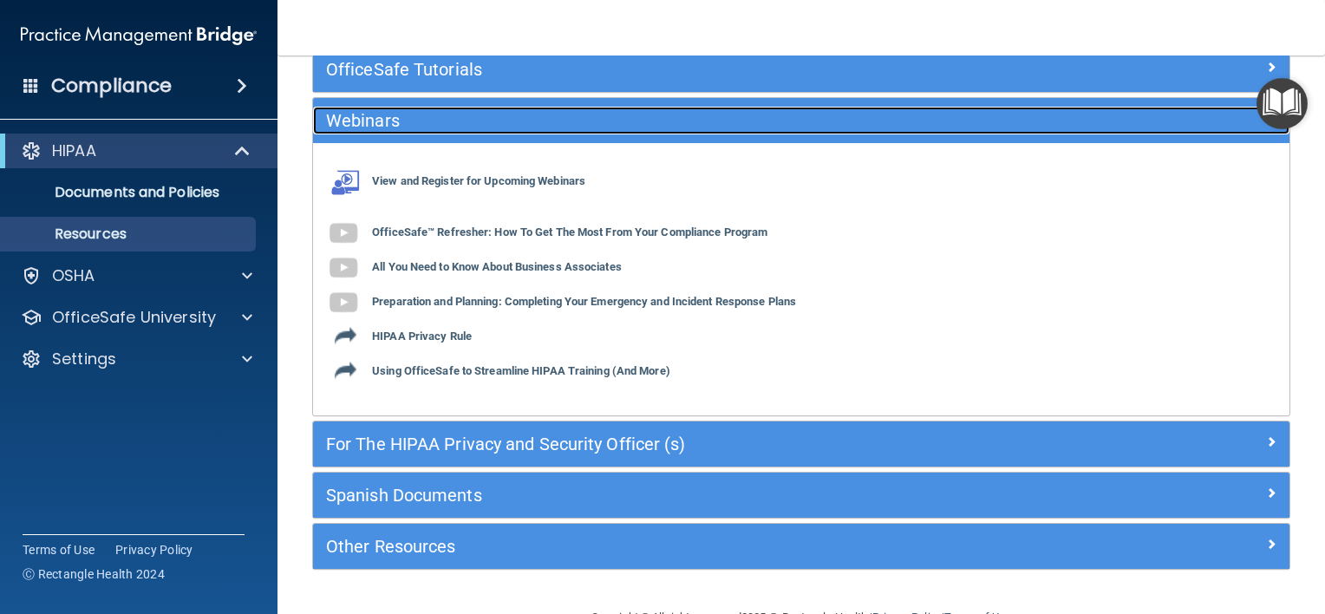
scroll to position [165, 0]
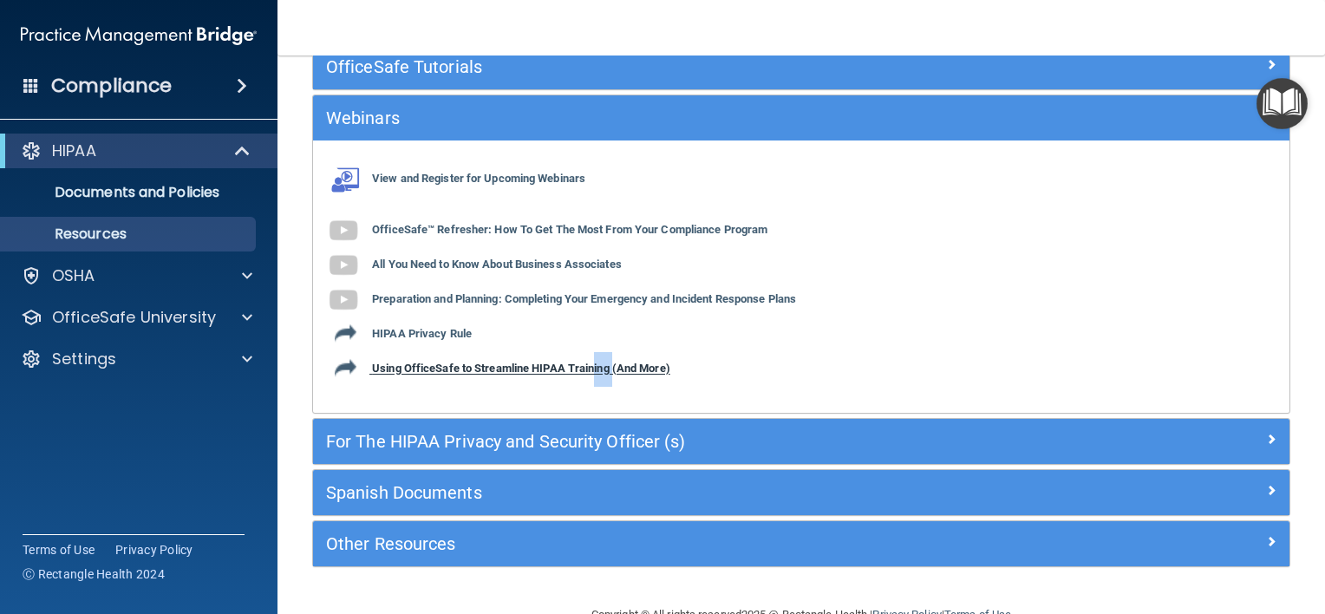
drag, startPoint x: 616, startPoint y: 377, endPoint x: 592, endPoint y: 371, distance: 24.2
click at [592, 371] on div "View and Register for Upcoming Webinars OfficeSafe™ Refresher: How To Get The M…" at bounding box center [801, 276] width 976 height 246
click at [592, 371] on b "Using OfficeSafe to Streamline HIPAA Training (And More)" at bounding box center [521, 368] width 298 height 13
click at [150, 104] on div "Compliance" at bounding box center [138, 86] width 277 height 38
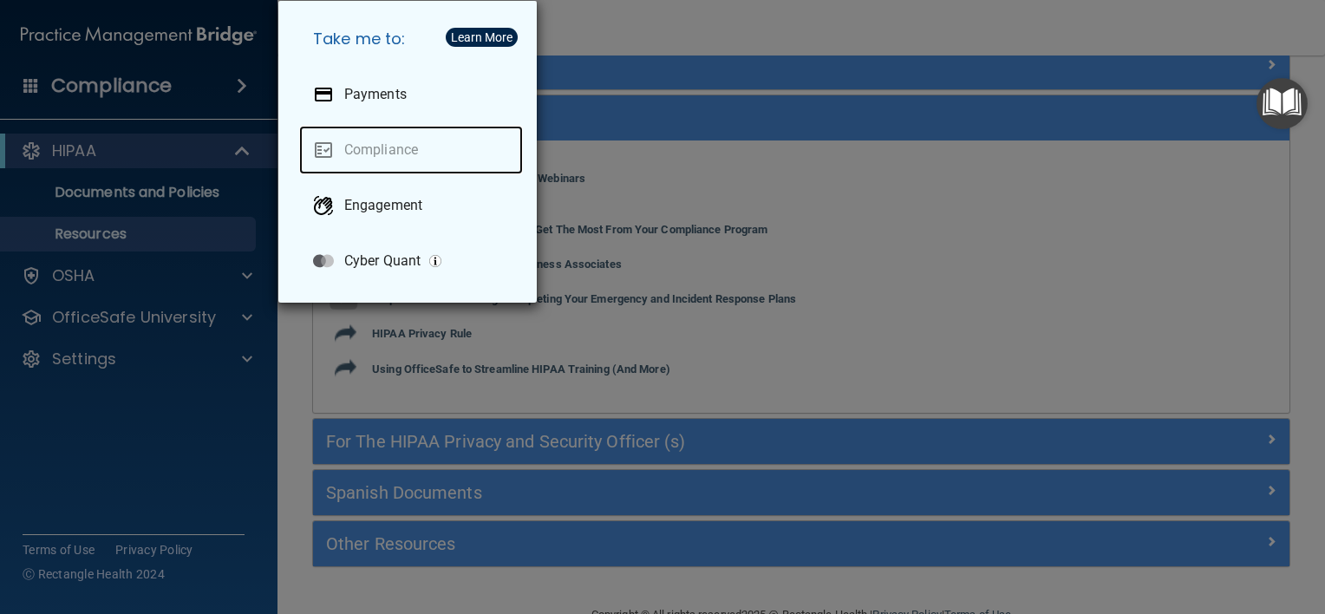
click at [349, 153] on link "Compliance" at bounding box center [411, 150] width 224 height 49
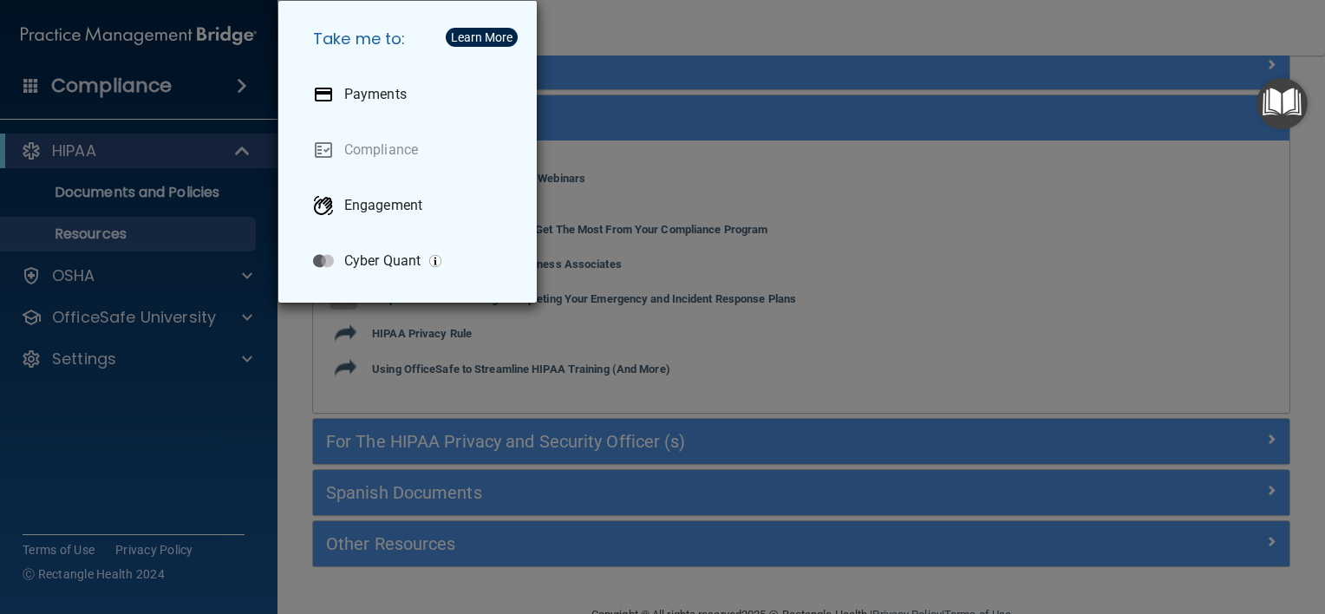
click at [153, 343] on div "Take me to: Payments Compliance Engagement Cyber Quant" at bounding box center [662, 307] width 1325 height 614
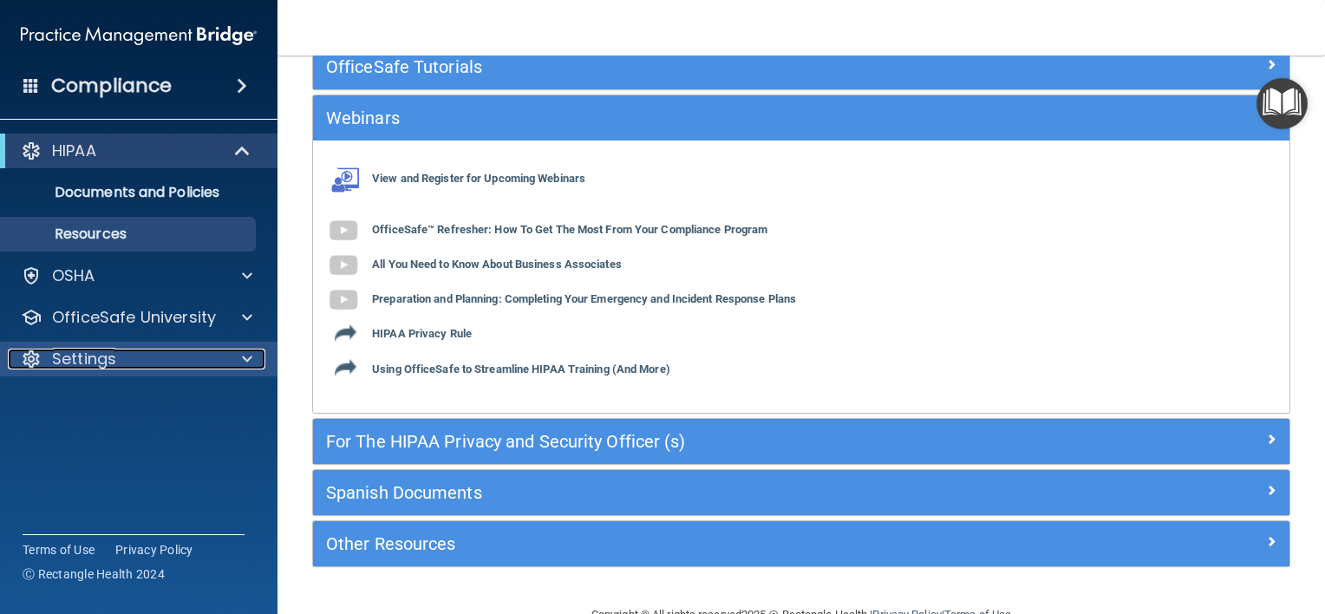
click at [154, 364] on div "Settings" at bounding box center [115, 359] width 215 height 21
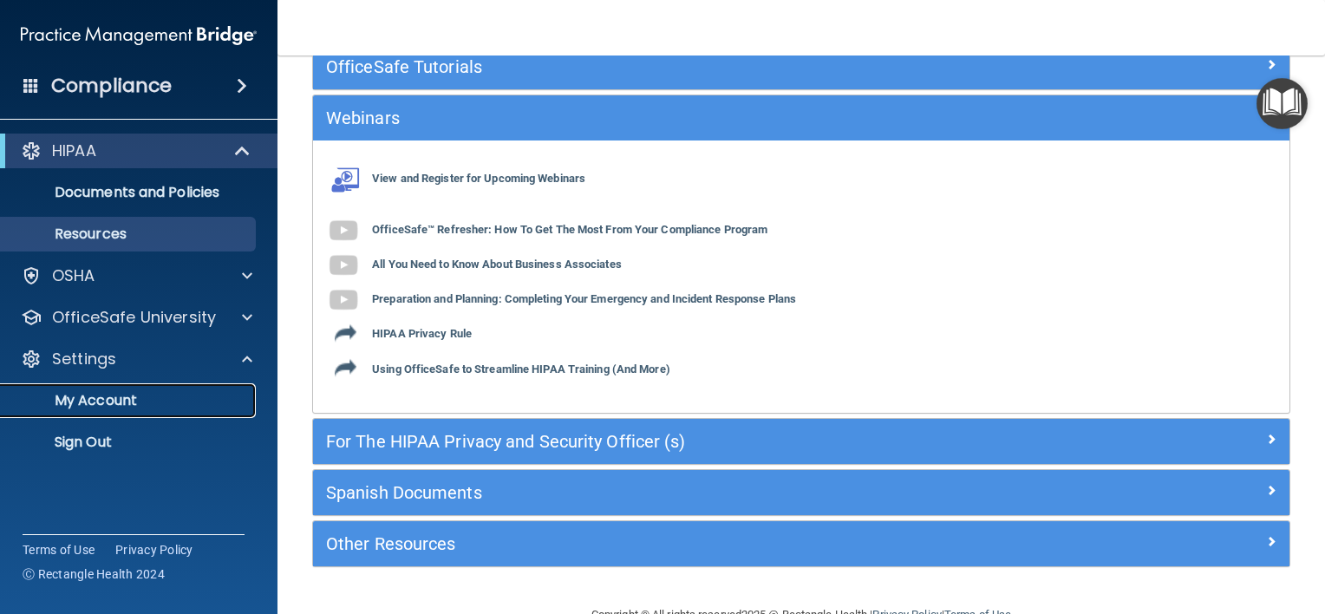
click at [150, 412] on link "My Account" at bounding box center [119, 400] width 273 height 35
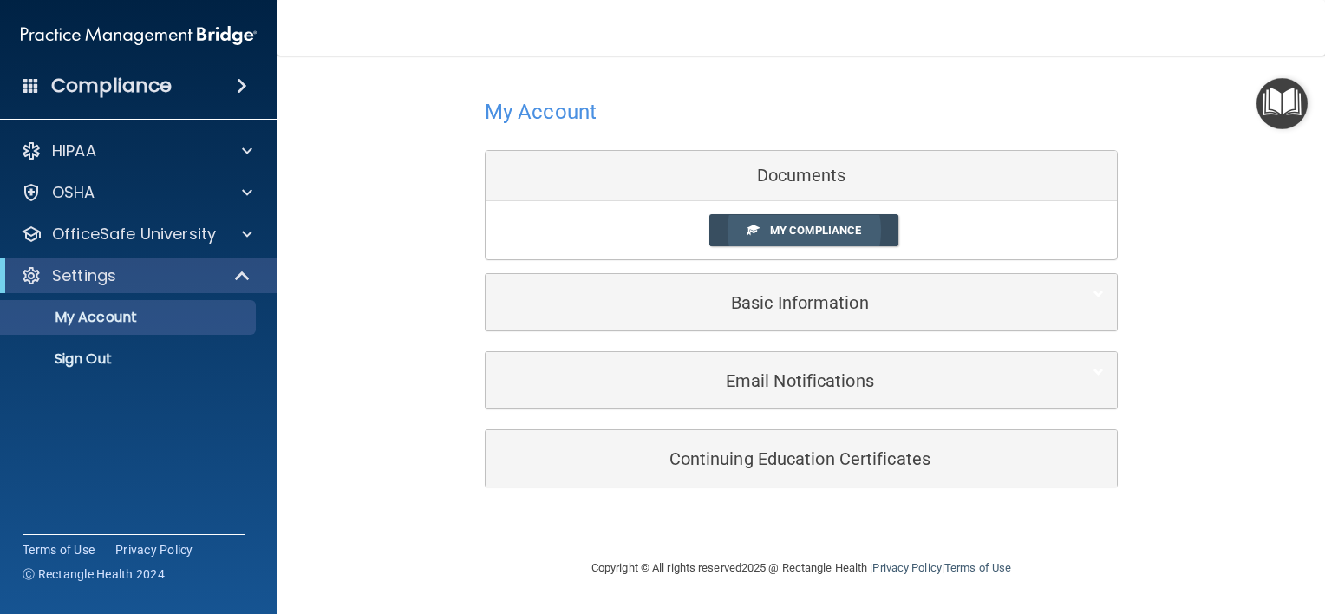
click at [728, 227] on link "My Compliance" at bounding box center [804, 230] width 190 height 32
